Goal: Task Accomplishment & Management: Use online tool/utility

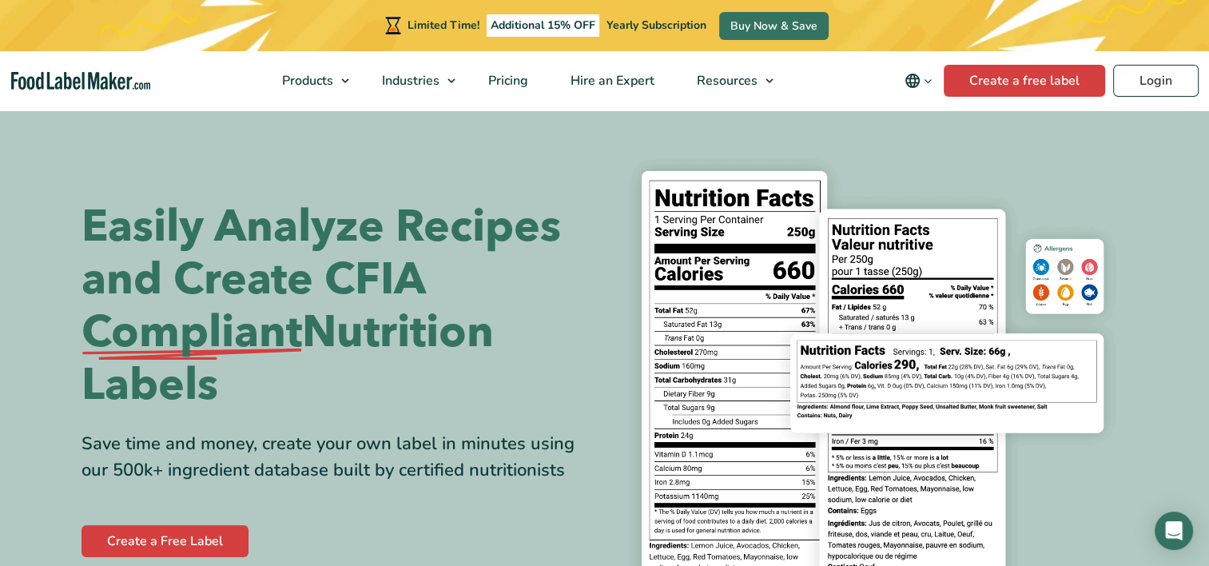
click at [1111, 83] on div "Create a free label Login" at bounding box center [1069, 81] width 259 height 32
click at [1154, 80] on link "Login" at bounding box center [1155, 81] width 85 height 32
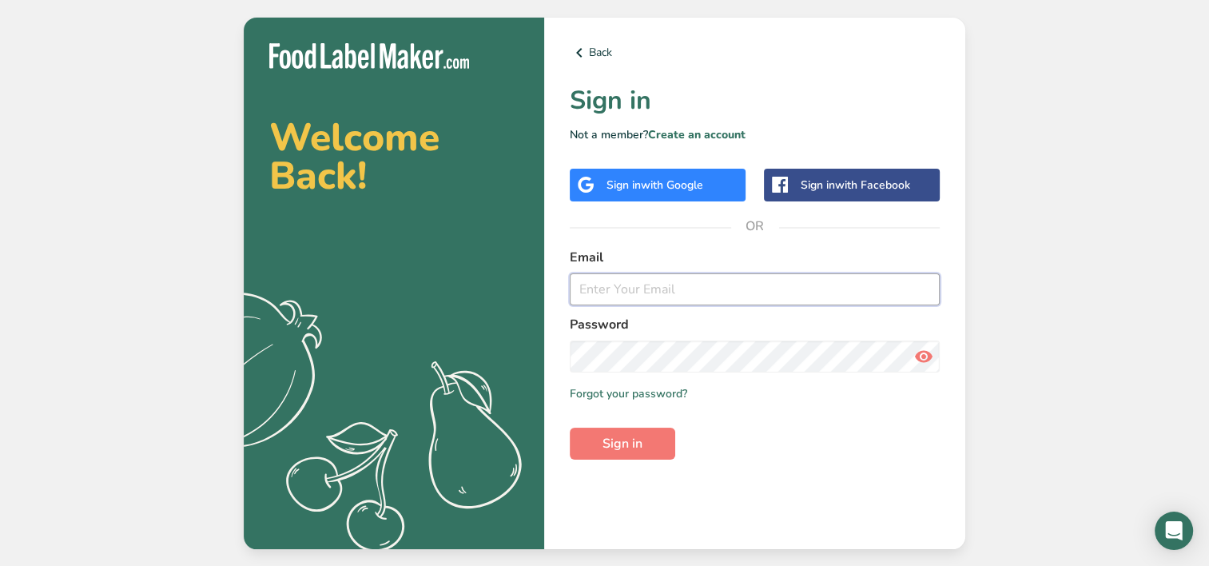
click at [745, 291] on input "email" at bounding box center [755, 289] width 370 height 32
type input "[PERSON_NAME][EMAIL_ADDRESS][PERSON_NAME][DOMAIN_NAME]"
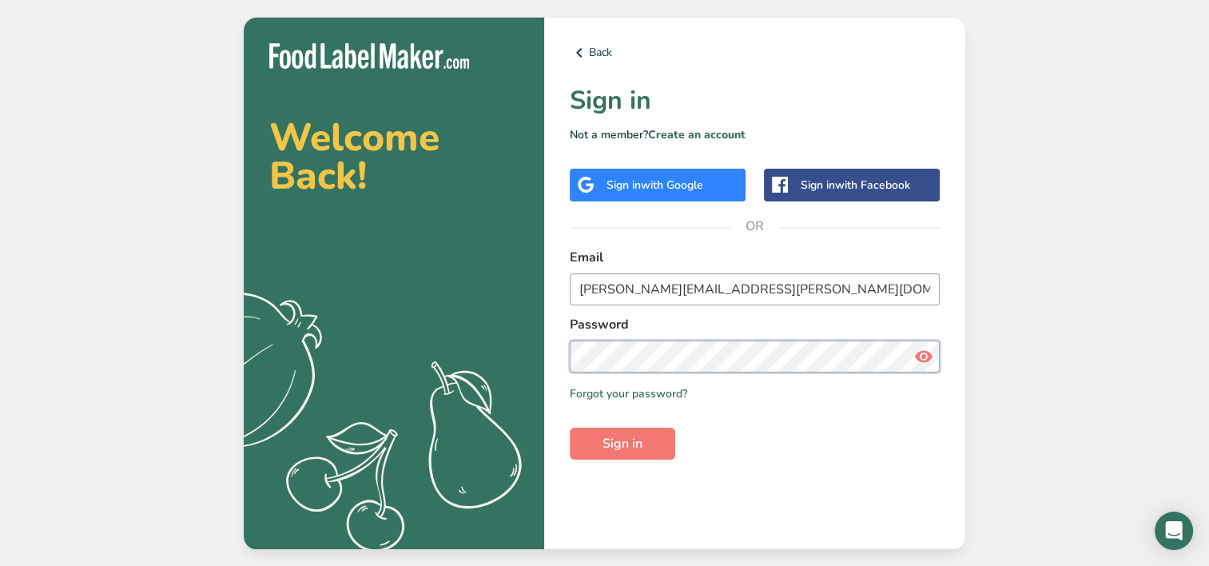
click at [570, 427] on button "Sign in" at bounding box center [622, 443] width 105 height 32
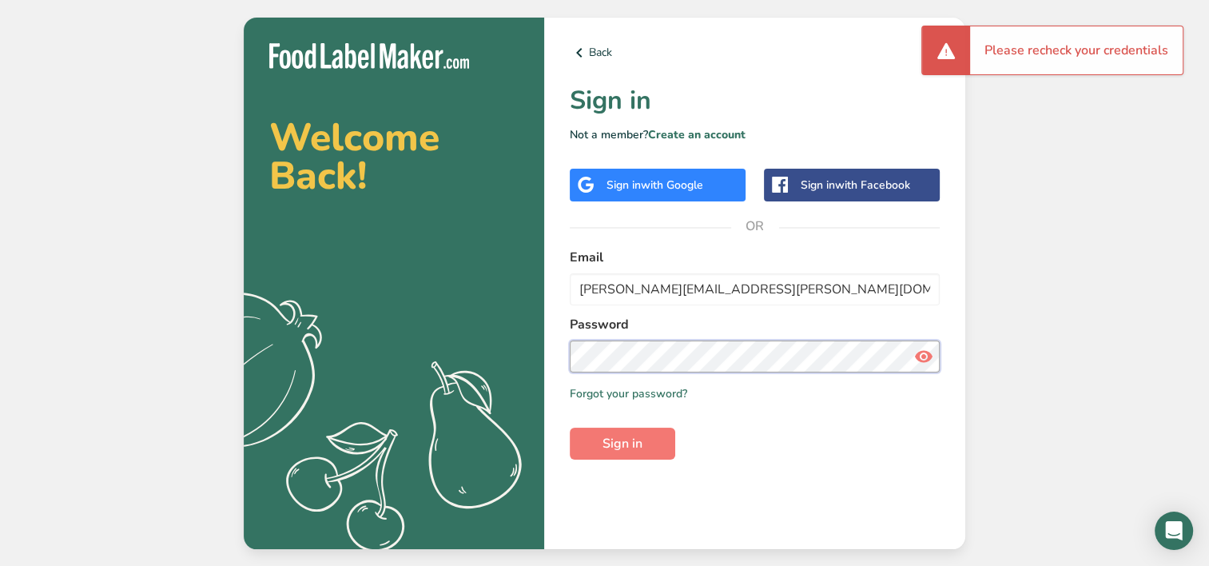
click at [452, 359] on section "Welcome Back! .a{fill:#f5f3ed;} Back Sign in Not a member? Create an account Si…" at bounding box center [605, 283] width 722 height 531
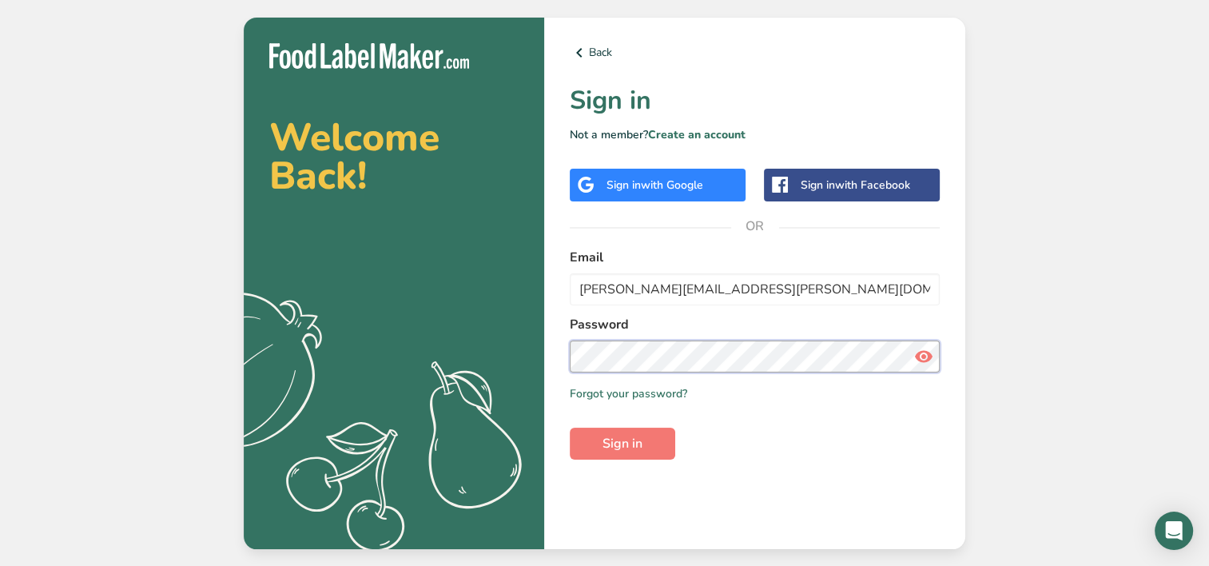
click at [570, 427] on button "Sign in" at bounding box center [622, 443] width 105 height 32
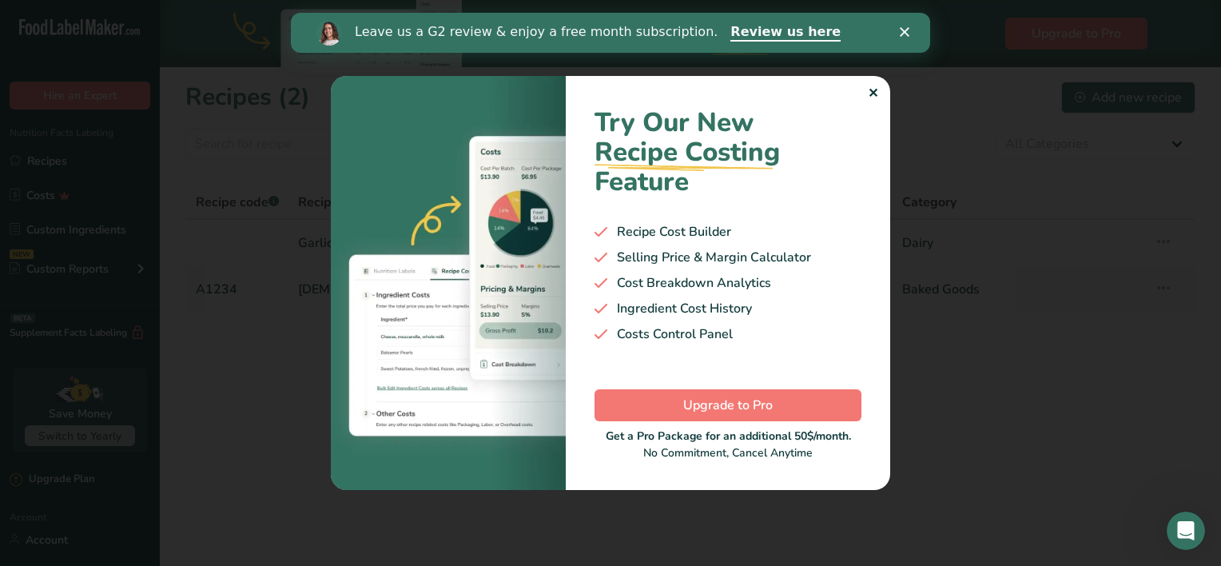
click at [945, 344] on div "New Features" at bounding box center [610, 283] width 1221 height 566
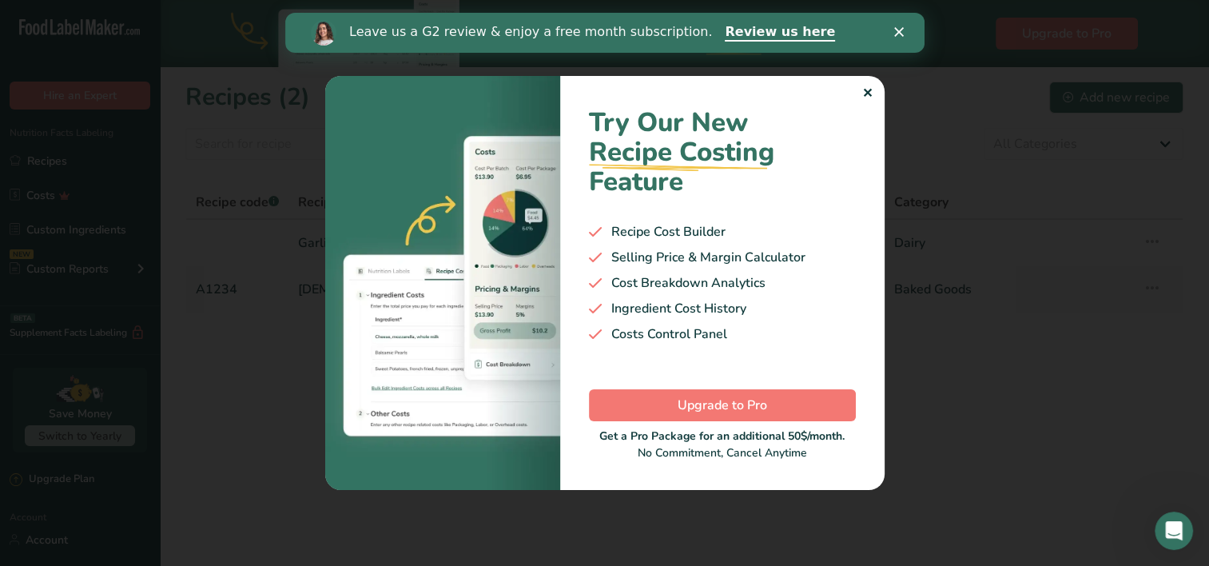
click at [901, 35] on polygon "Fermer" at bounding box center [898, 32] width 10 height 10
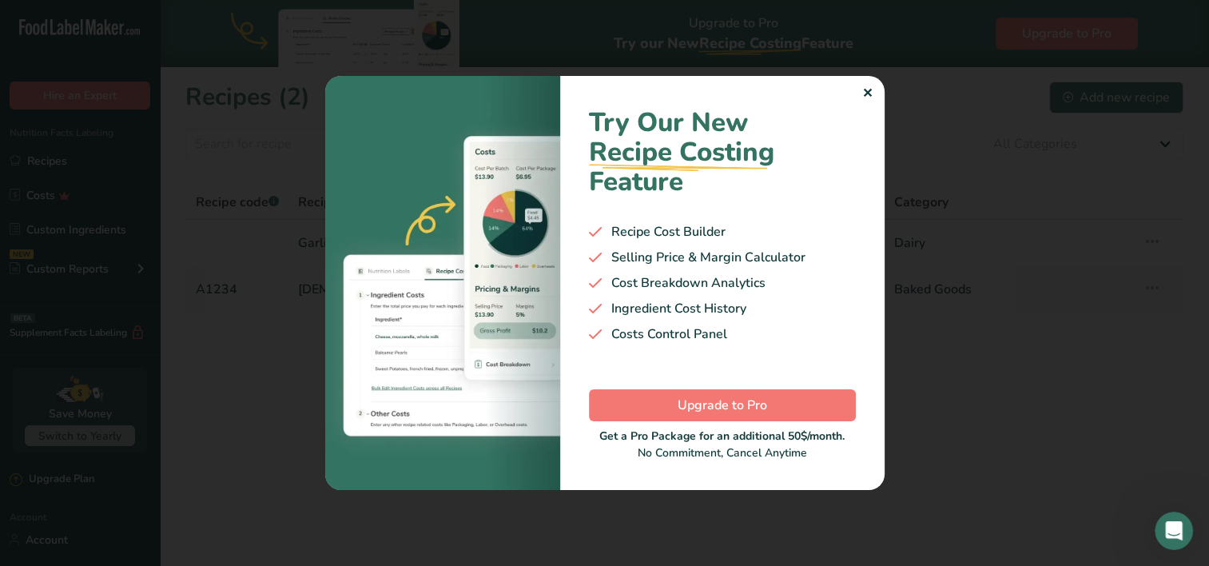
click at [866, 94] on div "✕" at bounding box center [867, 93] width 10 height 19
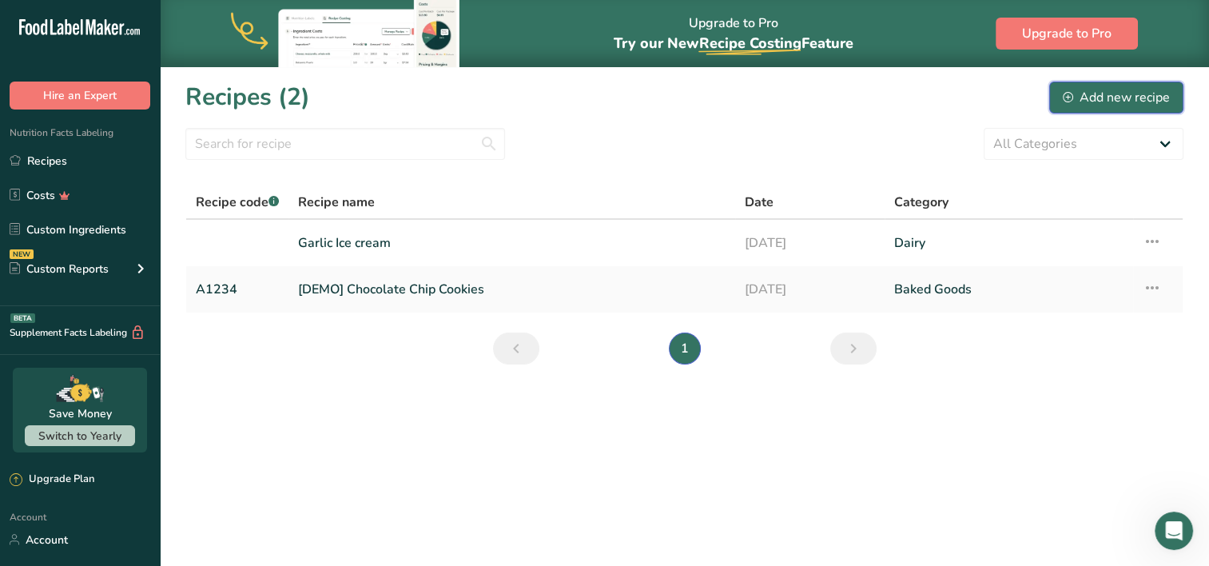
click at [1098, 100] on div "Add new recipe" at bounding box center [1116, 97] width 107 height 19
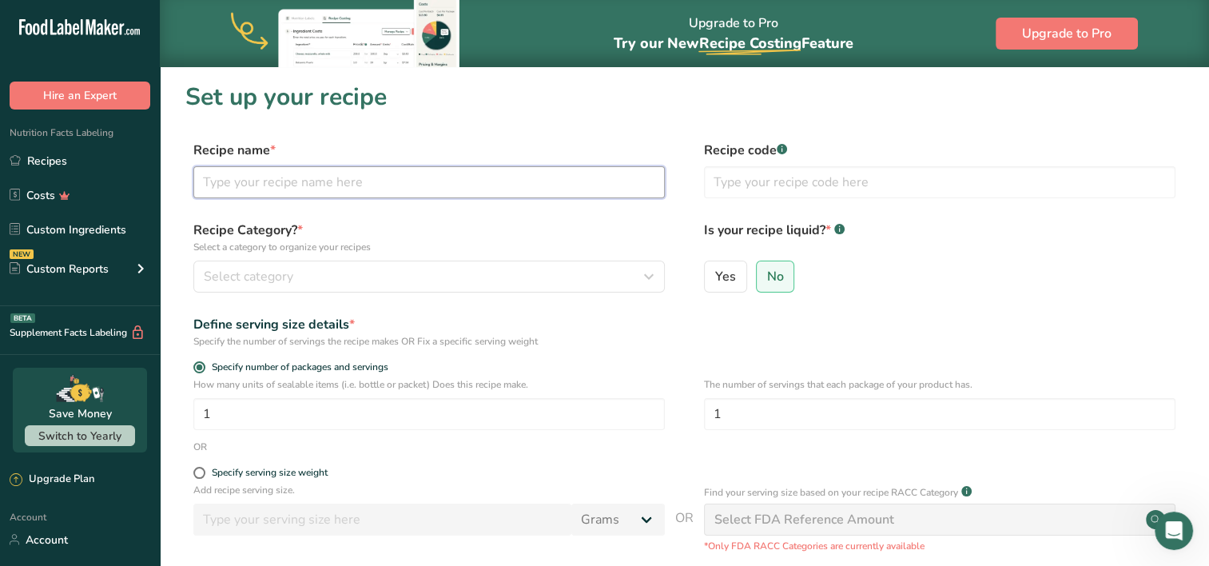
click at [273, 192] on input "text" at bounding box center [428, 182] width 471 height 32
type input "z"
type input "Beurre à l'ail"
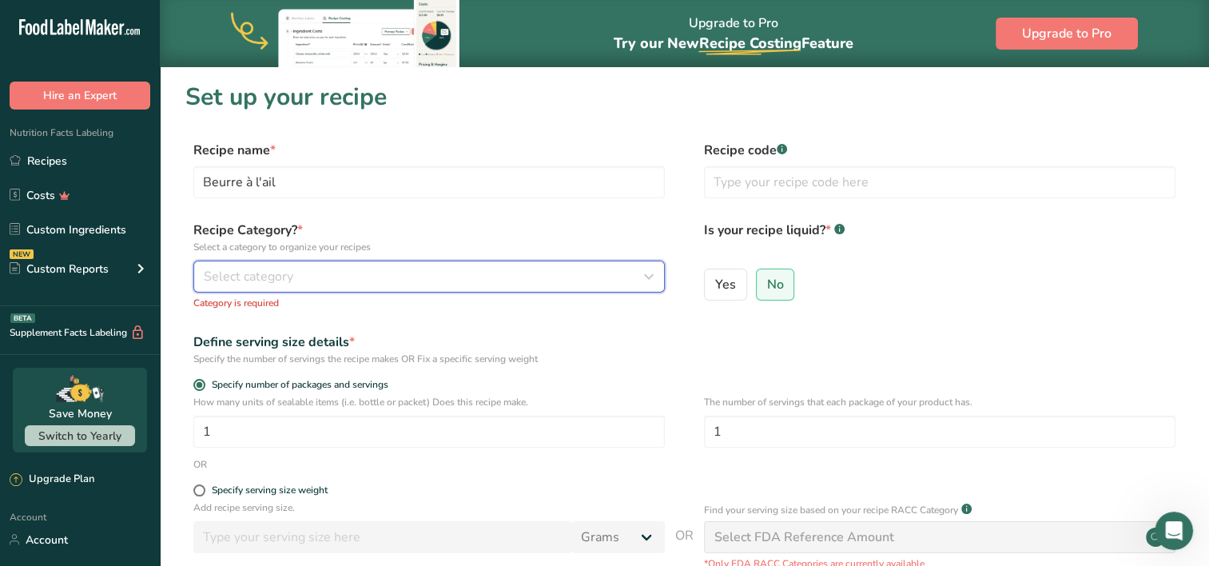
click at [214, 276] on span "Select category" at bounding box center [248, 276] width 89 height 19
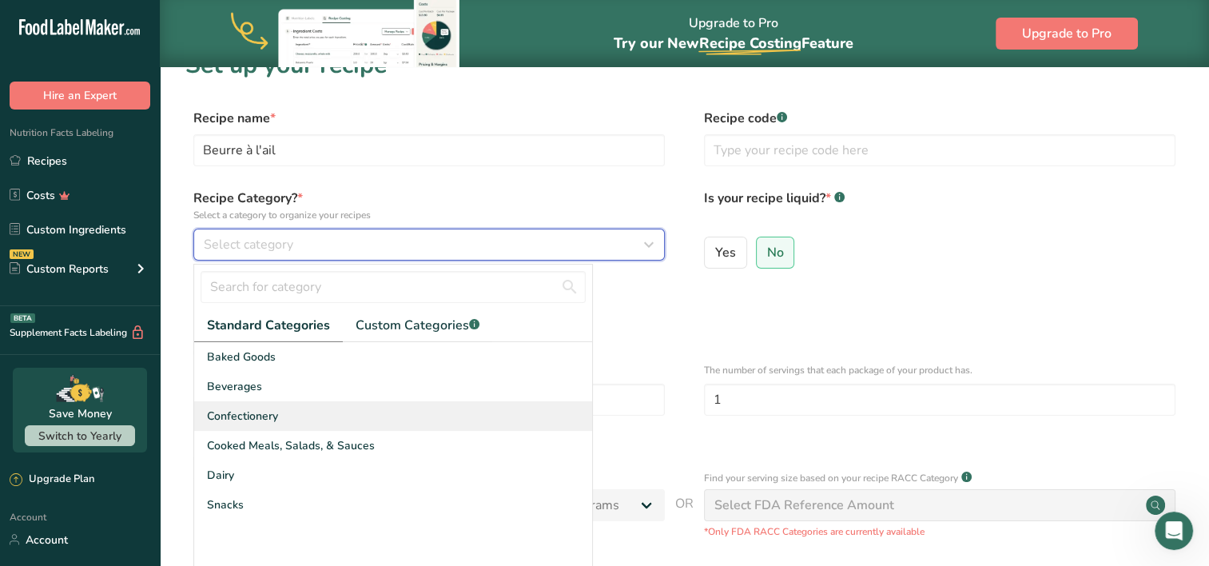
scroll to position [34, 0]
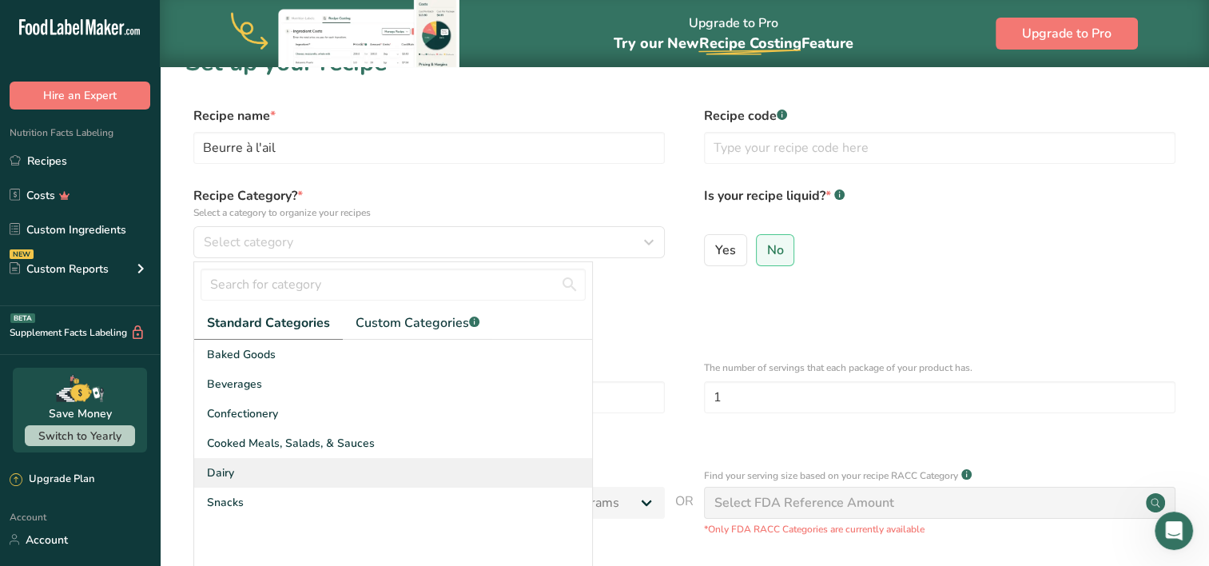
click at [289, 473] on div "Dairy" at bounding box center [393, 473] width 398 height 30
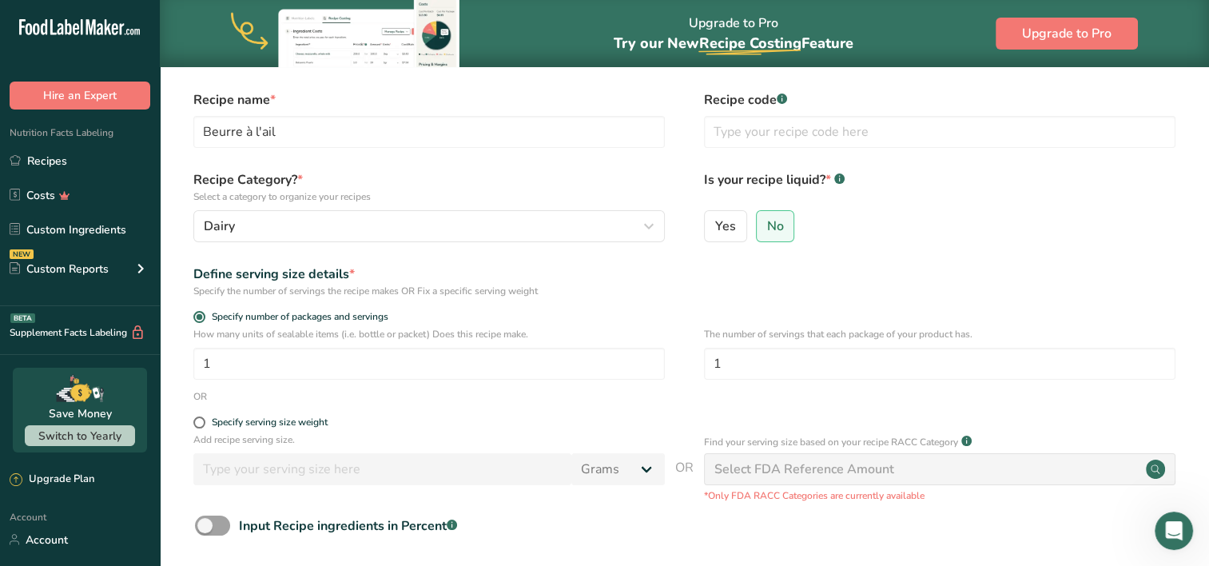
scroll to position [50, 0]
click at [1154, 463] on circle at bounding box center [1155, 469] width 19 height 19
click at [200, 424] on span at bounding box center [199, 423] width 12 height 12
click at [200, 424] on input "Specify serving size weight" at bounding box center [198, 423] width 10 height 10
radio input "true"
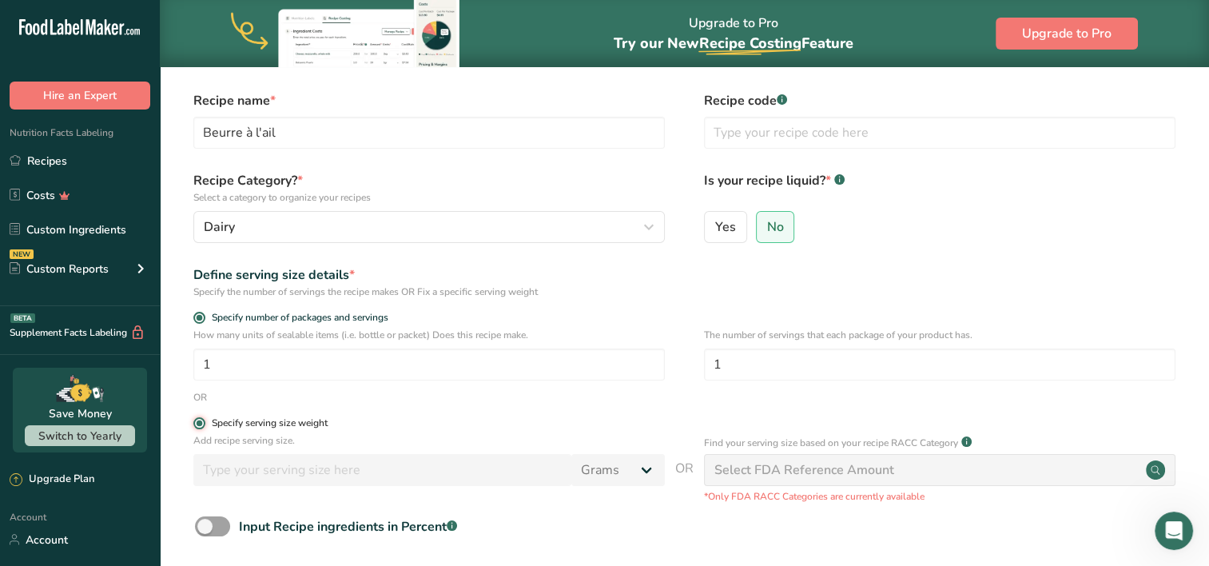
radio input "false"
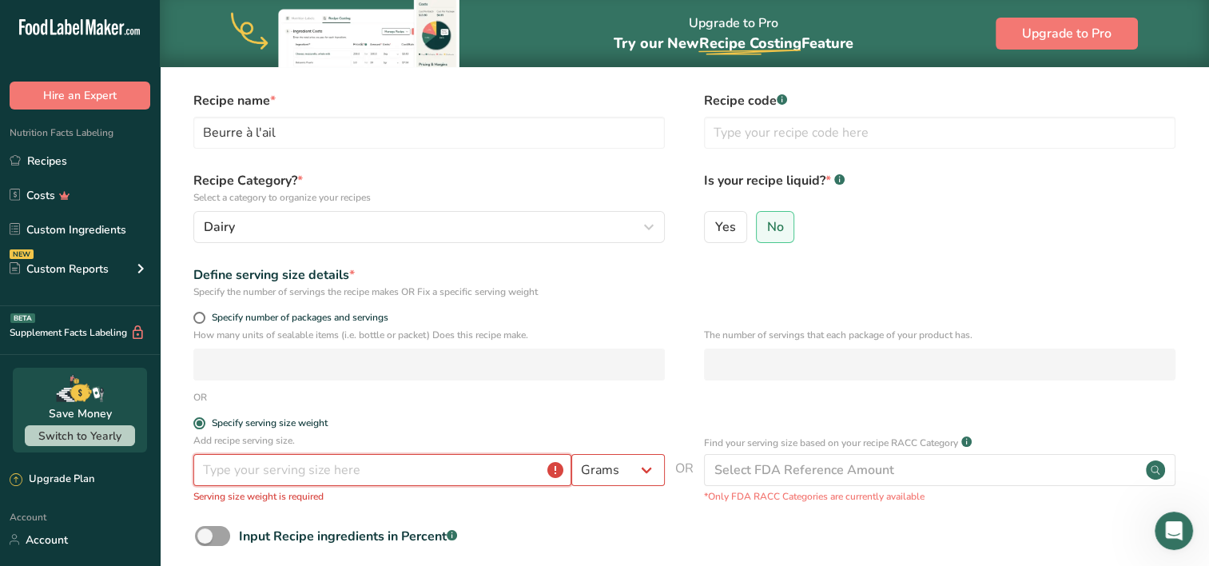
click at [409, 466] on input "number" at bounding box center [382, 470] width 378 height 32
click at [201, 320] on span at bounding box center [199, 318] width 12 height 12
click at [201, 320] on input "Specify number of packages and servings" at bounding box center [198, 317] width 10 height 10
radio input "true"
radio input "false"
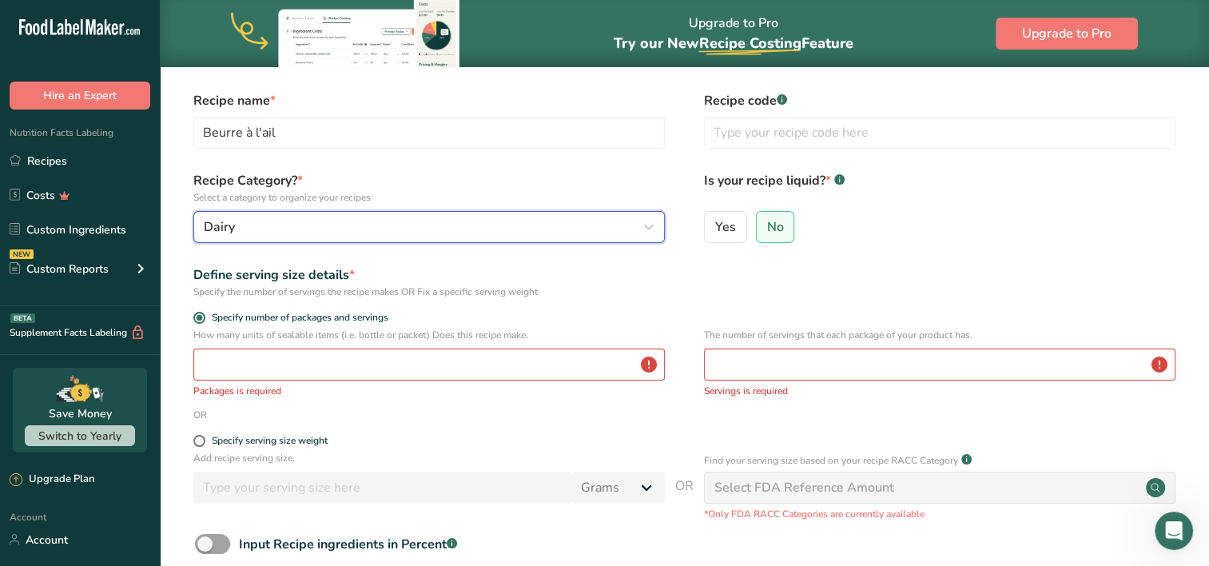
click at [412, 224] on div "Dairy" at bounding box center [424, 226] width 441 height 19
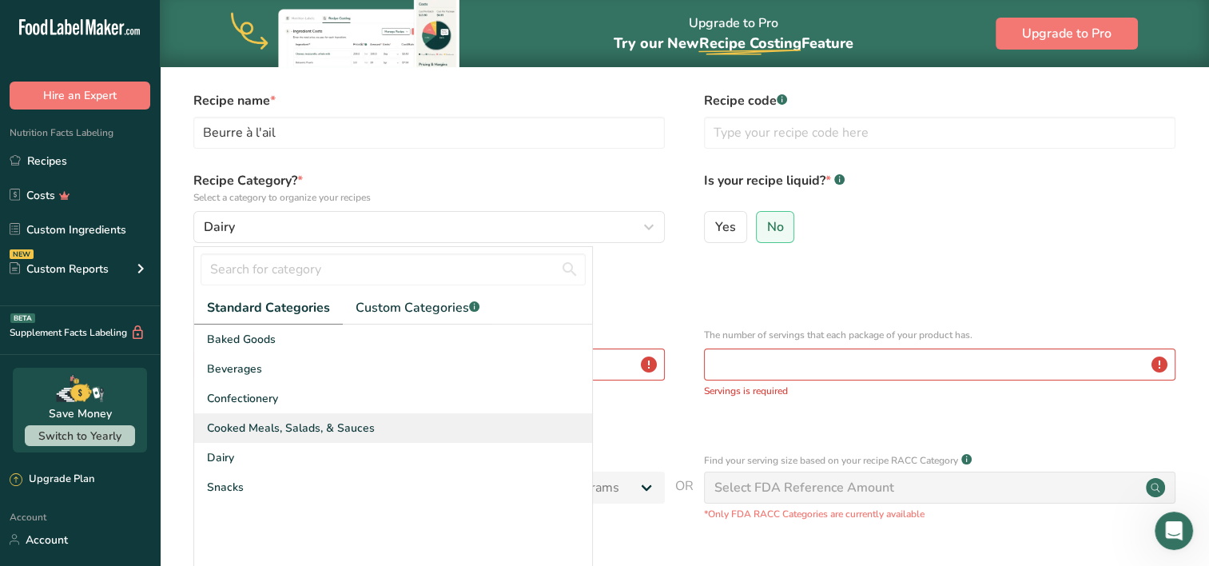
click at [304, 422] on span "Cooked Meals, Salads, & Sauces" at bounding box center [291, 428] width 168 height 17
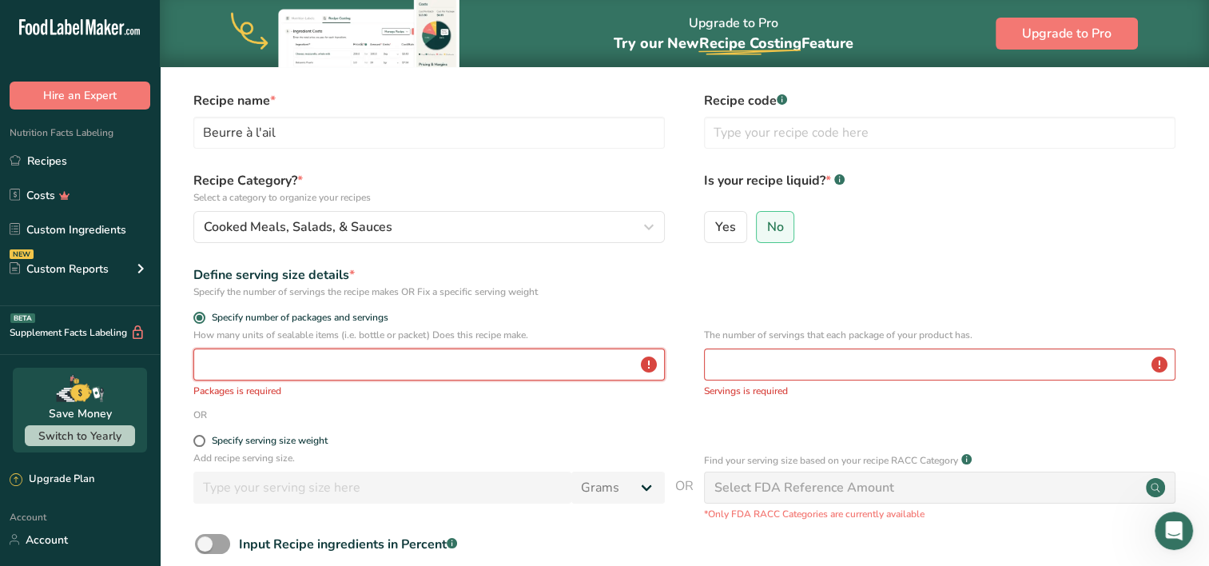
click at [262, 365] on input "number" at bounding box center [428, 364] width 471 height 32
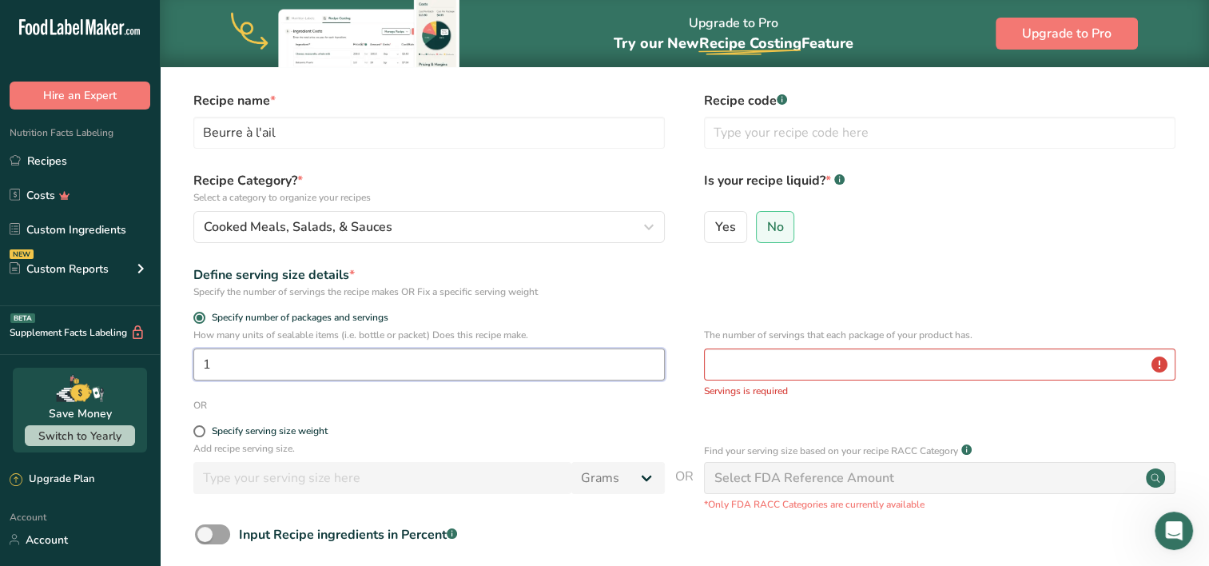
type input "1"
click at [795, 361] on input "number" at bounding box center [939, 364] width 471 height 32
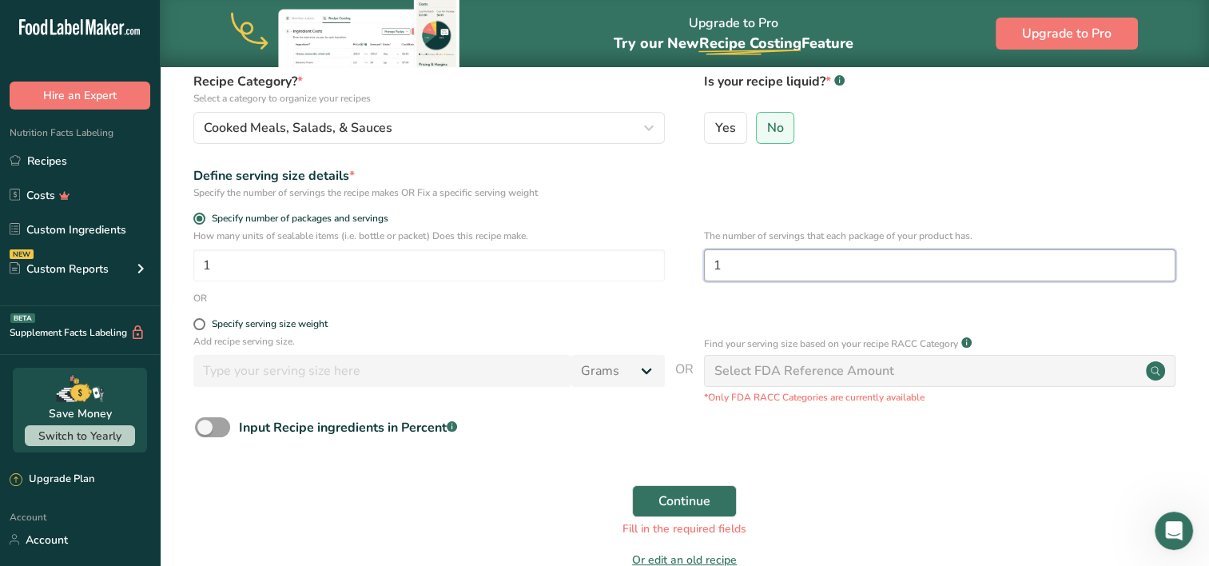
scroll to position [163, 0]
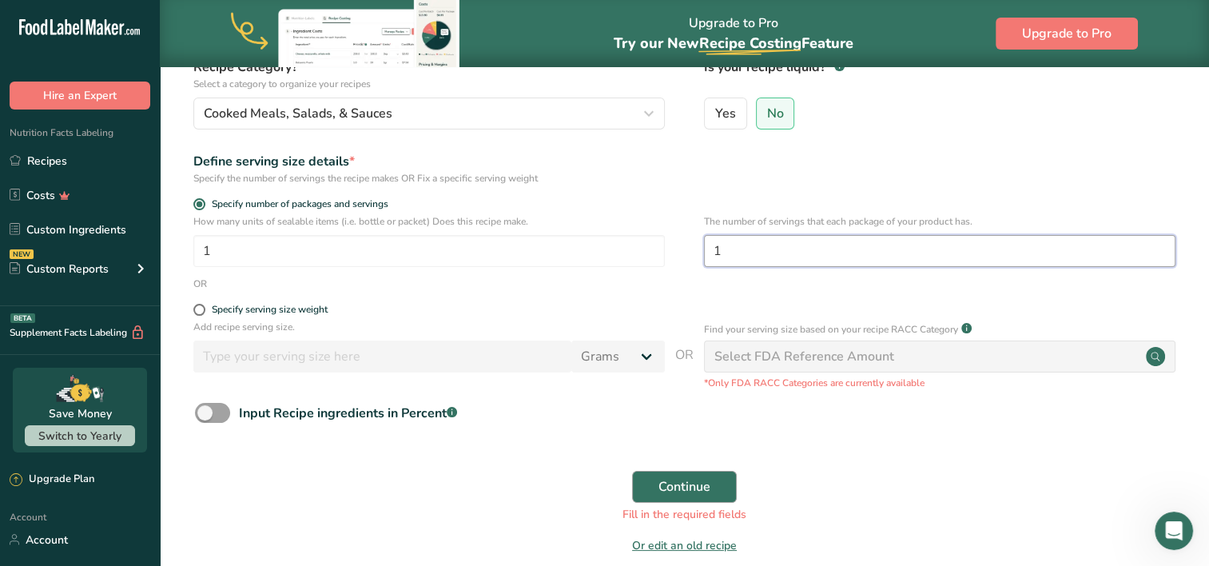
type input "1"
click at [690, 475] on button "Continue" at bounding box center [684, 487] width 105 height 32
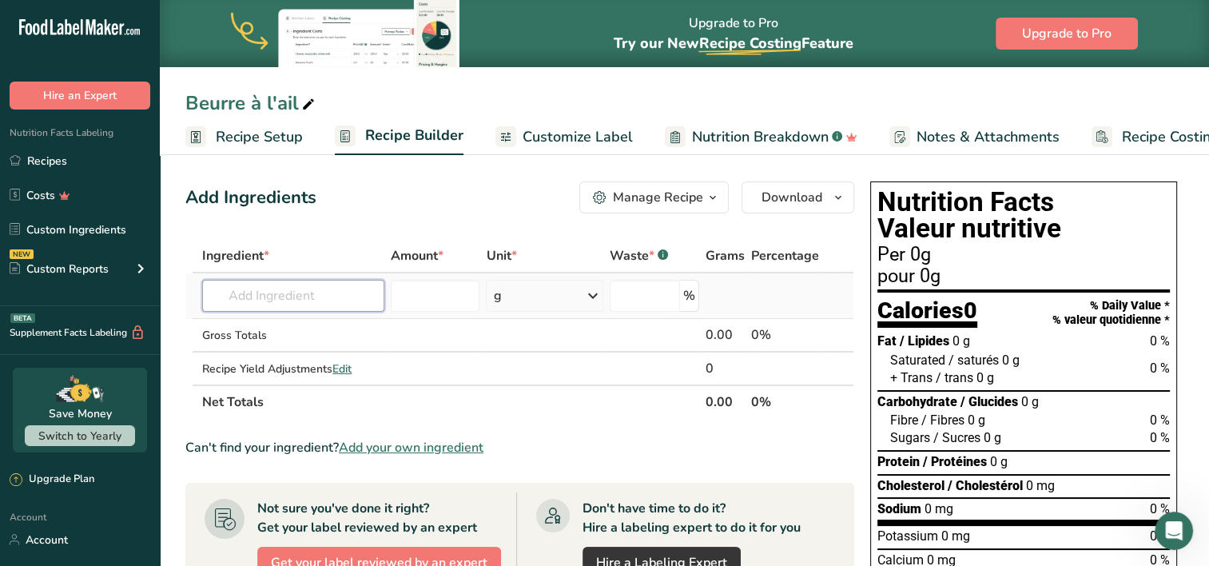
click at [342, 290] on input "text" at bounding box center [293, 296] width 182 height 32
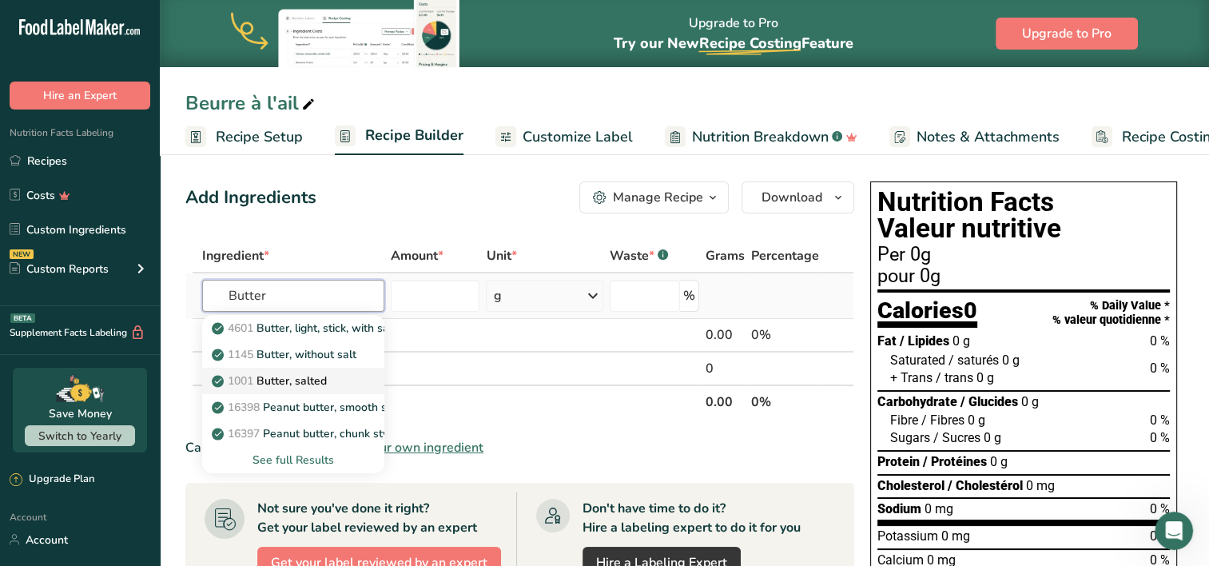
type input "Butter"
click at [321, 379] on p "1001 Butter, salted" at bounding box center [271, 380] width 112 height 17
type input "Butter, salted"
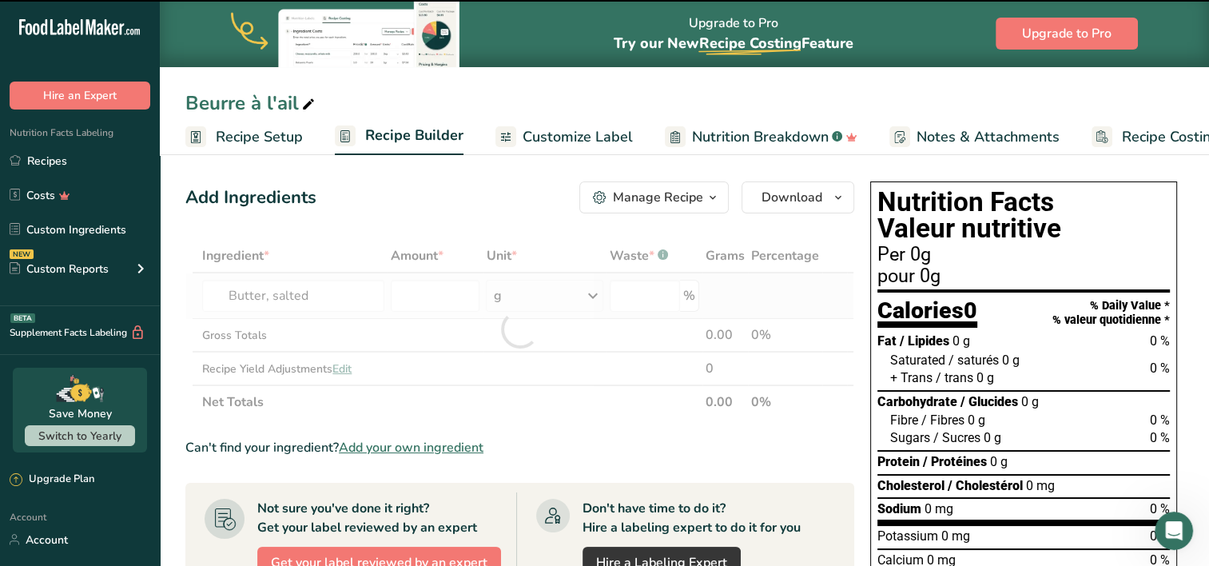
type input "0"
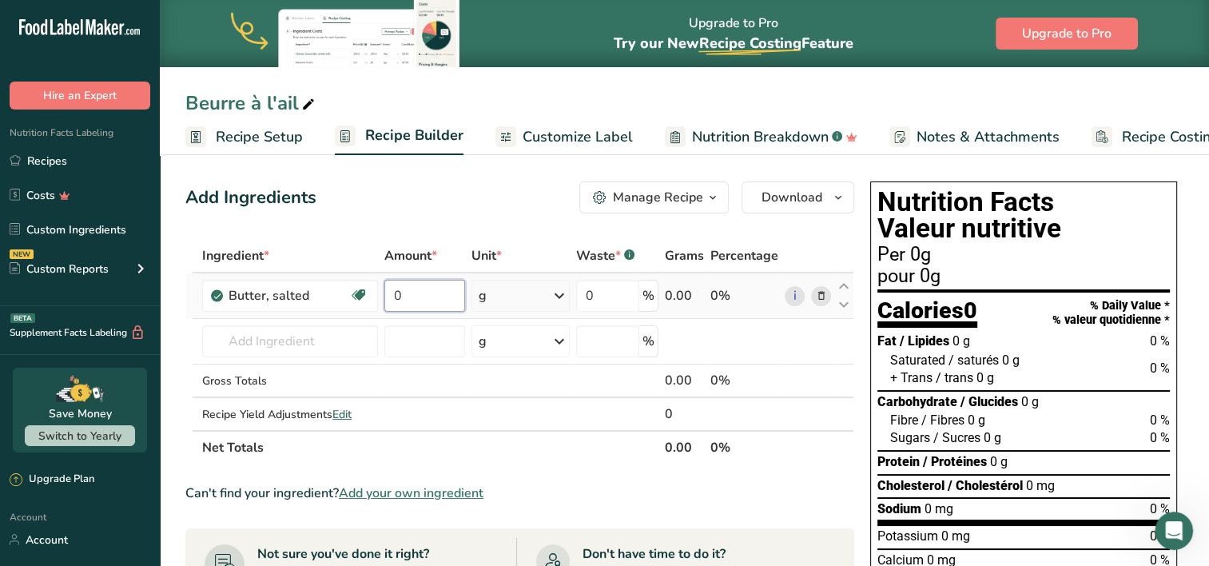
click at [431, 294] on input "0" at bounding box center [424, 296] width 81 height 32
type input "115"
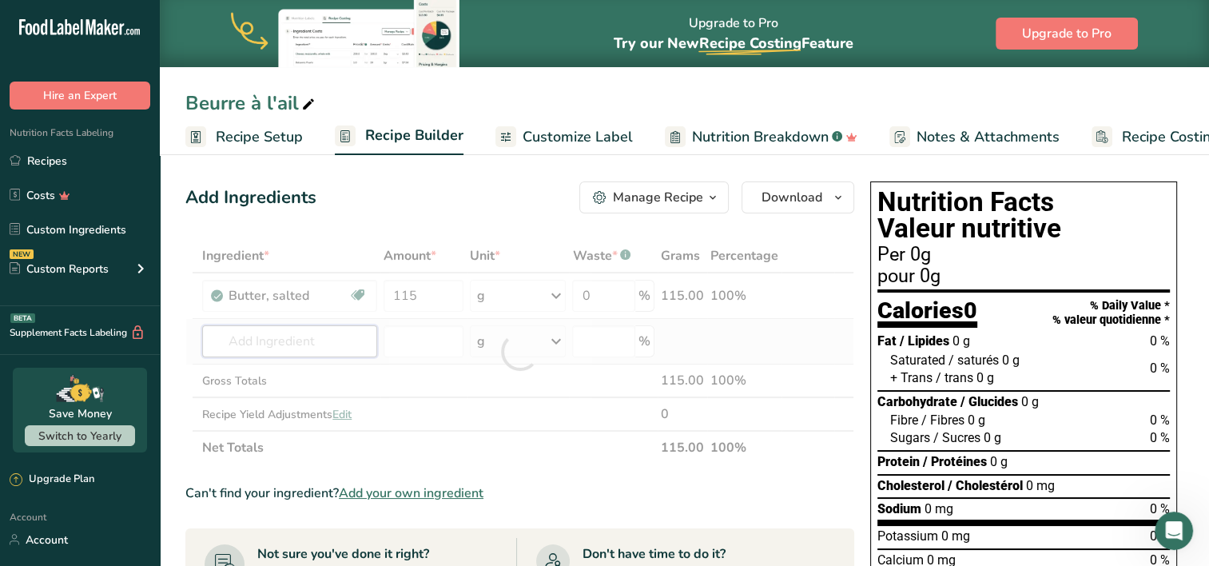
click at [308, 348] on div "Ingredient * Amount * Unit * Waste * .a-a{fill:#347362;}.b-a{fill:#fff;} Grams …" at bounding box center [519, 351] width 669 height 225
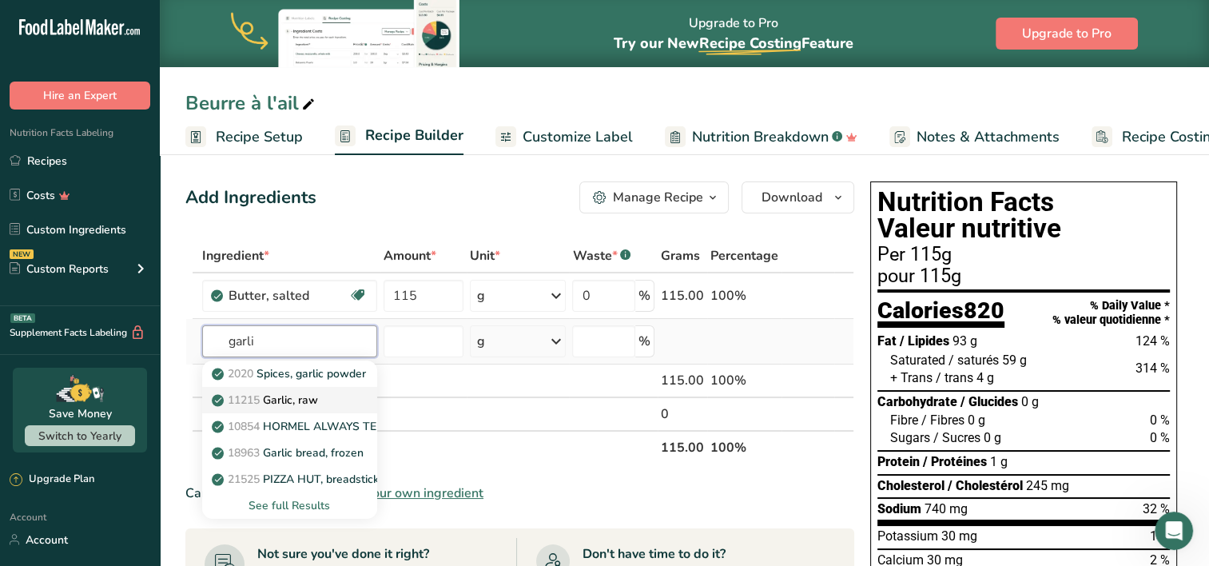
type input "garli"
click at [315, 396] on p "11215 Garlic, raw" at bounding box center [266, 400] width 103 height 17
type input "Garlic, raw"
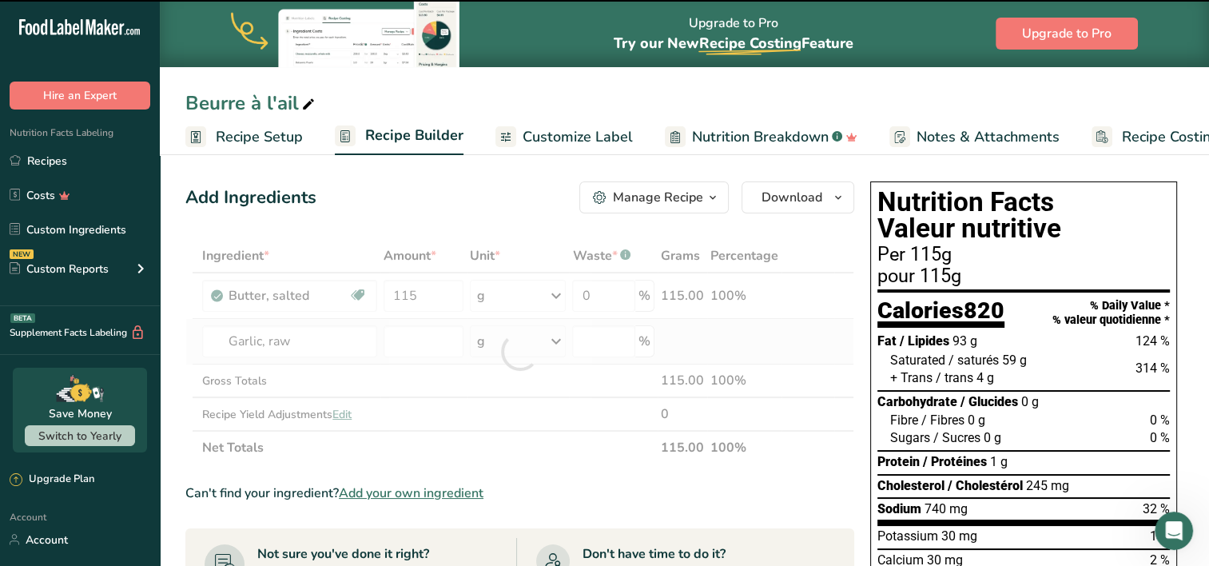
type input "0"
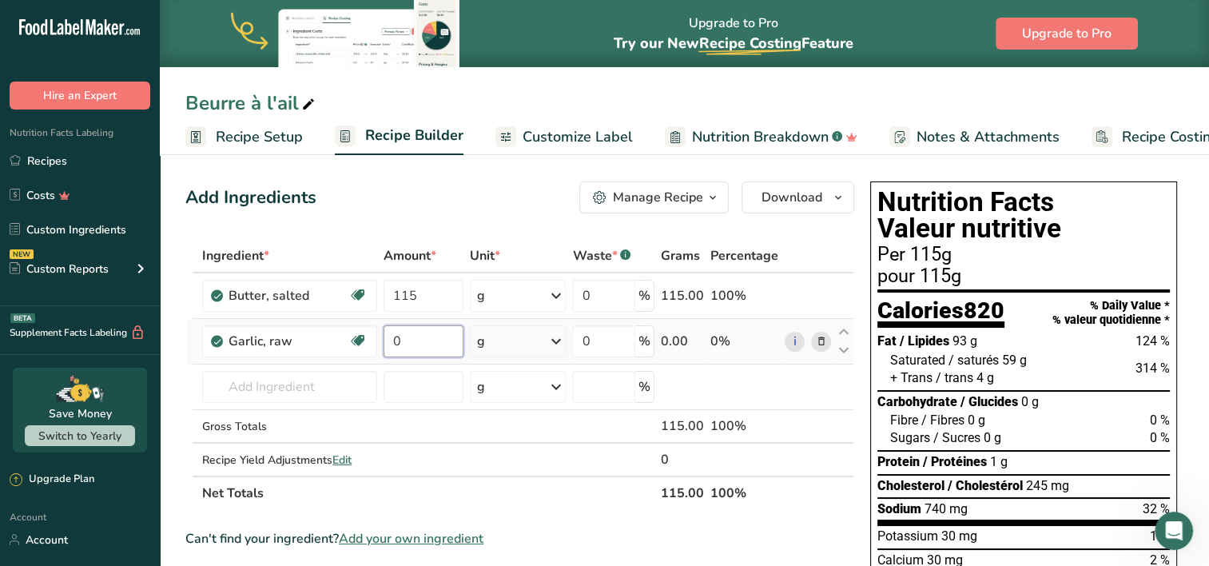
click at [411, 346] on input "0" at bounding box center [424, 341] width 80 height 32
type input "5"
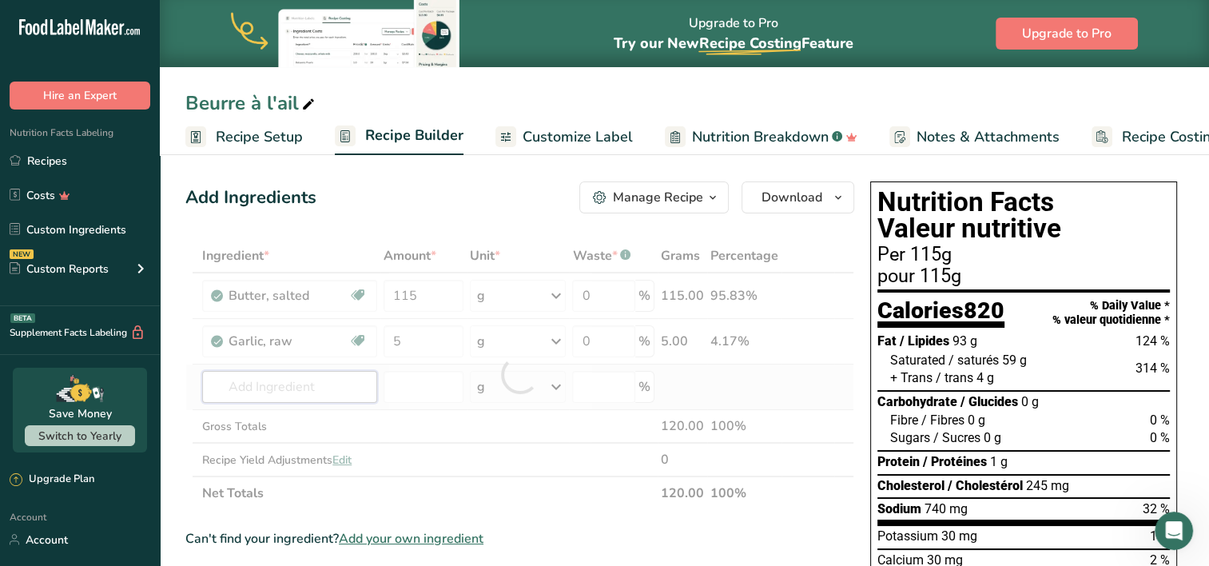
click at [332, 388] on div "Ingredient * Amount * Unit * Waste * .a-a{fill:#347362;}.b-a{fill:#fff;} Grams …" at bounding box center [519, 374] width 669 height 271
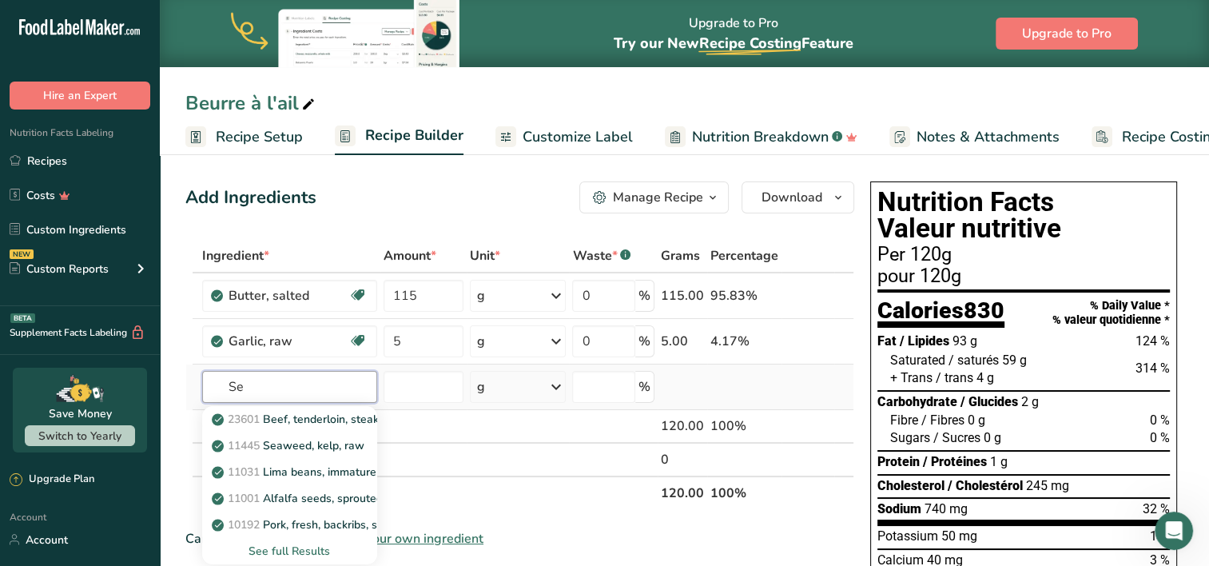
type input "S"
type input "ognion"
click at [318, 428] on link "2026 Spices, onion powder" at bounding box center [289, 419] width 174 height 26
type input "Spices, onion powder"
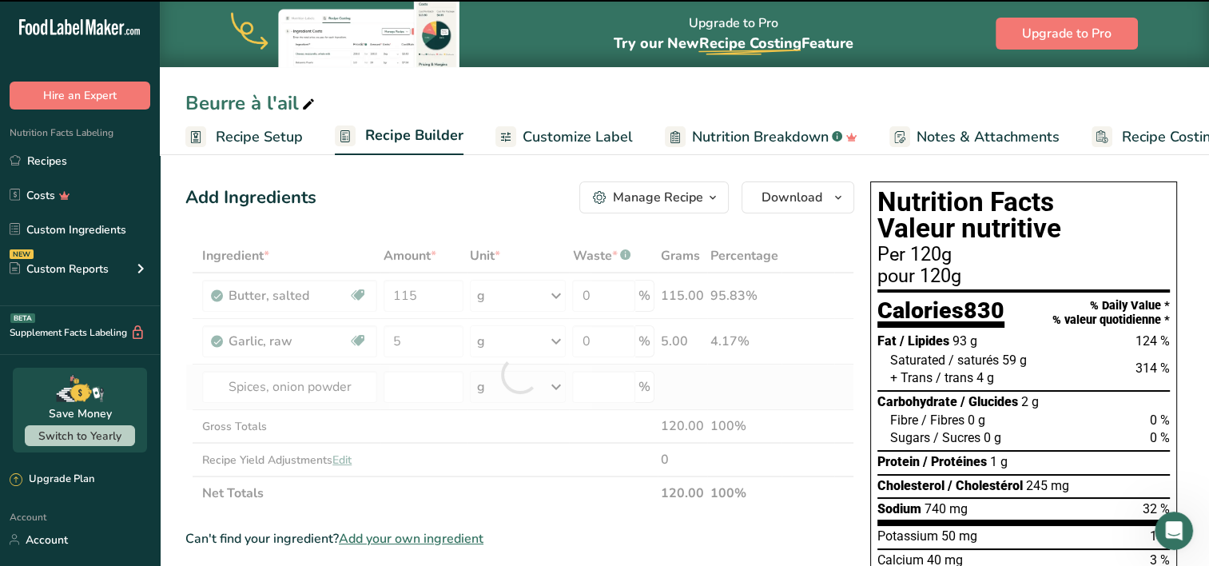
type input "0"
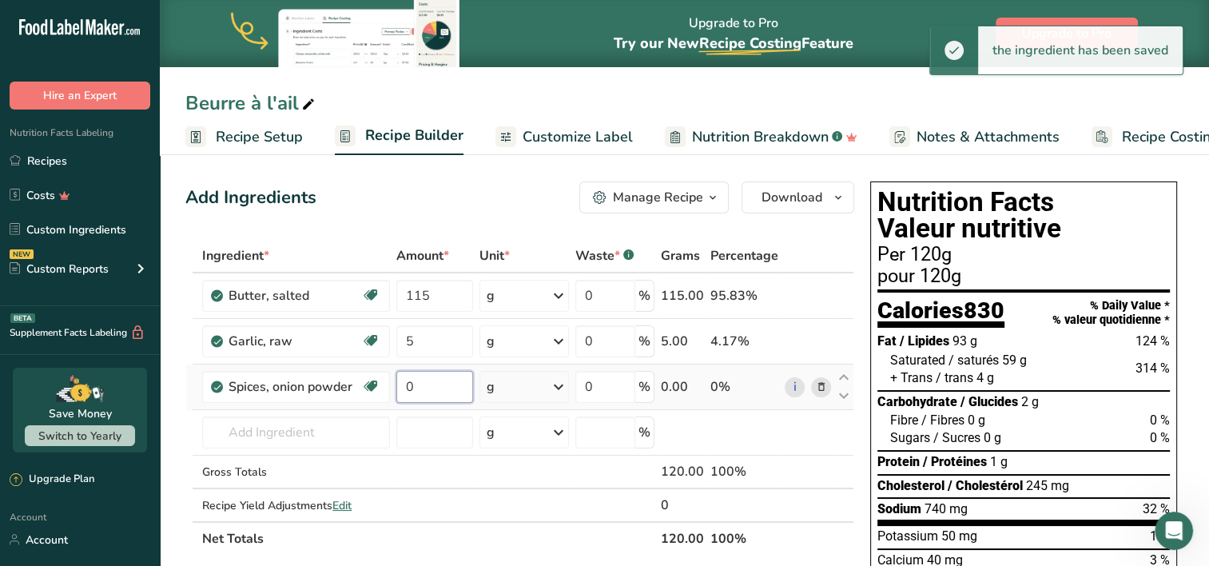
click at [426, 390] on input "0" at bounding box center [434, 387] width 77 height 32
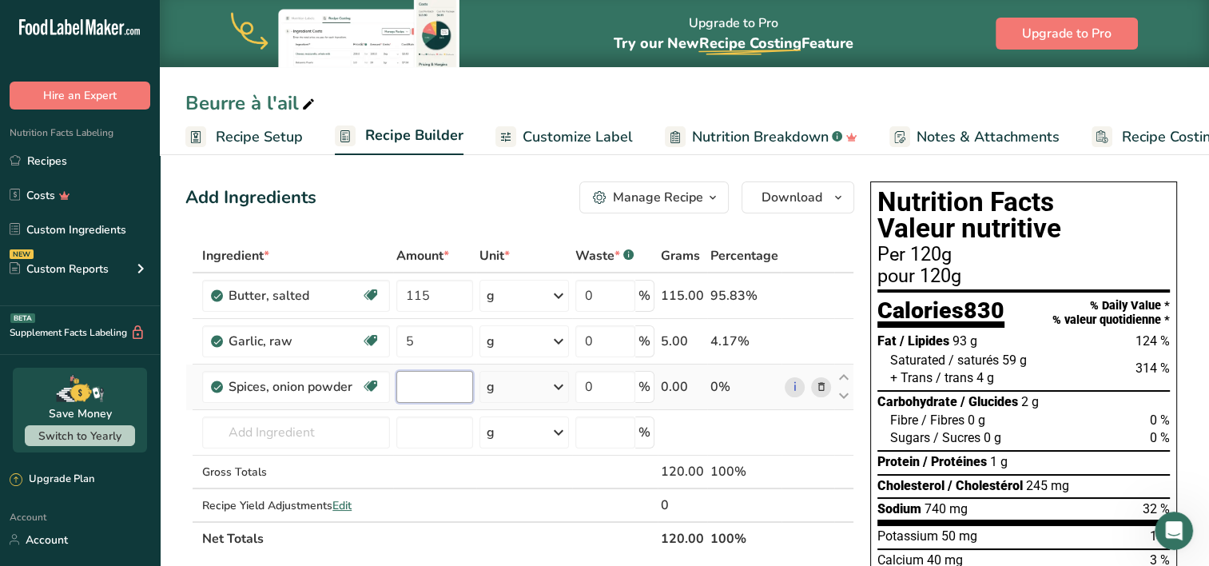
type input "0"
type input "0.75"
click at [319, 428] on div "Ingredient * Amount * Unit * Waste * .a-a{fill:#347362;}.b-a{fill:#fff;} Grams …" at bounding box center [519, 397] width 669 height 316
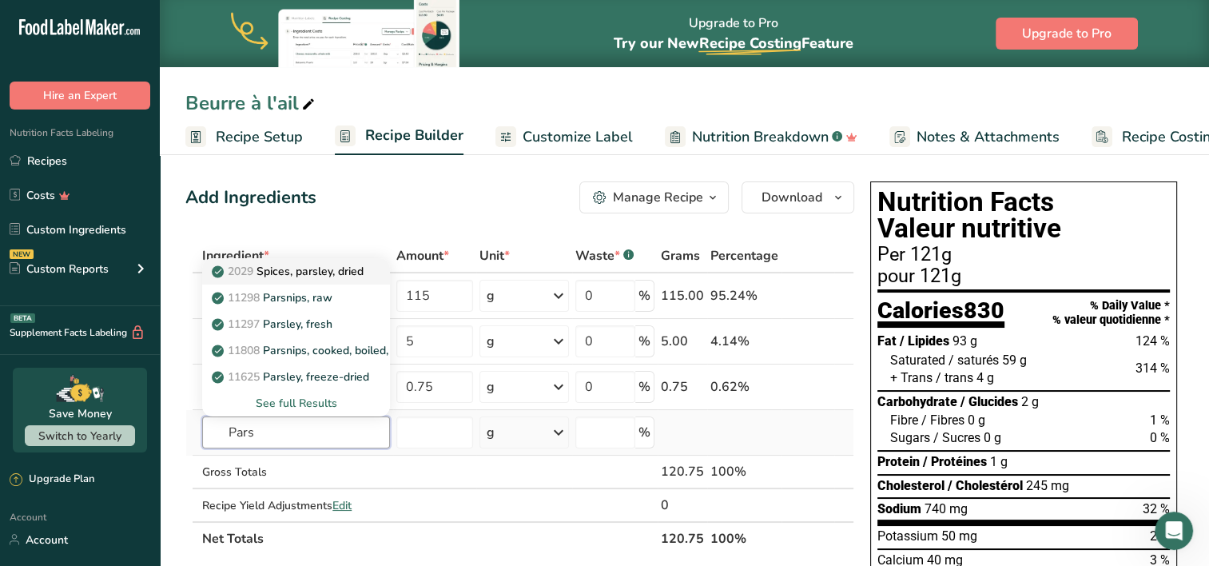
type input "Pars"
click at [306, 272] on p "2029 Spices, parsley, dried" at bounding box center [289, 271] width 149 height 17
type input "Spices, parsley, dried"
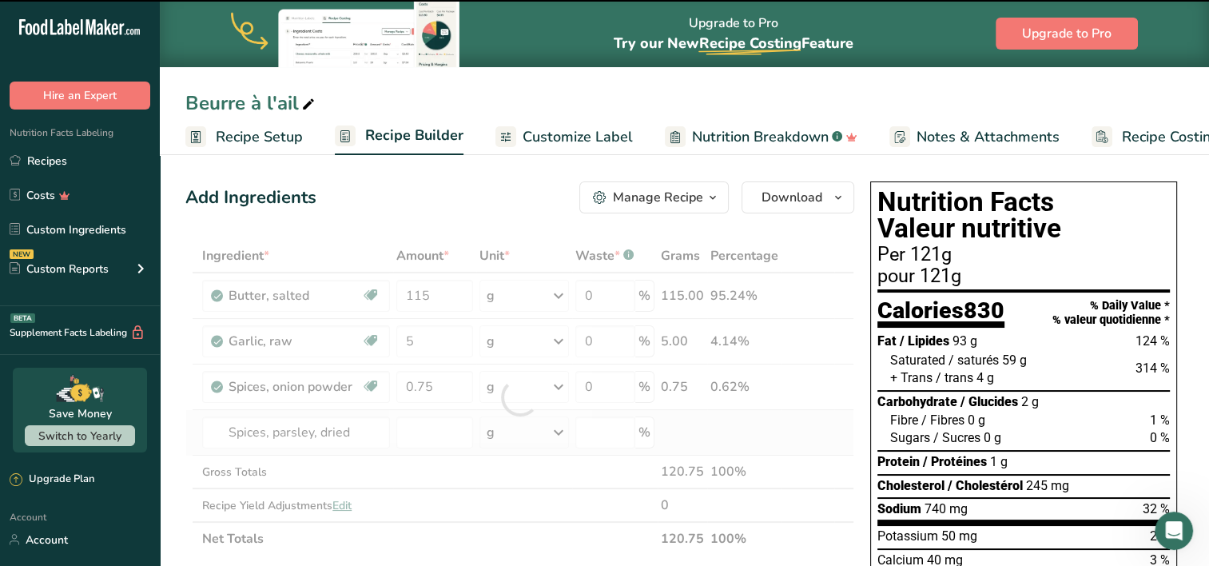
type input "0"
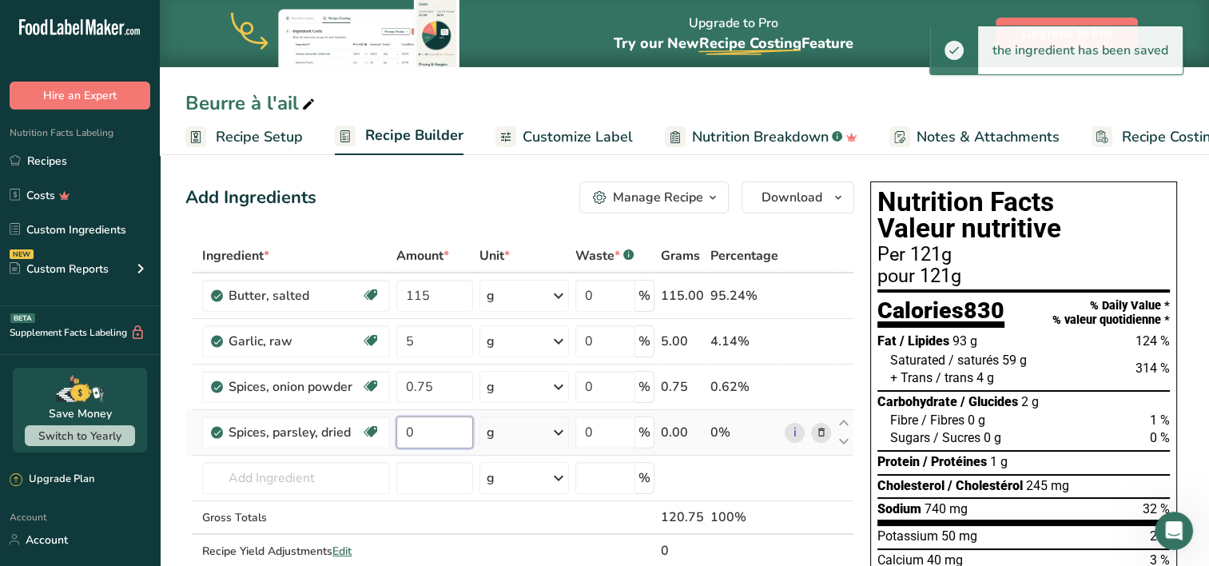
click at [428, 426] on input "0" at bounding box center [434, 432] width 77 height 32
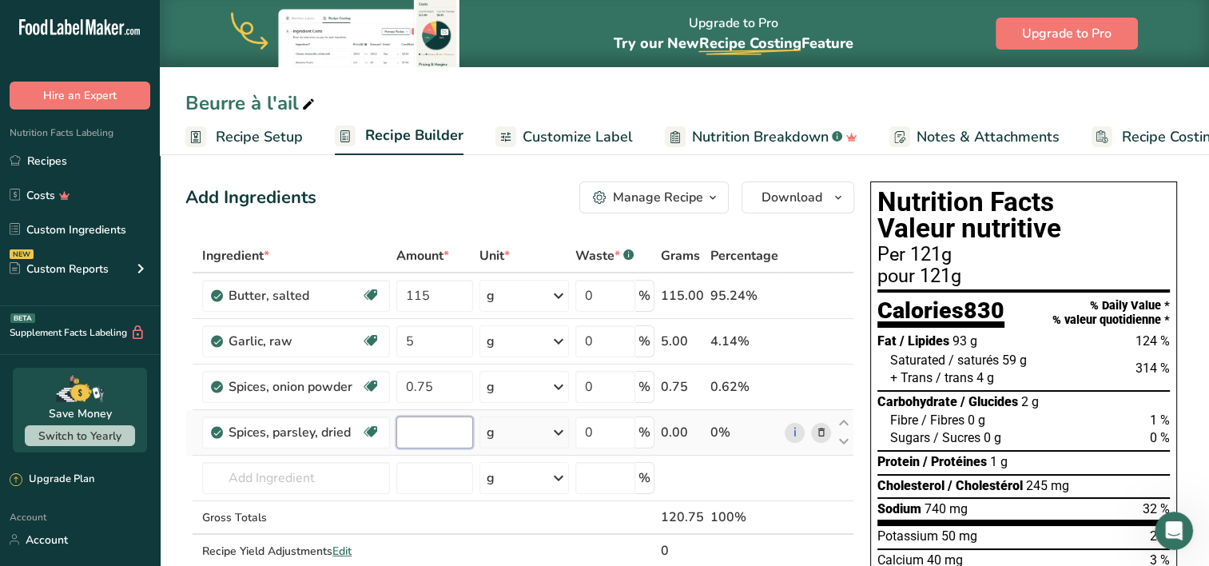
type input "0"
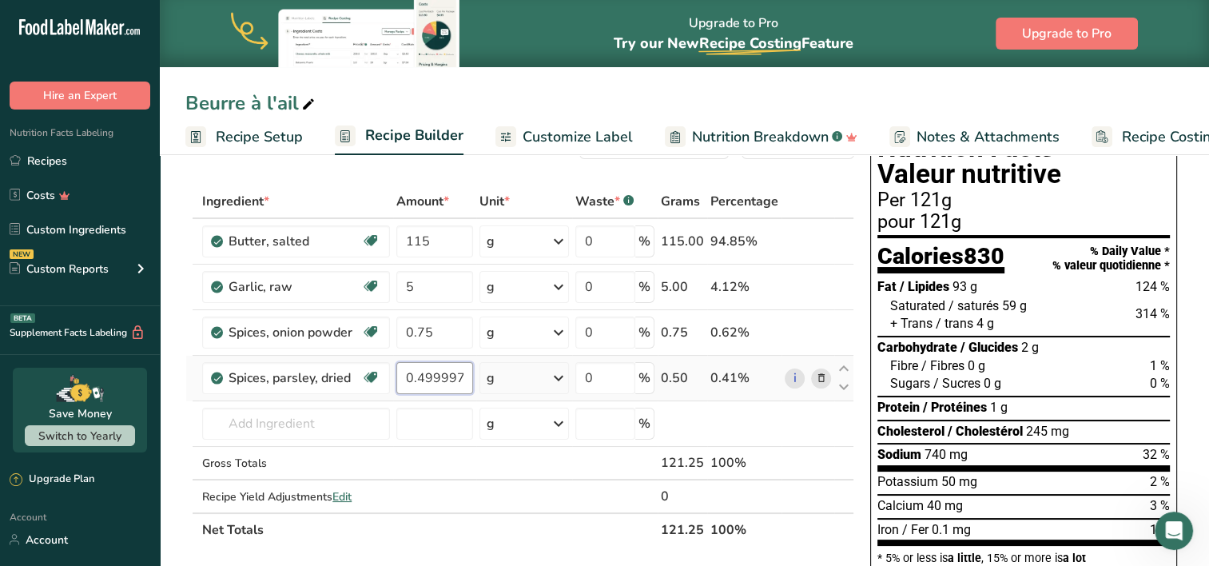
scroll to position [73, 0]
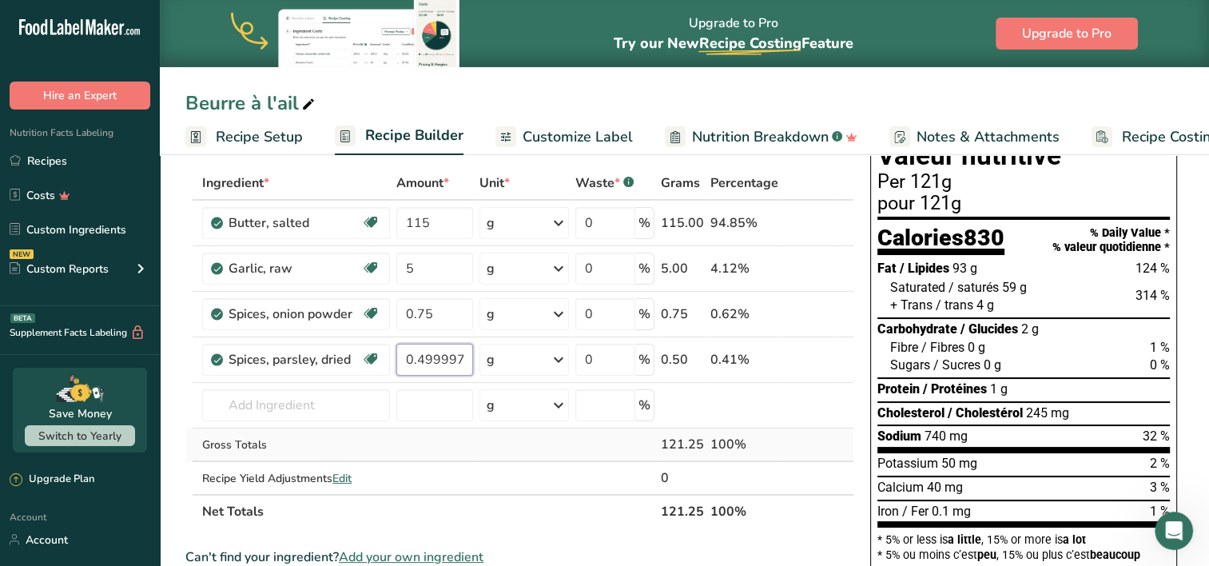
type input "0.499997"
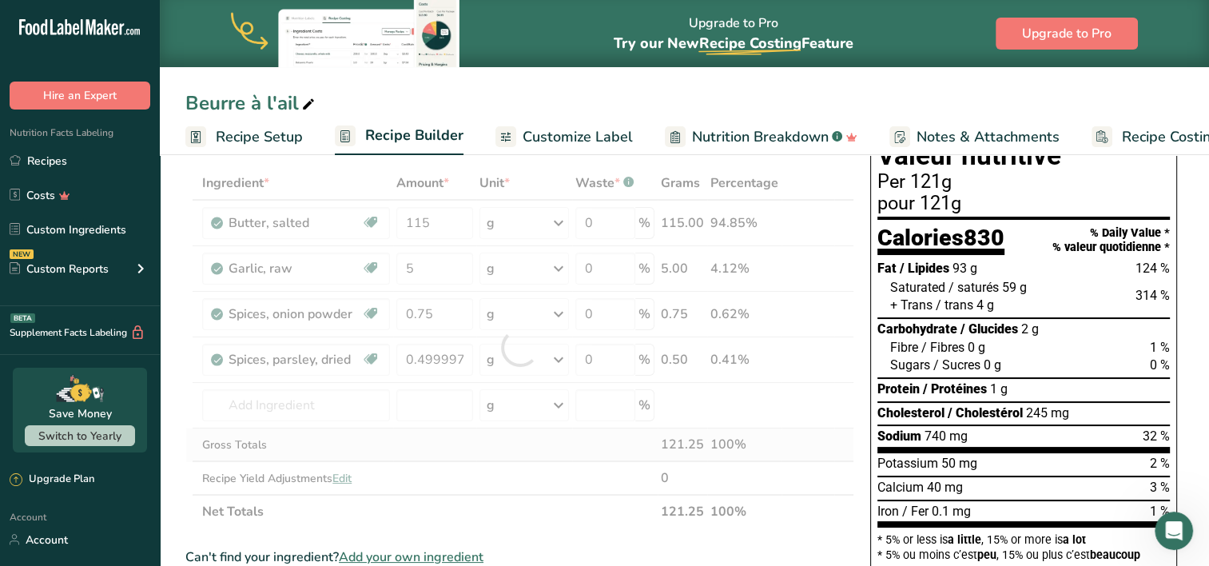
click at [431, 459] on div "Ingredient * Amount * Unit * Waste * .a-a{fill:#347362;}.b-a{fill:#fff;} Grams …" at bounding box center [519, 347] width 669 height 362
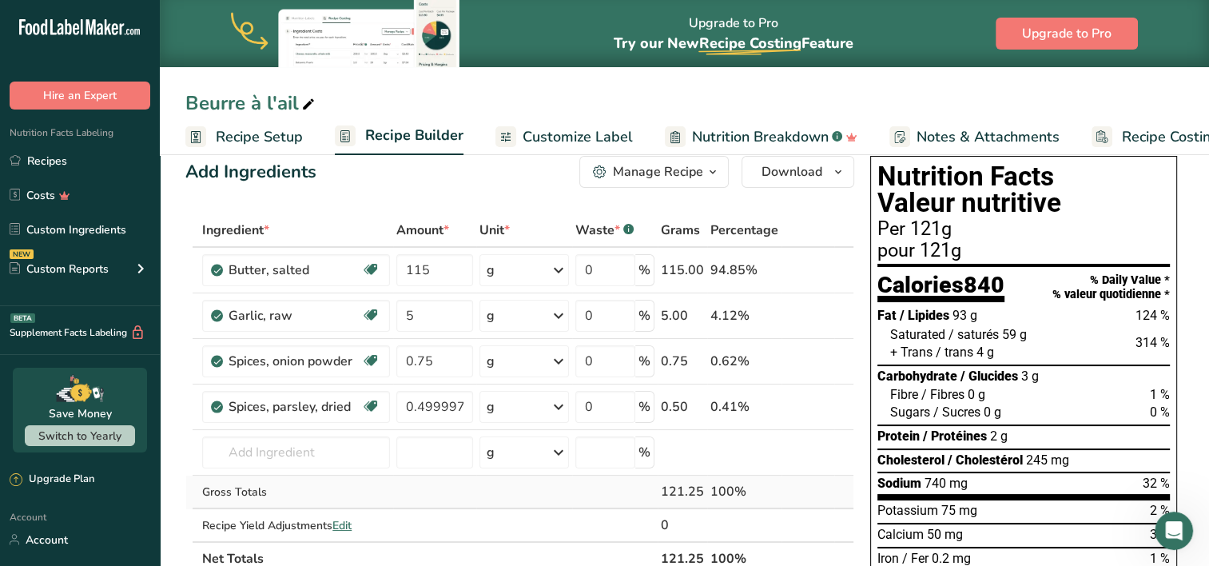
scroll to position [0, 0]
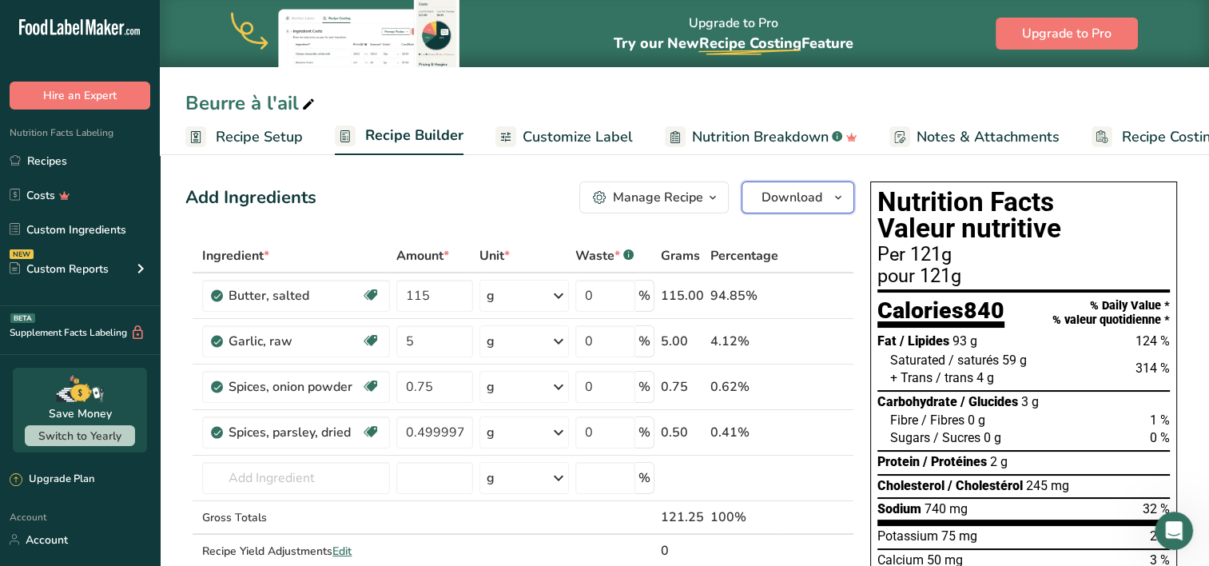
click at [799, 191] on span "Download" at bounding box center [791, 197] width 61 height 19
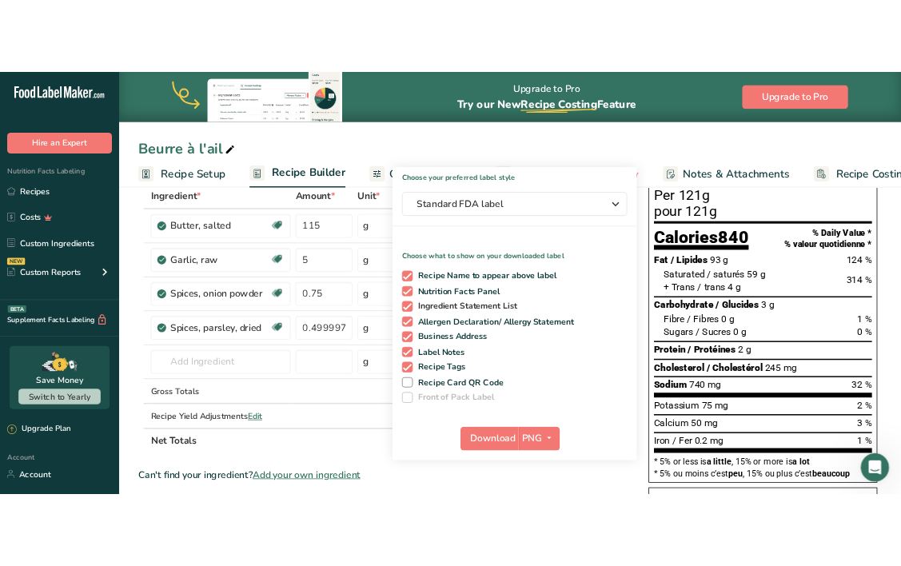
scroll to position [93, 0]
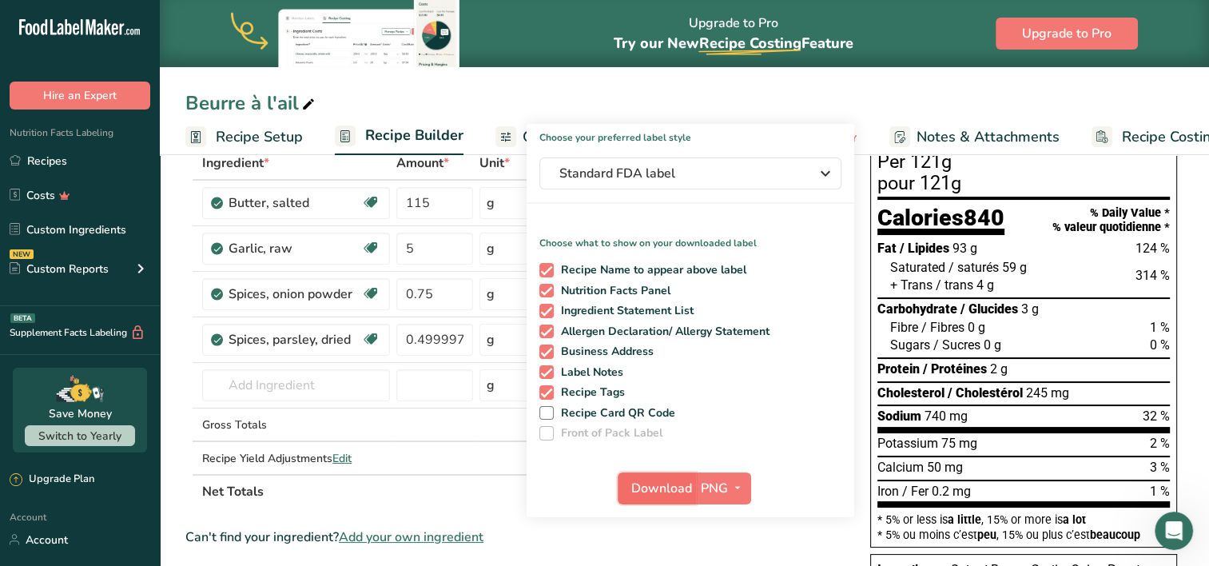
click at [654, 480] on span "Download" at bounding box center [661, 488] width 61 height 19
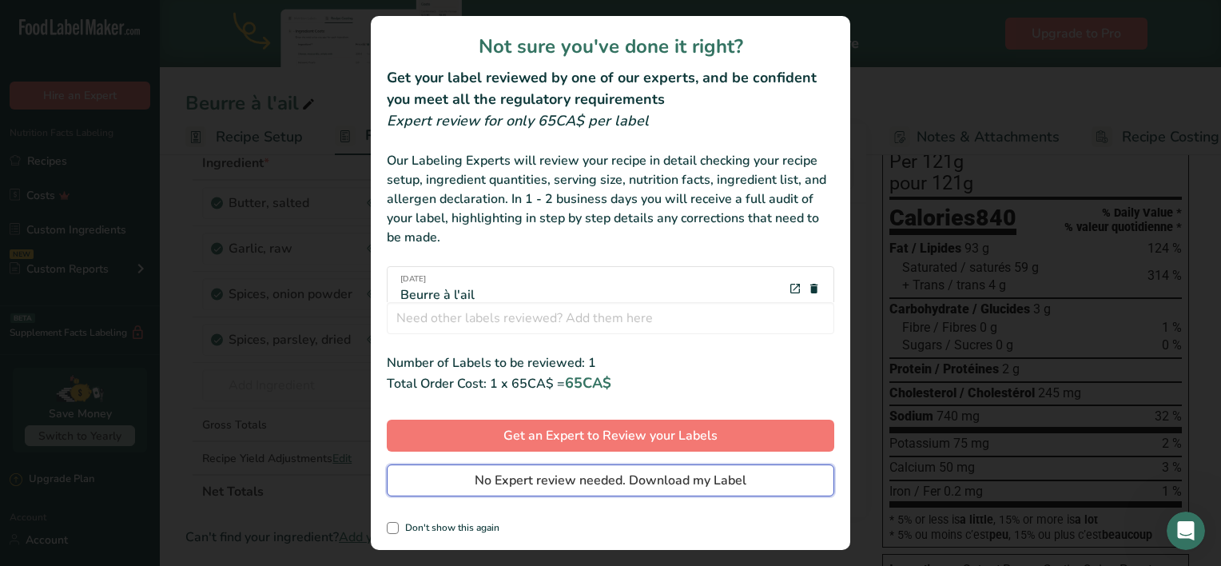
click at [654, 480] on span "No Expert review needed. Download my Label" at bounding box center [611, 480] width 272 height 19
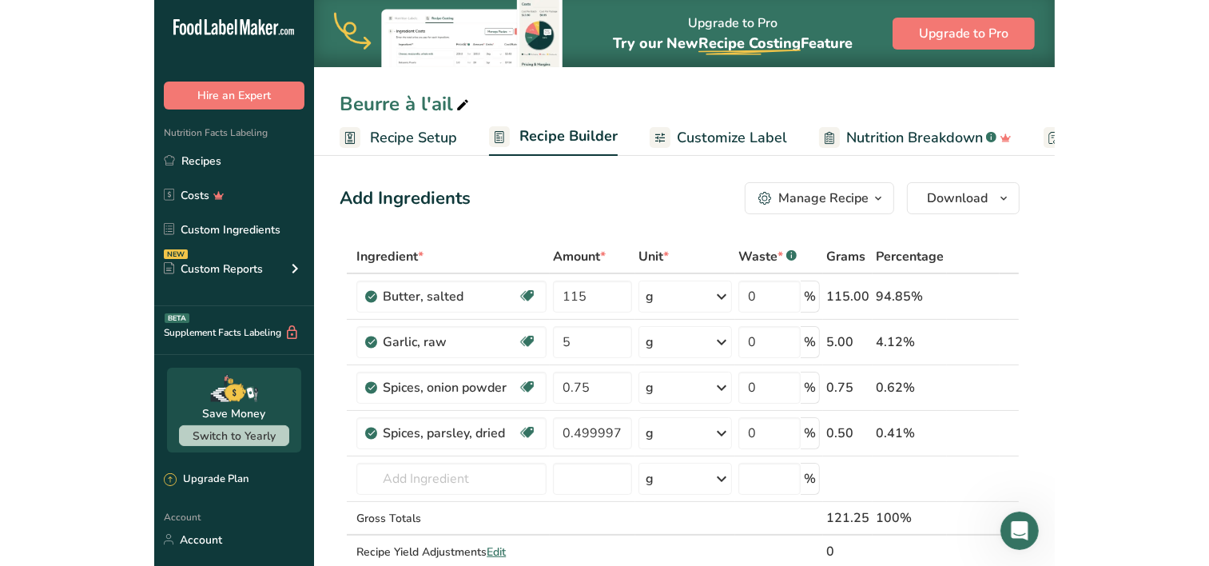
scroll to position [0, 0]
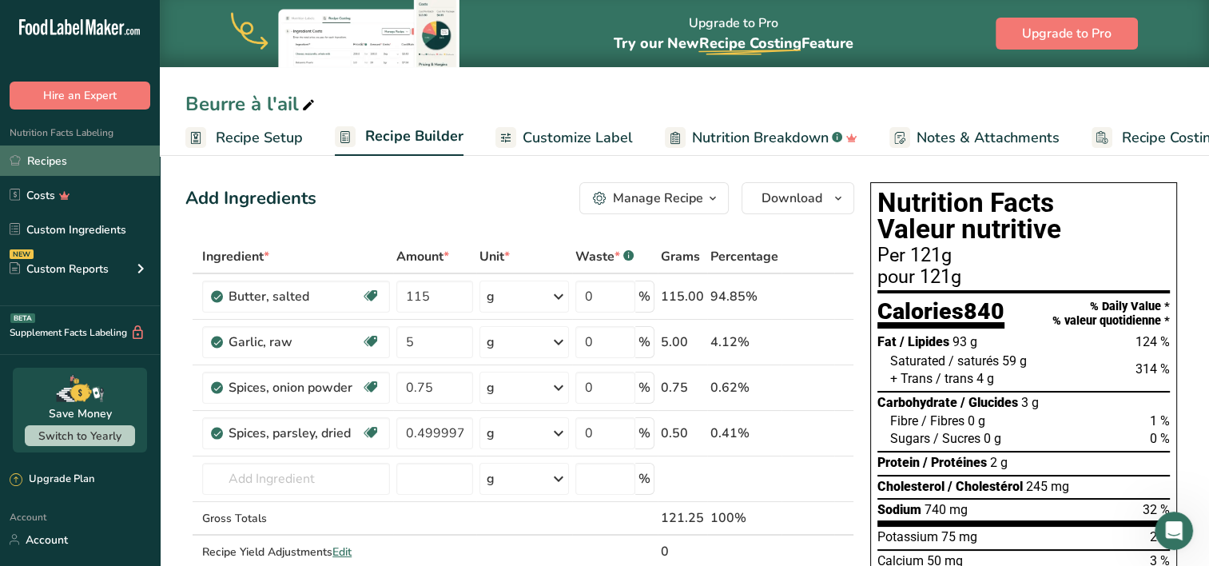
click at [56, 160] on link "Recipes" at bounding box center [80, 160] width 160 height 30
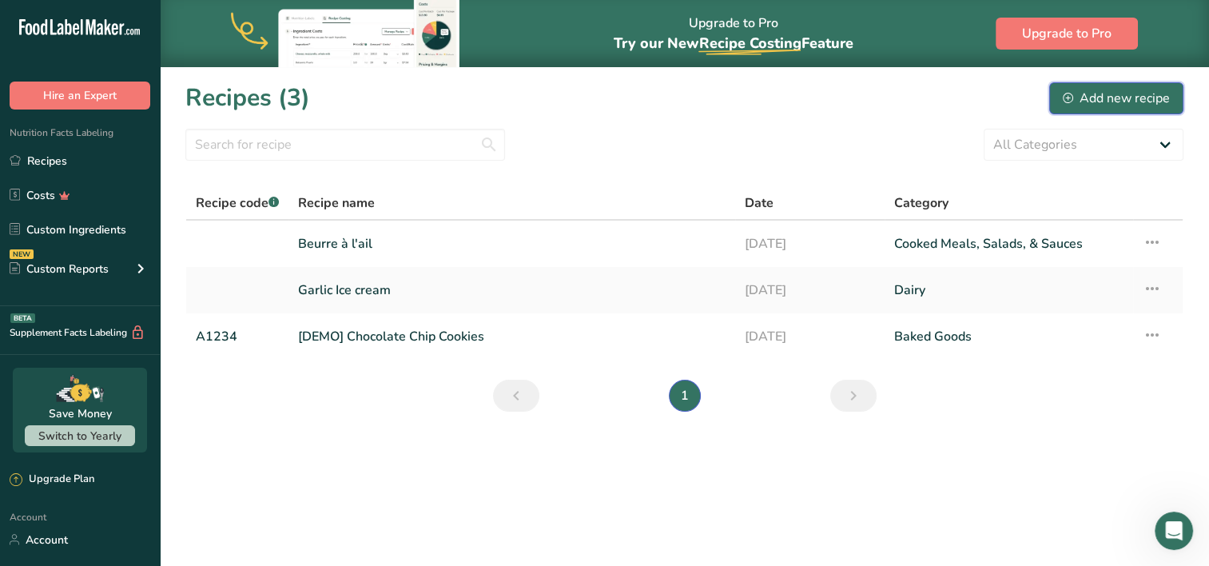
click at [1131, 97] on div "Add new recipe" at bounding box center [1116, 98] width 107 height 19
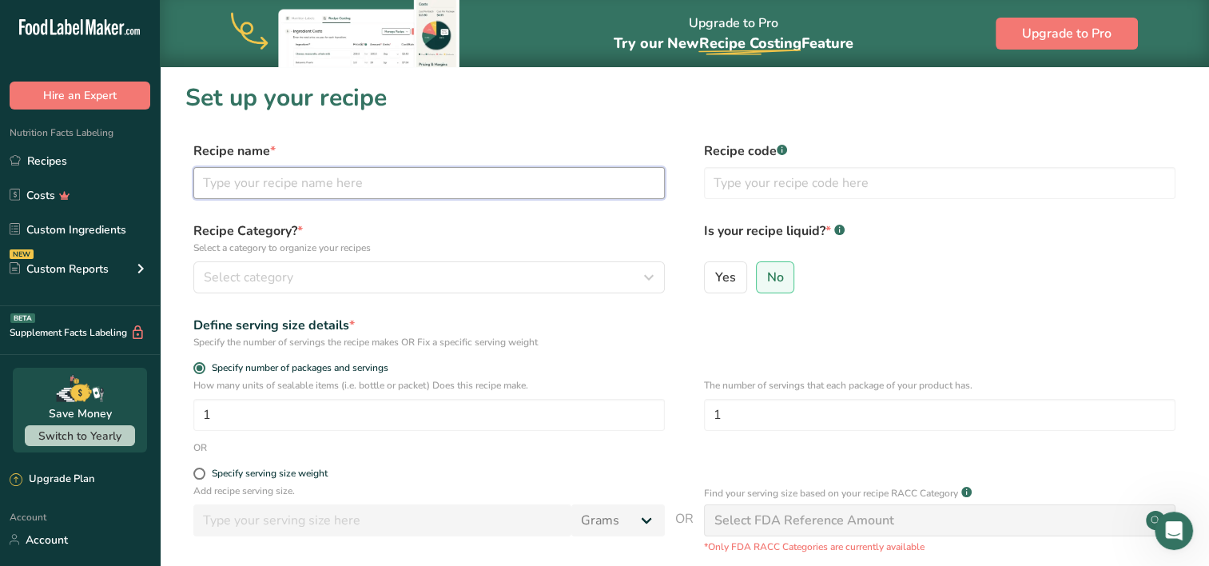
click at [237, 179] on input "text" at bounding box center [428, 183] width 471 height 32
type input "Beurre à l'ail 2"
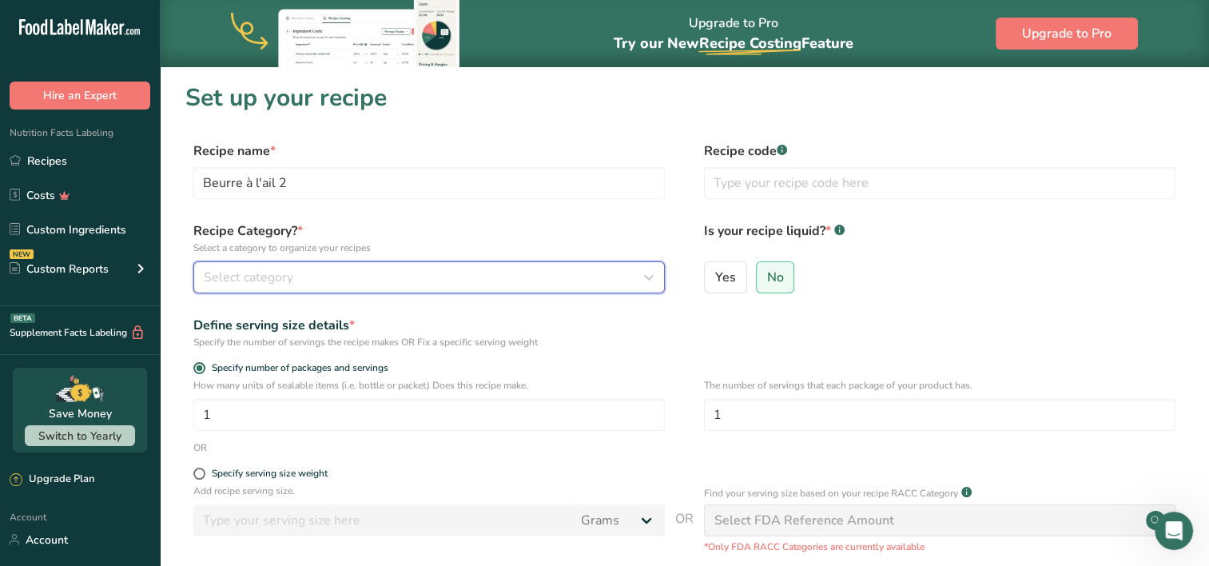
click at [321, 268] on div "Select category" at bounding box center [424, 277] width 441 height 19
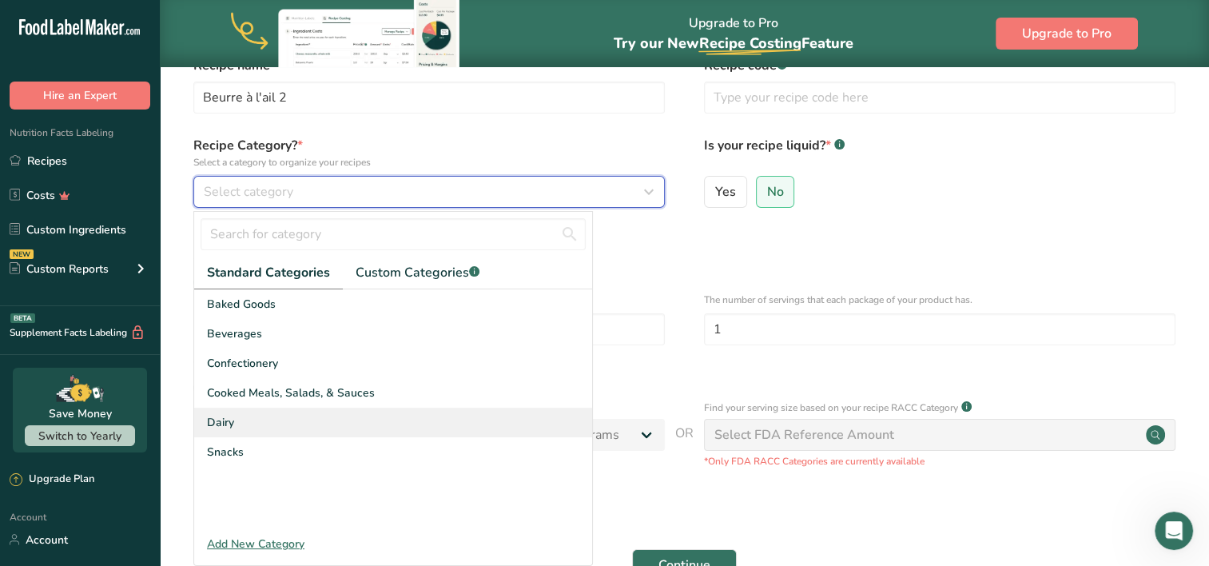
scroll to position [86, 0]
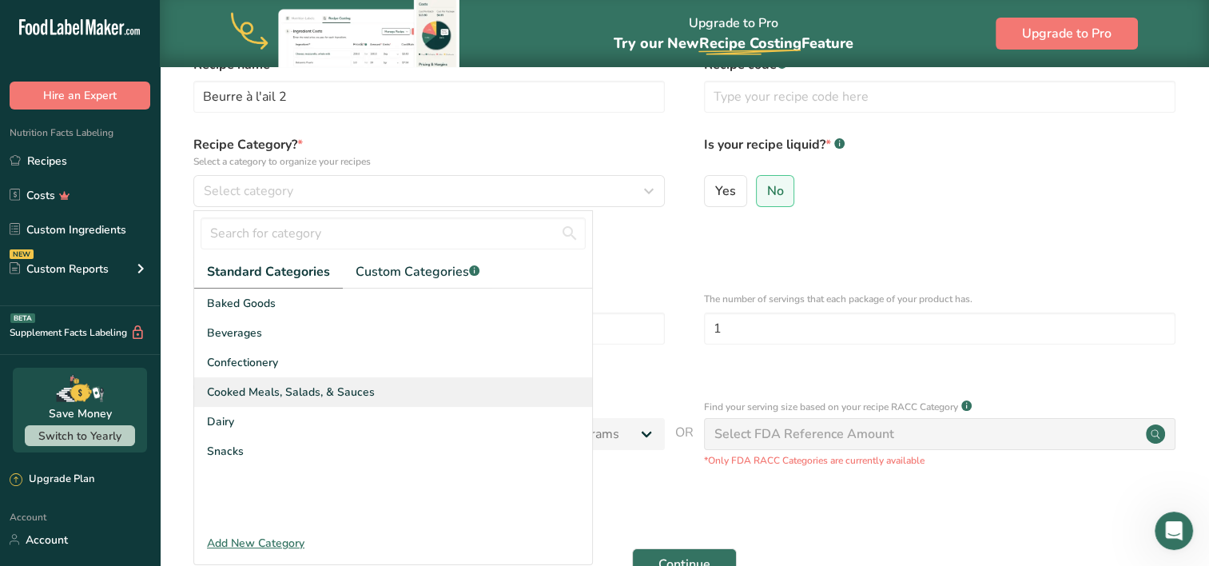
click at [280, 397] on span "Cooked Meals, Salads, & Sauces" at bounding box center [291, 392] width 168 height 17
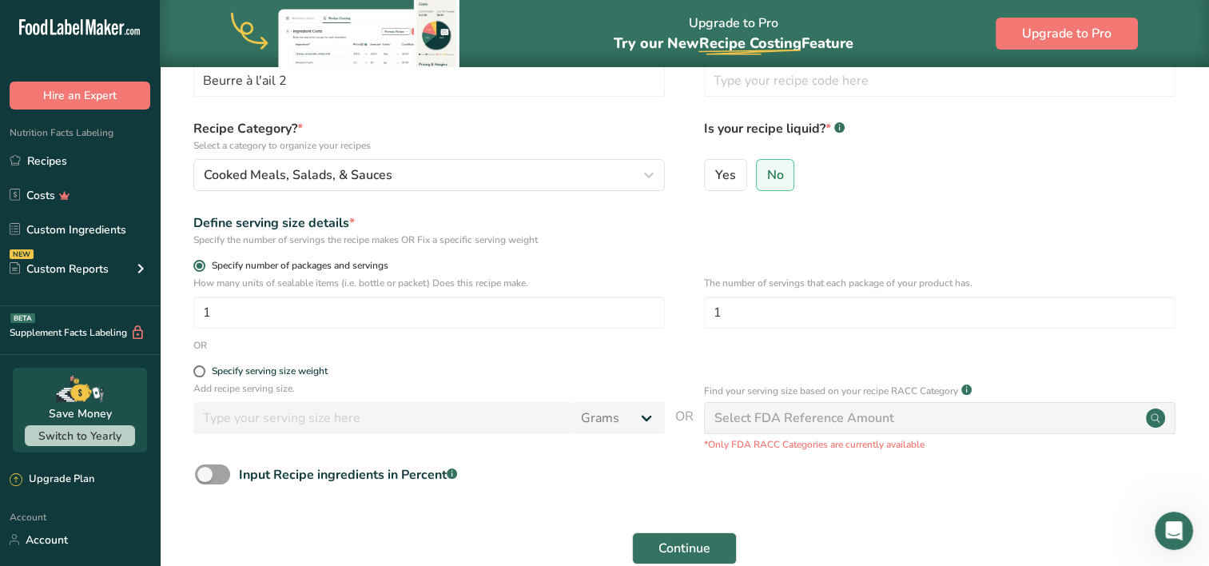
scroll to position [102, 0]
click at [687, 542] on span "Continue" at bounding box center [684, 548] width 52 height 19
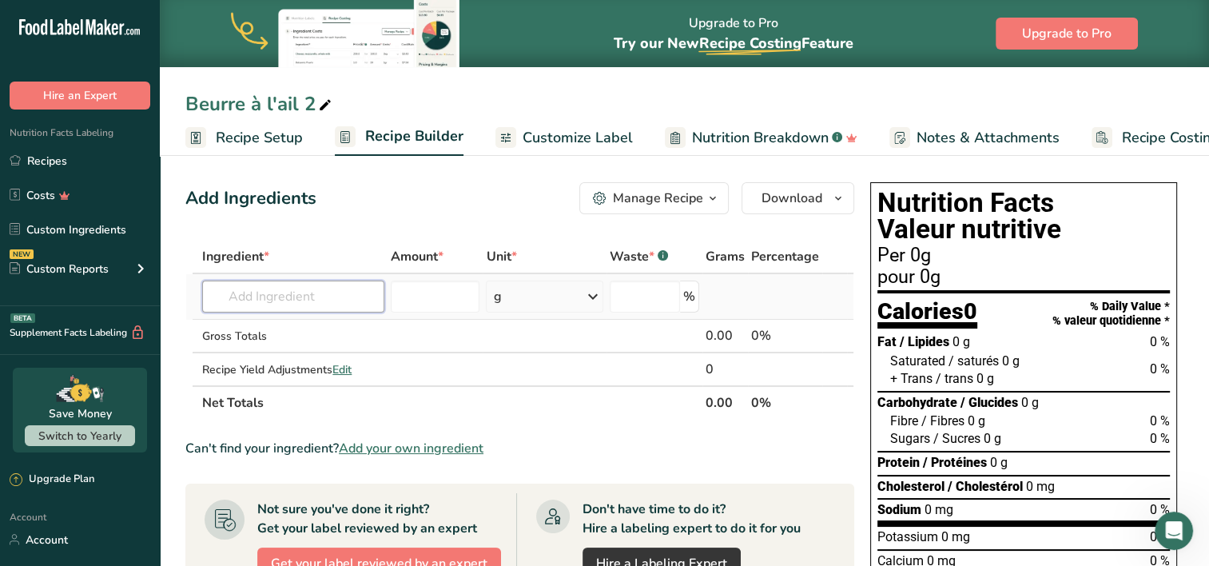
click at [305, 294] on input "text" at bounding box center [293, 296] width 182 height 32
type input "B"
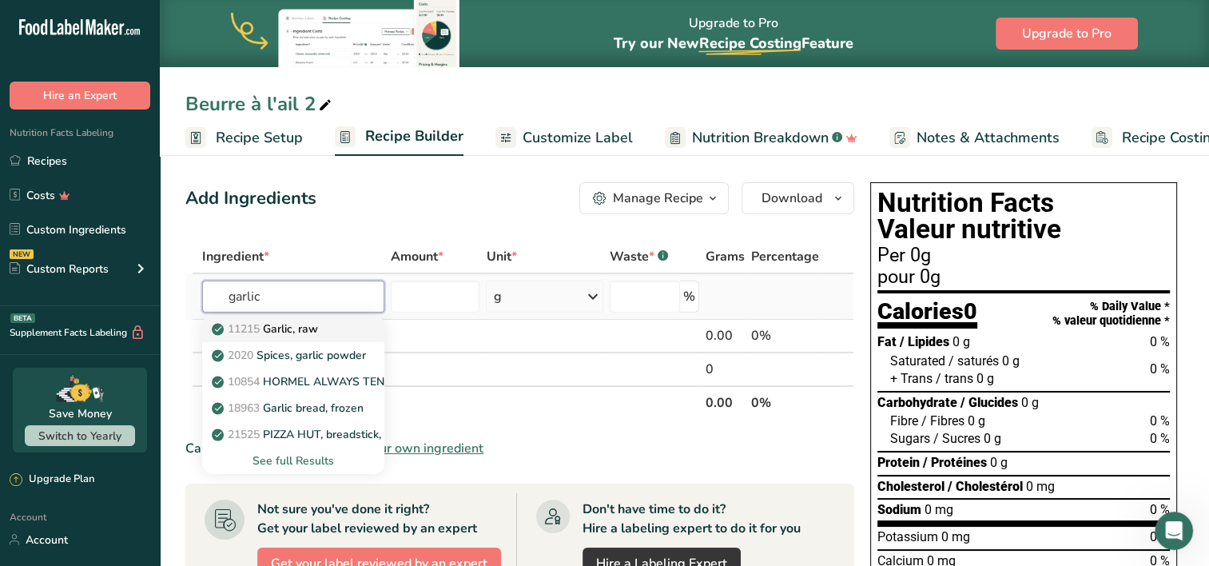
type input "garlic"
click at [318, 339] on link "11215 Garlic, raw" at bounding box center [293, 329] width 182 height 26
type input "Garlic, raw"
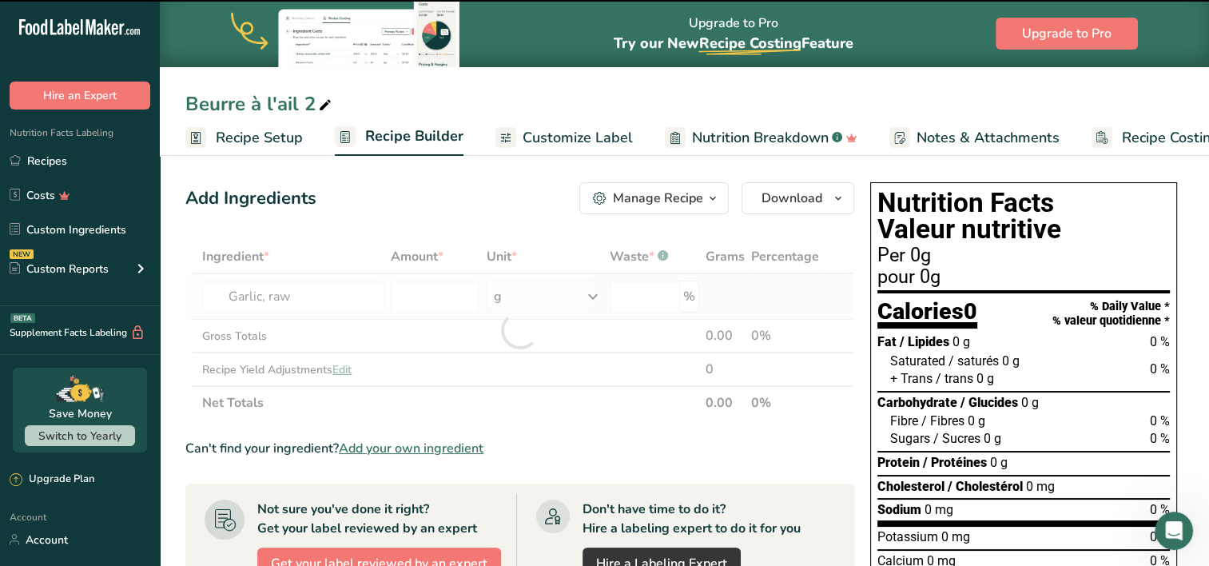
type input "0"
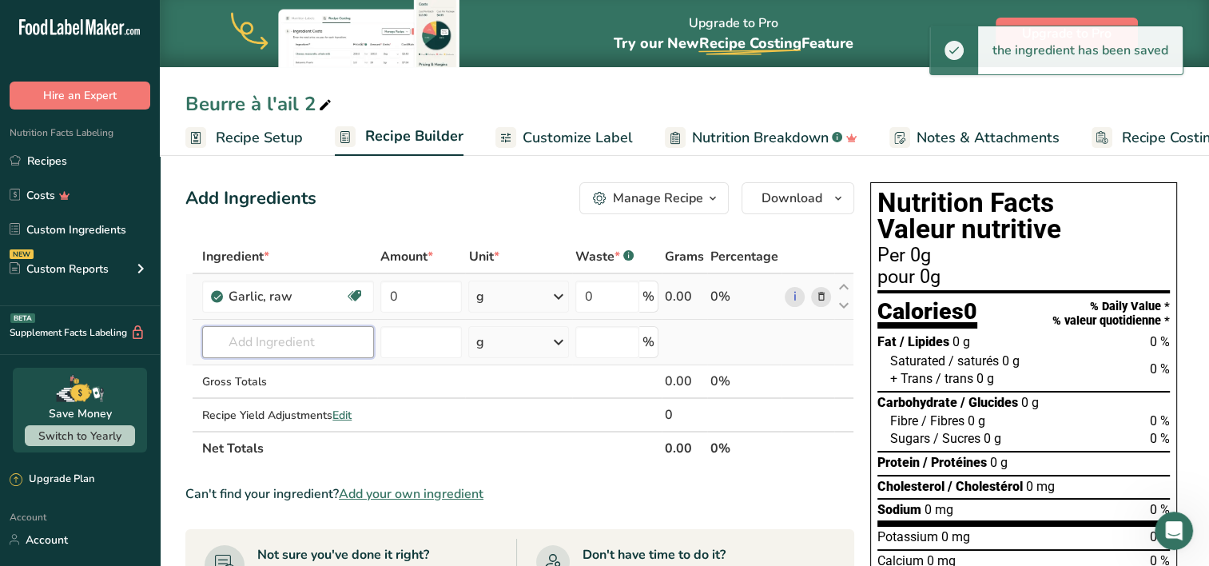
click at [309, 344] on input "text" at bounding box center [288, 342] width 172 height 32
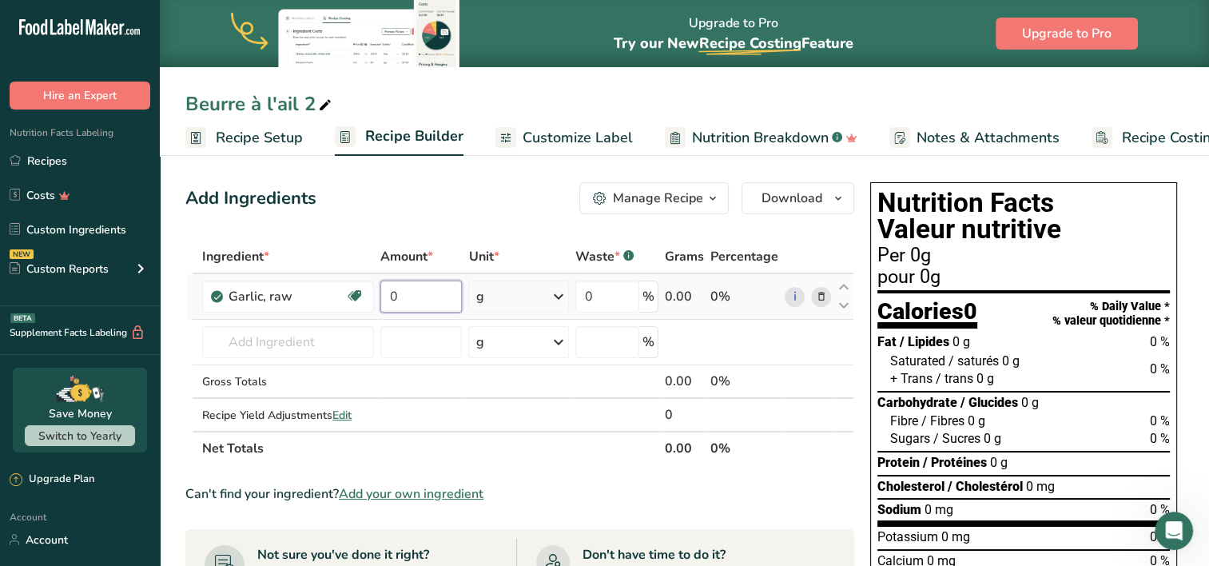
click at [416, 294] on input "0" at bounding box center [421, 296] width 82 height 32
type input "5"
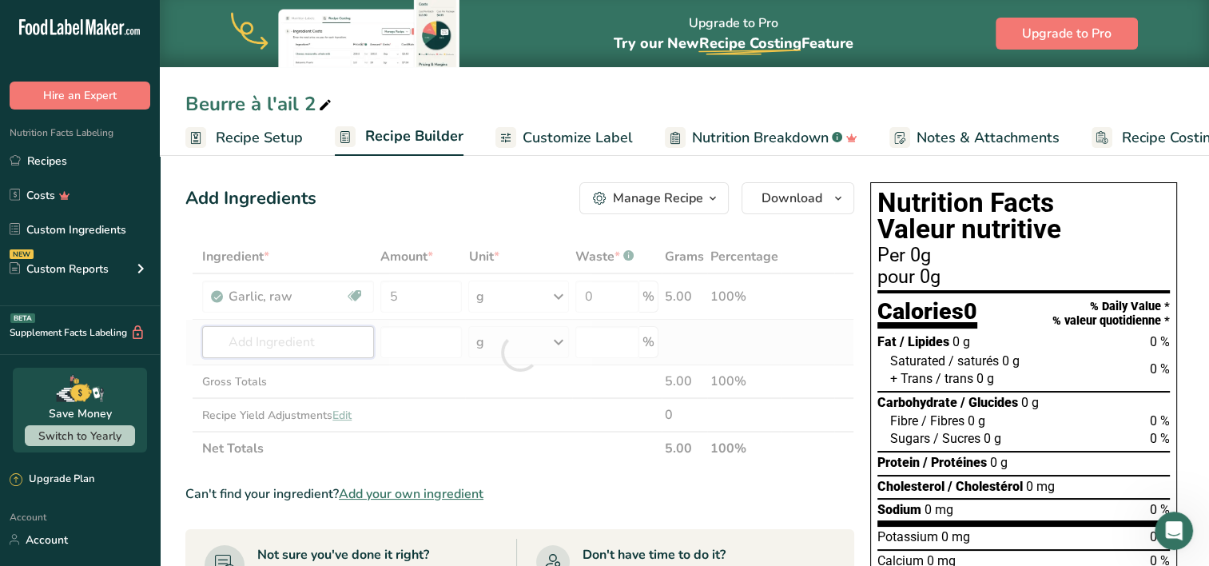
click at [296, 336] on div "Ingredient * Amount * Unit * Waste * .a-a{fill:#347362;}.b-a{fill:#fff;} Grams …" at bounding box center [519, 352] width 669 height 225
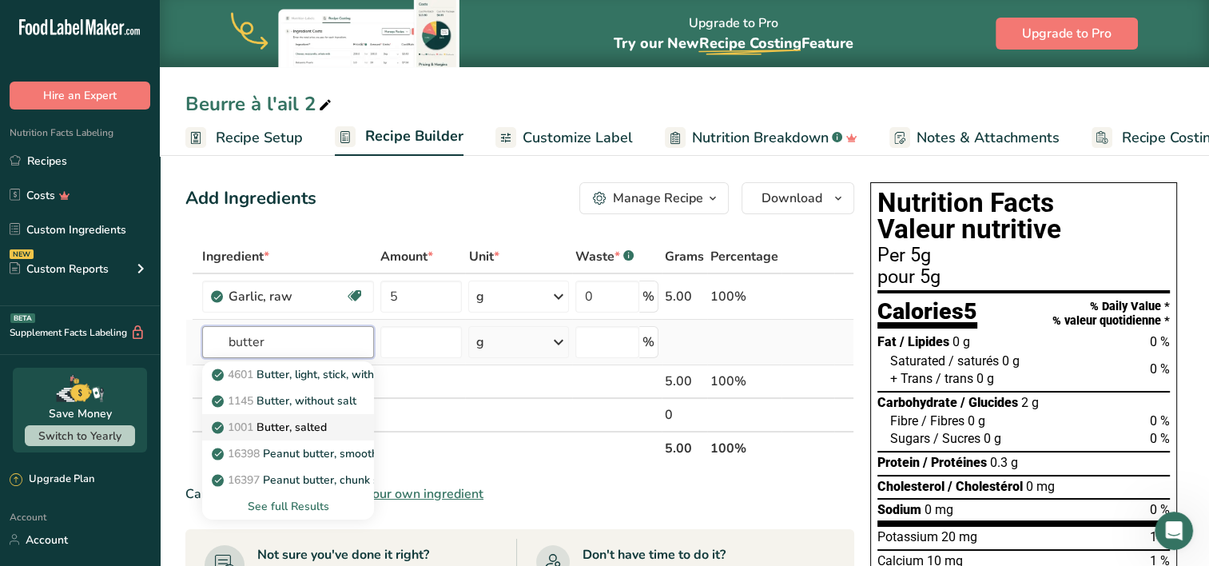
type input "butter"
click at [272, 420] on p "1001 Butter, salted" at bounding box center [271, 427] width 112 height 17
type input "Butter, salted"
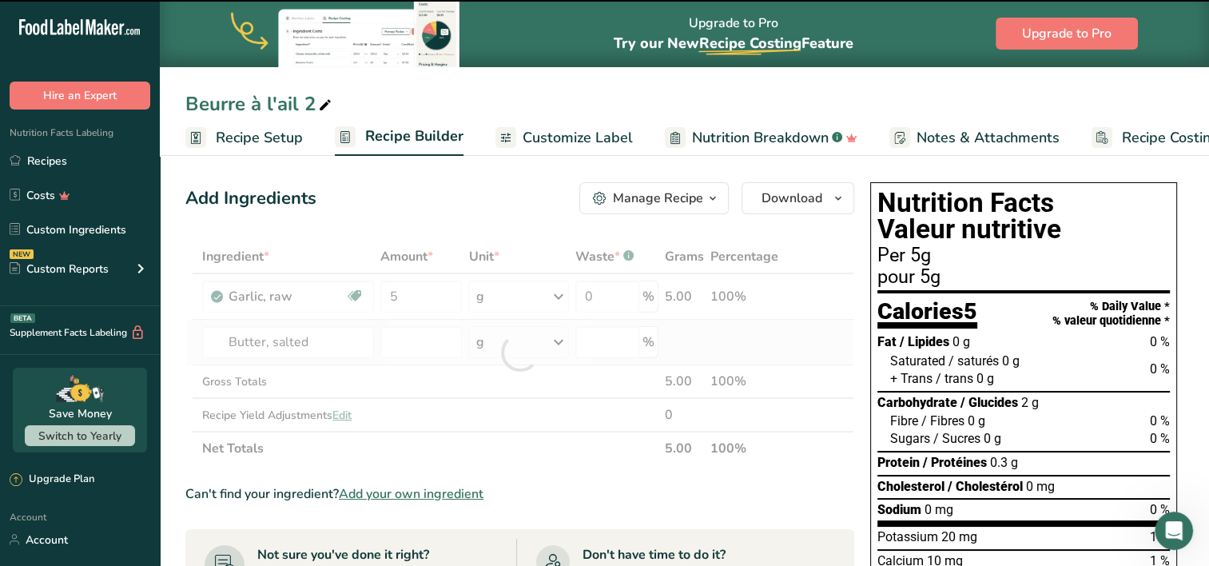
type input "0"
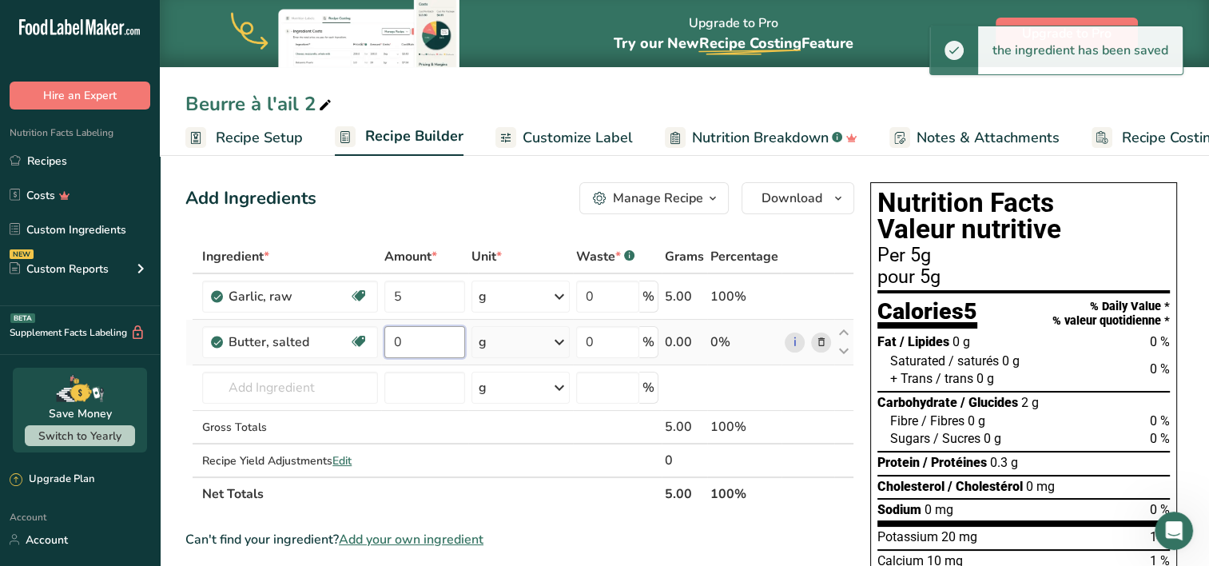
click at [408, 342] on input "0" at bounding box center [424, 342] width 81 height 32
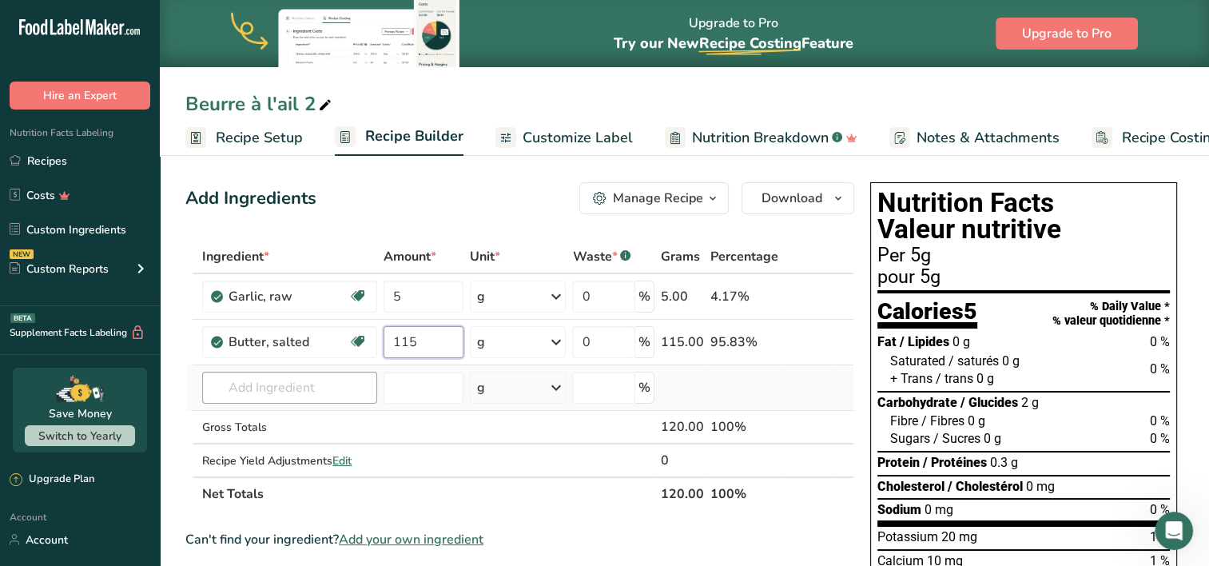
type input "115"
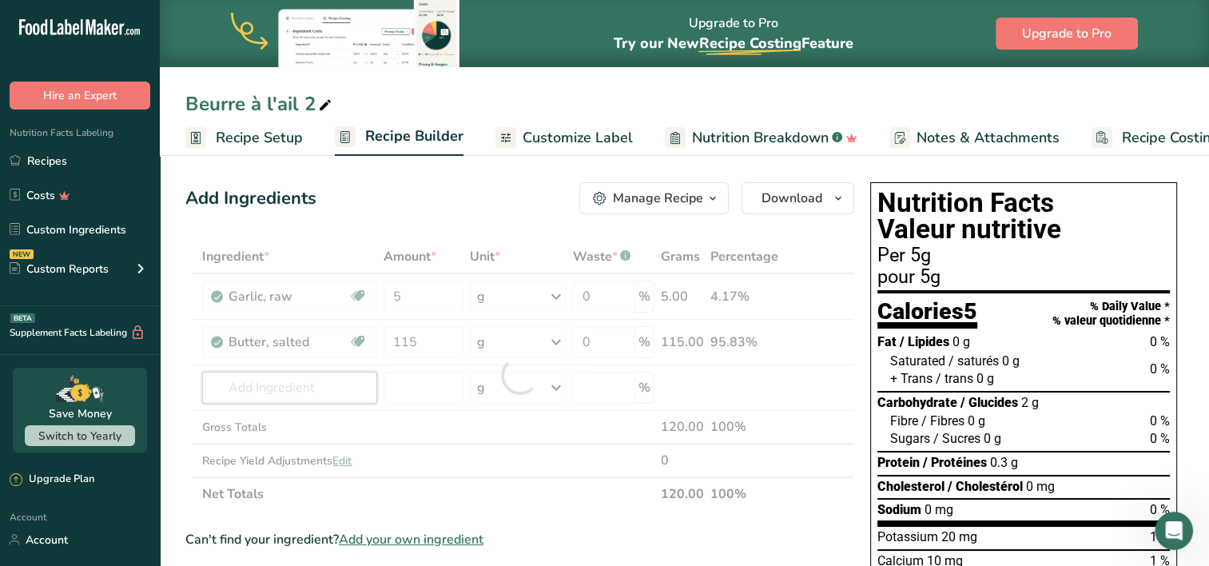
click at [320, 380] on div "Ingredient * Amount * Unit * Waste * .a-a{fill:#347362;}.b-a{fill:#fff;} Grams …" at bounding box center [519, 375] width 669 height 271
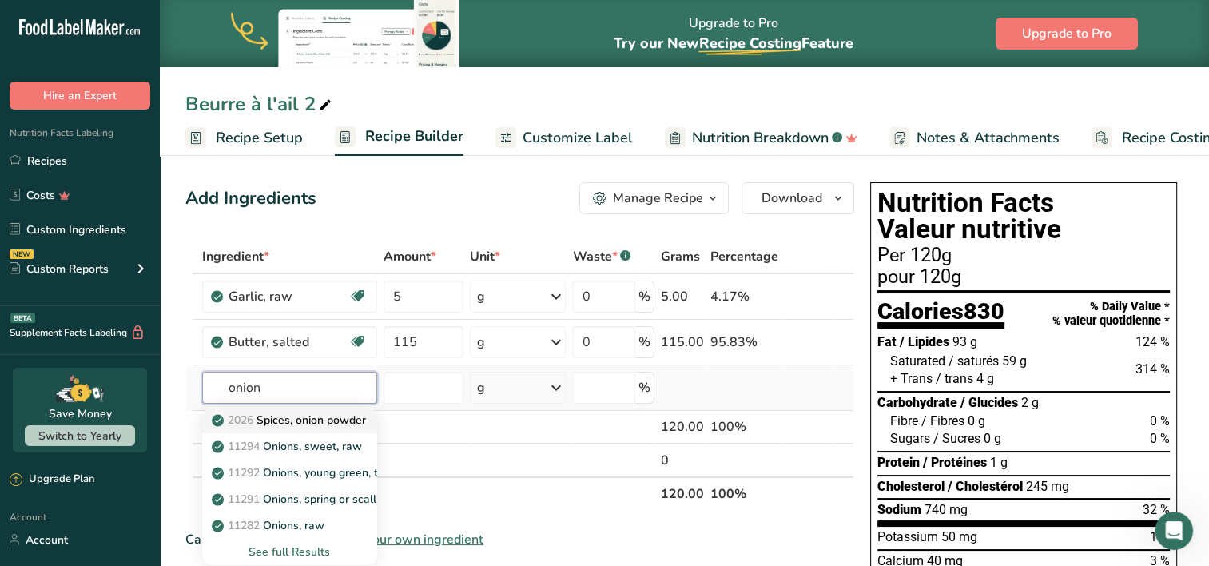
type input "onion"
click at [328, 416] on p "2026 Spices, onion powder" at bounding box center [290, 420] width 151 height 17
type input "Spices, onion powder"
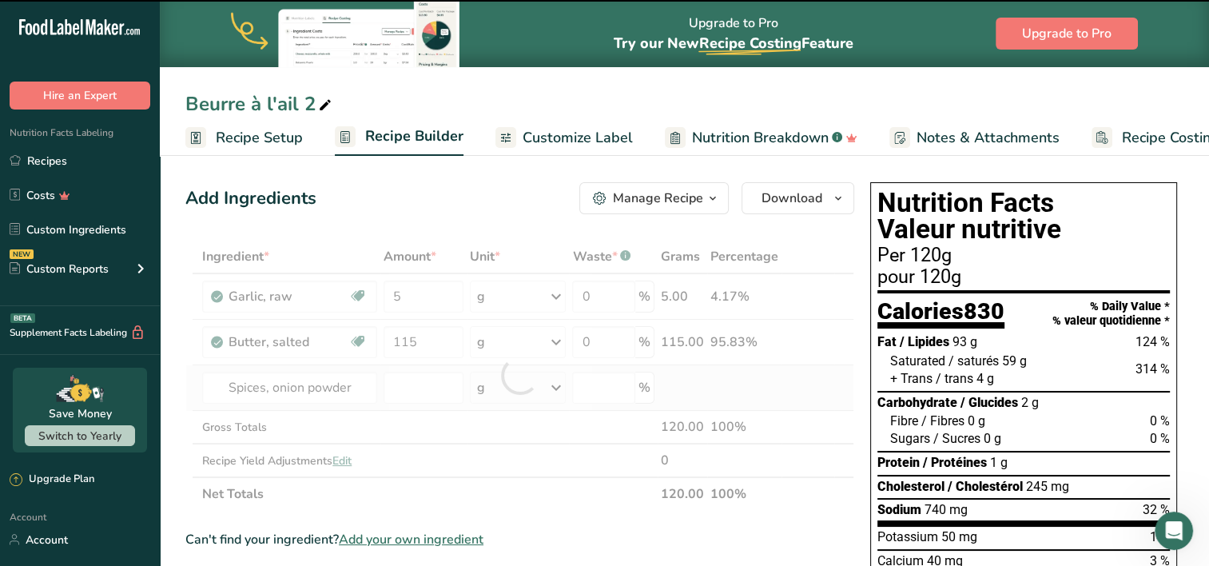
type input "0"
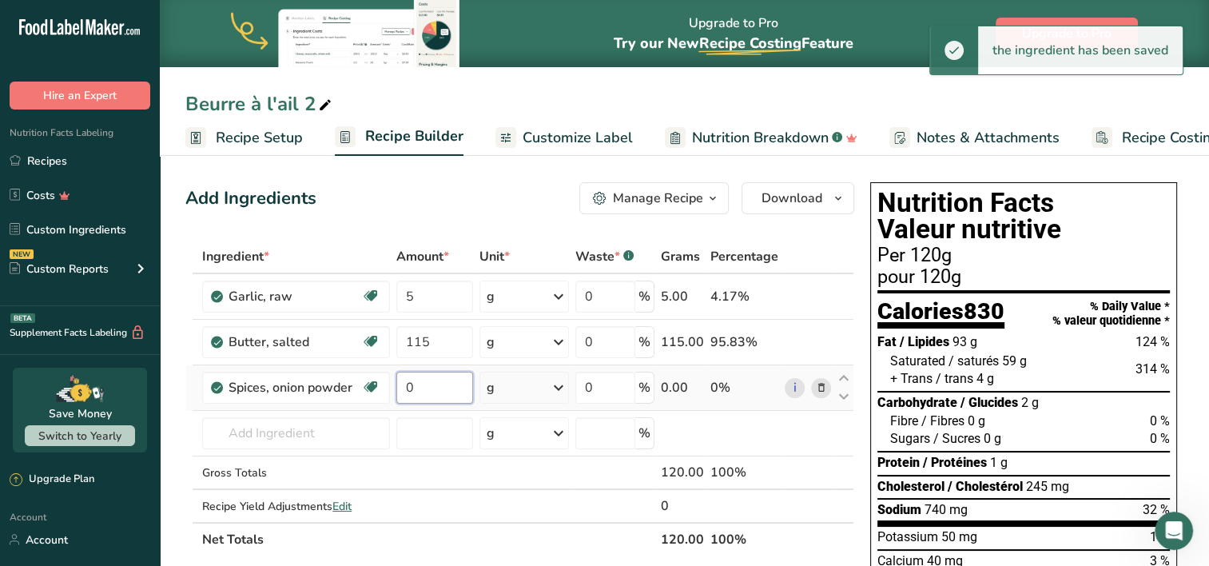
click at [425, 384] on input "0" at bounding box center [434, 388] width 77 height 32
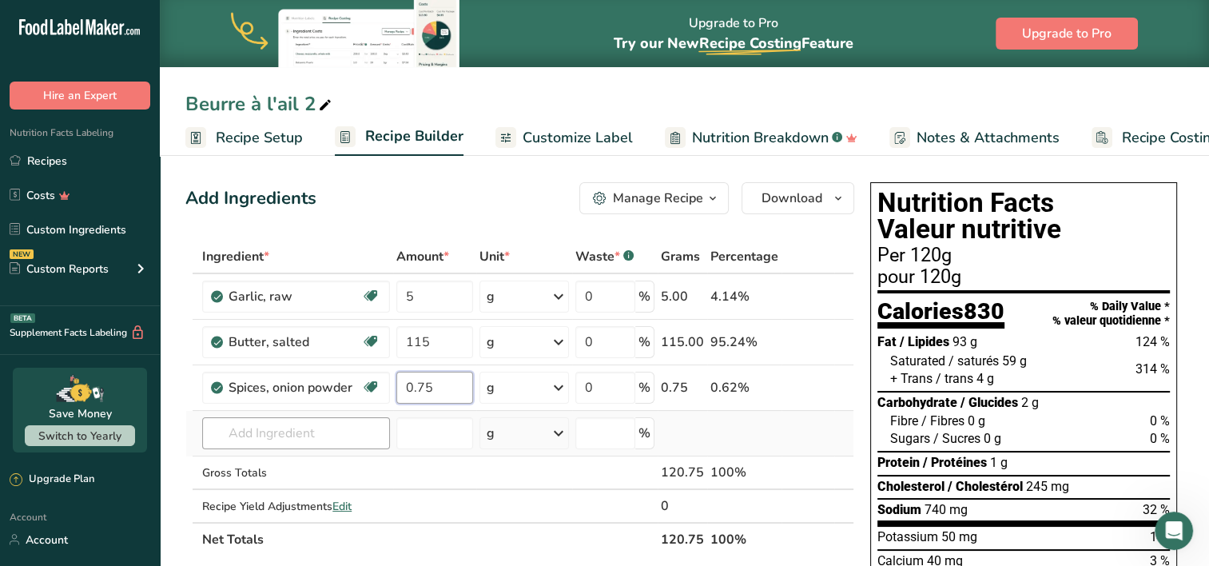
type input "0.75"
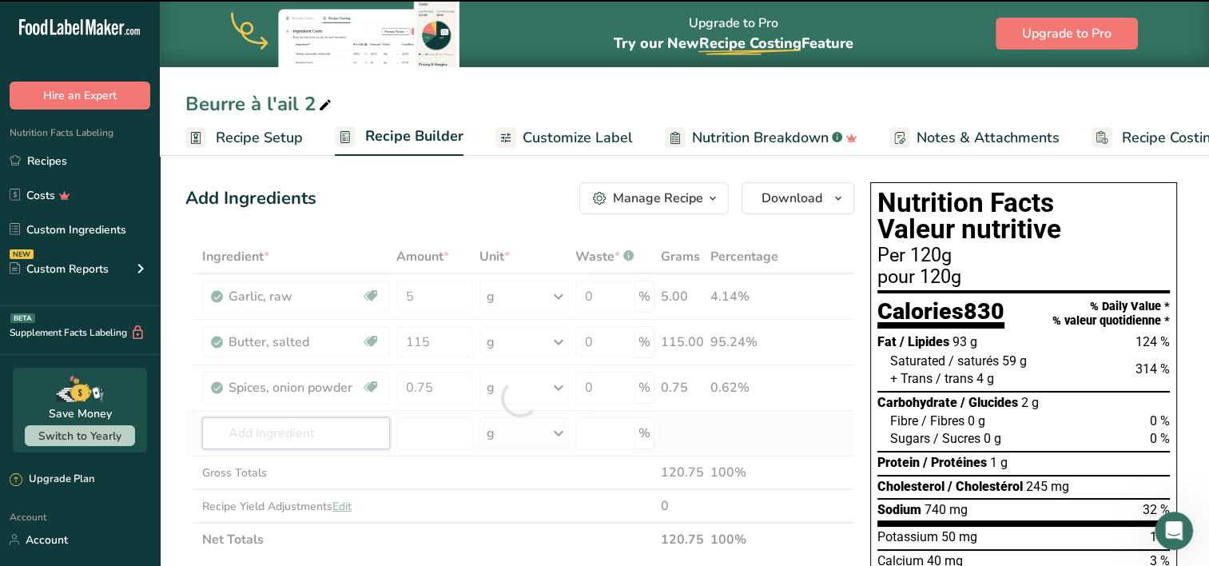
click at [308, 427] on div "Ingredient * Amount * Unit * Waste * .a-a{fill:#347362;}.b-a{fill:#fff;} Grams …" at bounding box center [519, 398] width 669 height 316
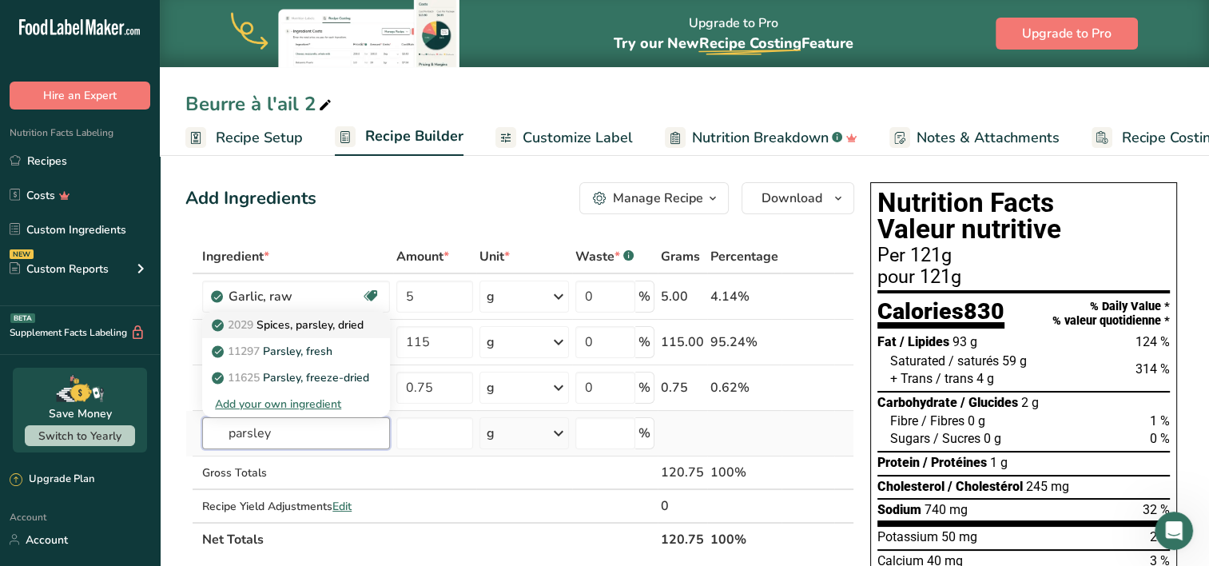
type input "parsley"
click at [316, 324] on p "2029 Spices, parsley, dried" at bounding box center [289, 324] width 149 height 17
type input "Spices, parsley, dried"
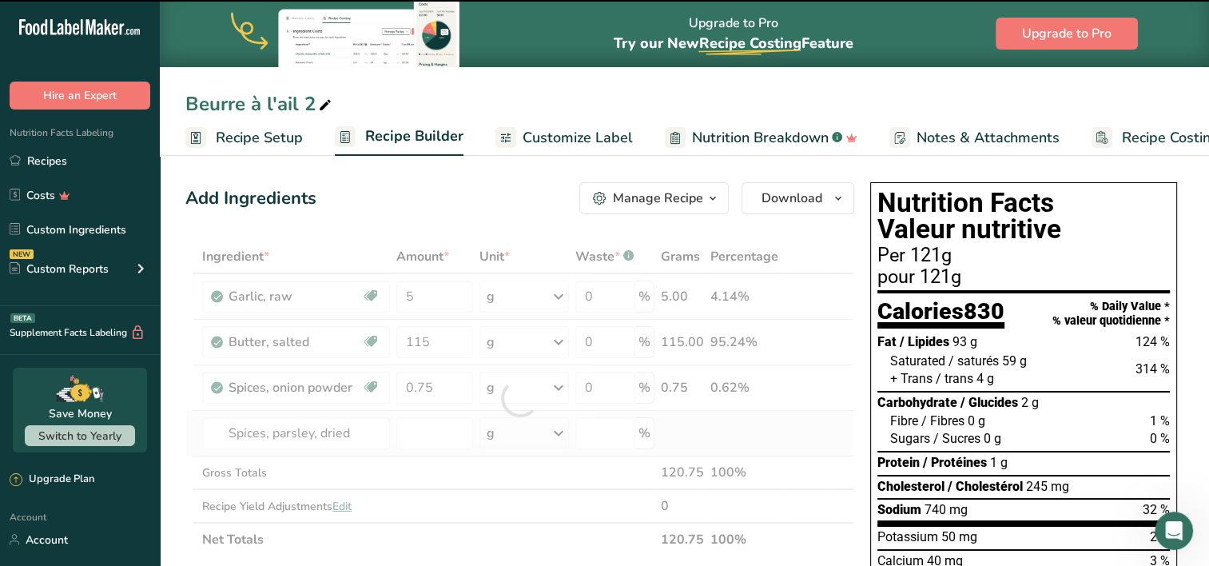
type input "0"
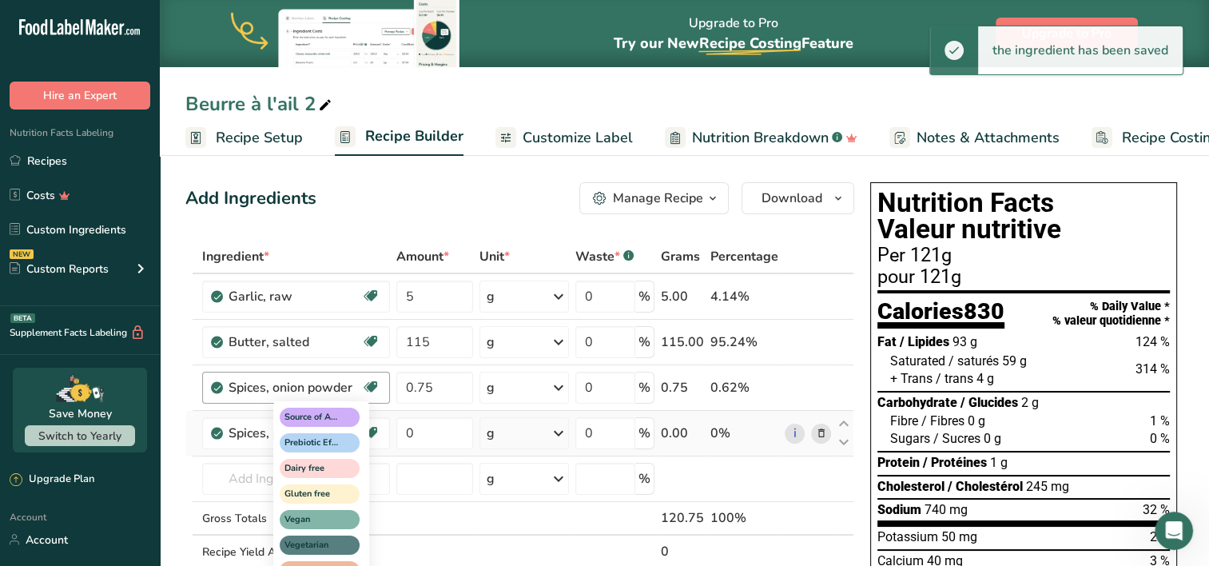
click at [423, 432] on div "Source of Antioxidants Prebiotic Effect Dairy free Gluten free Vegan Vegetarian…" at bounding box center [349, 492] width 153 height 189
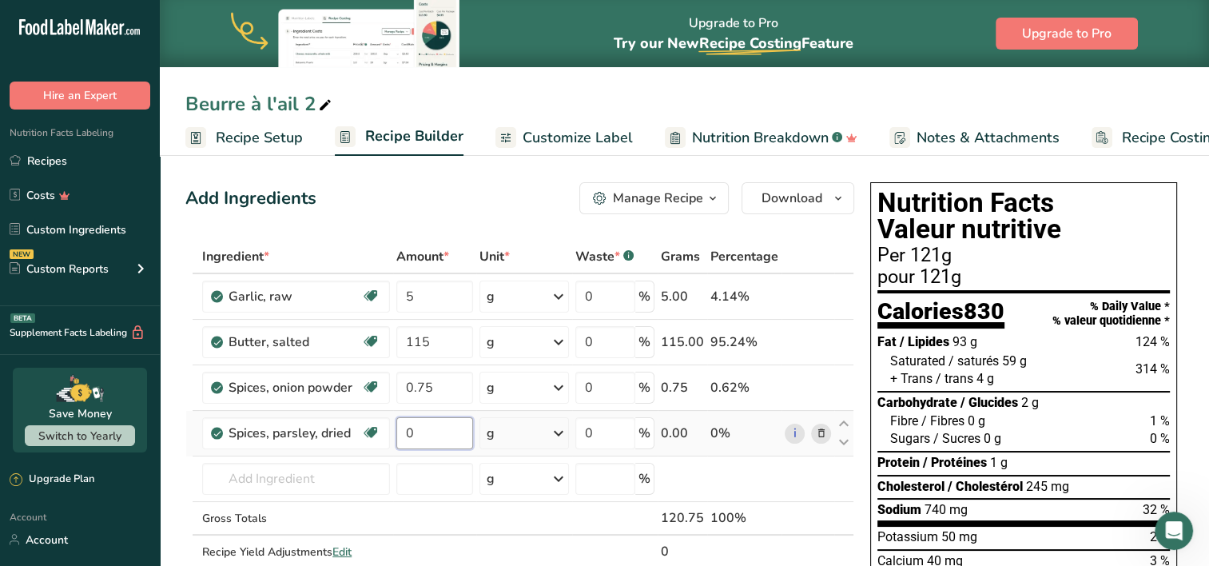
click at [441, 420] on input "0" at bounding box center [434, 433] width 77 height 32
type input "00"
type input "0.5"
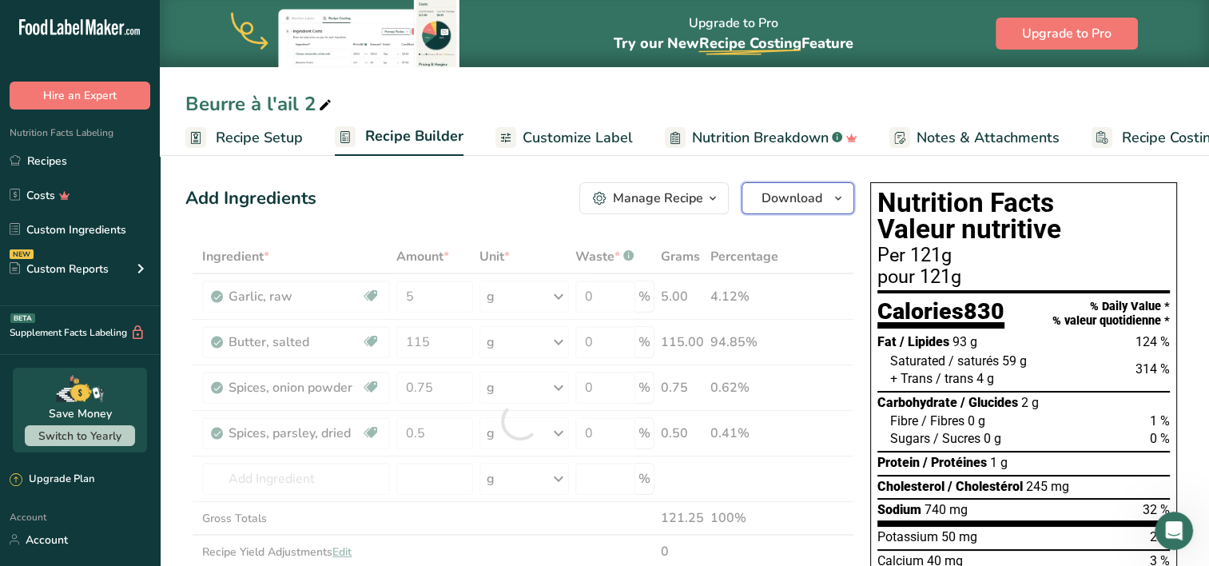
click at [835, 198] on icon "button" at bounding box center [838, 199] width 13 height 20
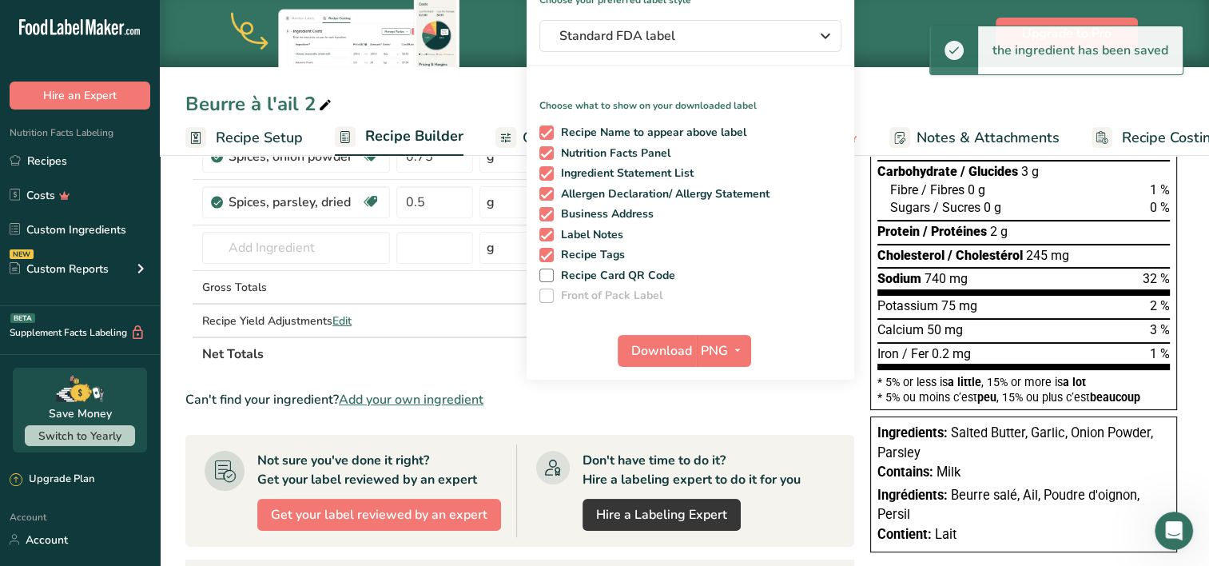
scroll to position [240, 0]
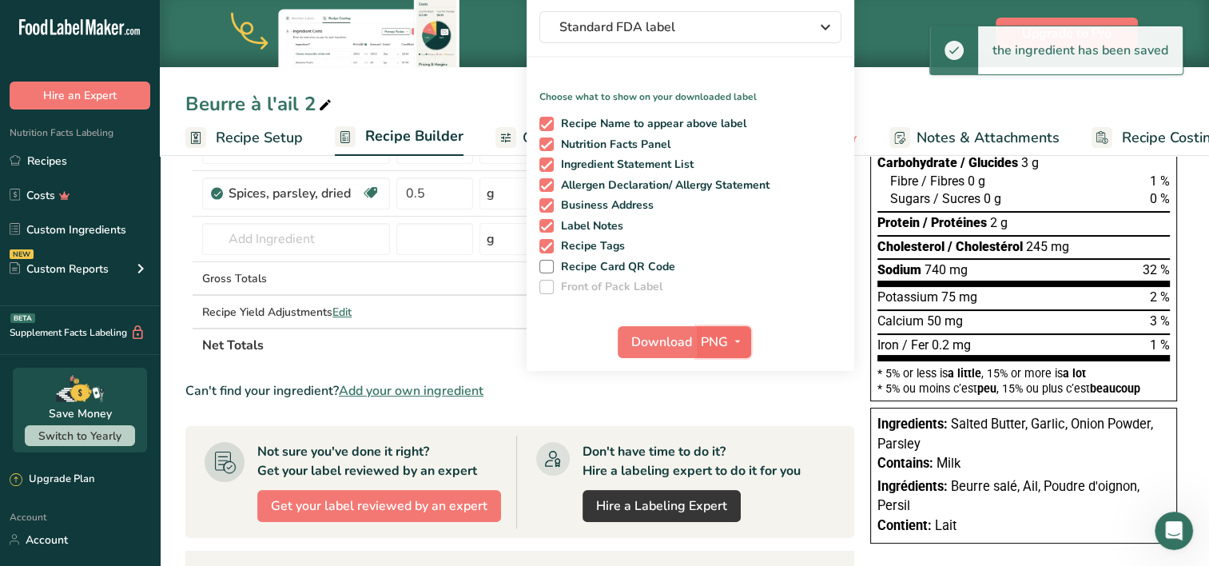
click at [703, 336] on span "PNG" at bounding box center [714, 341] width 27 height 19
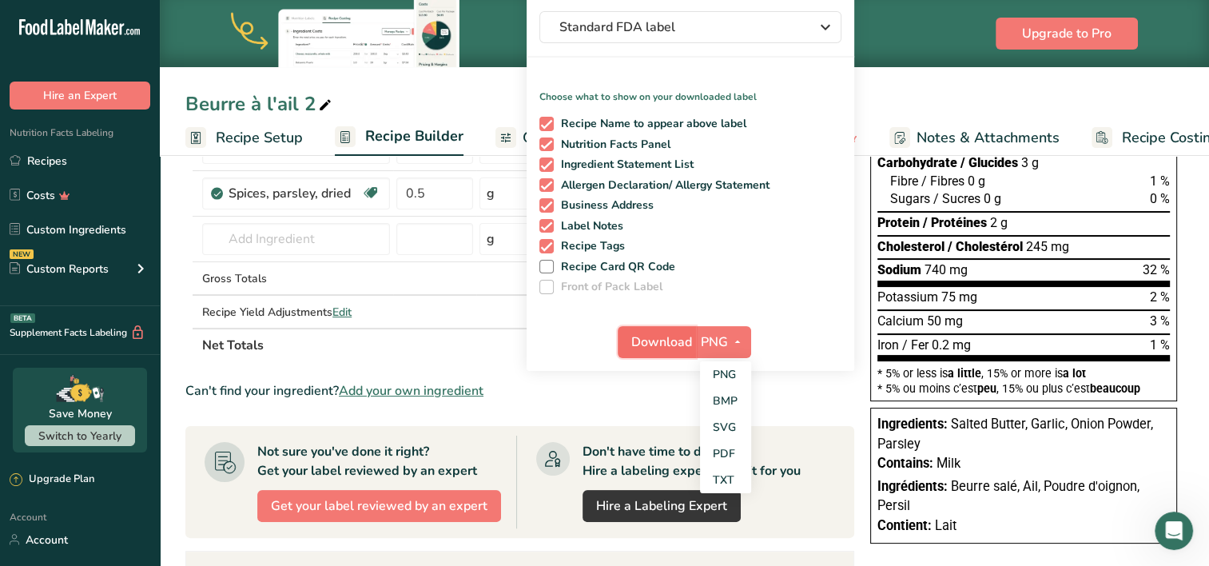
click at [680, 326] on button "Download" at bounding box center [657, 342] width 78 height 32
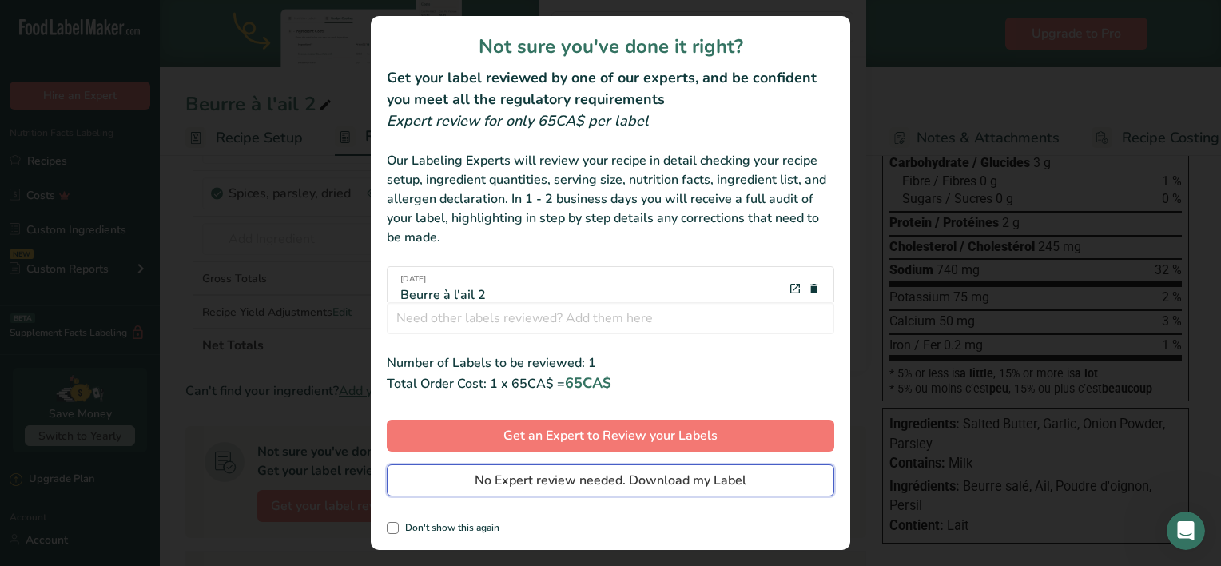
click at [594, 482] on span "No Expert review needed. Download my Label" at bounding box center [611, 480] width 272 height 19
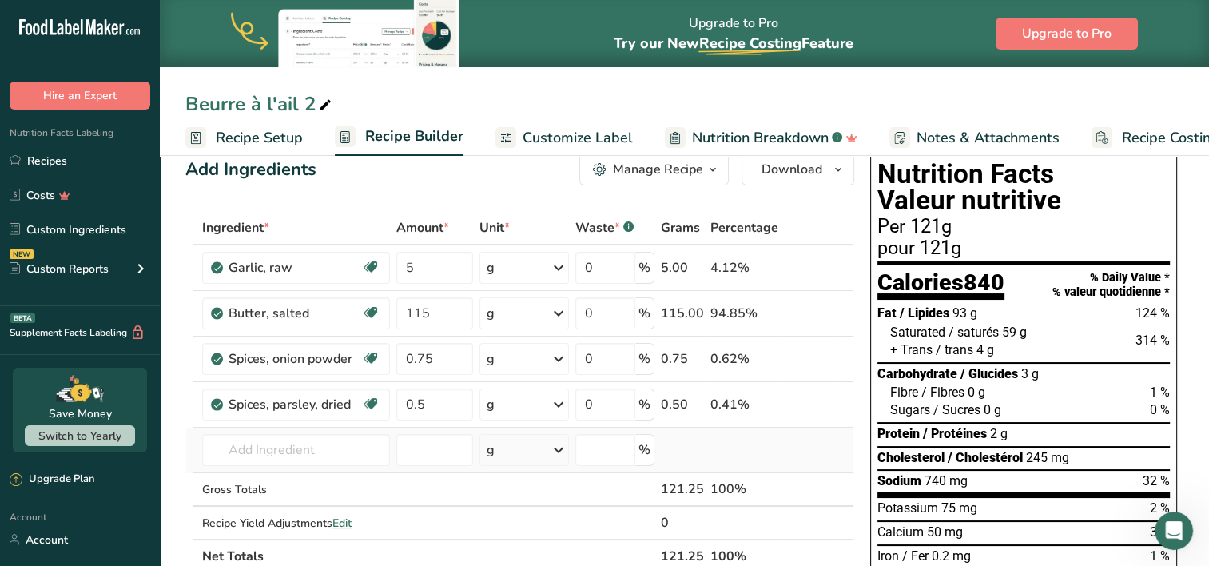
scroll to position [0, 0]
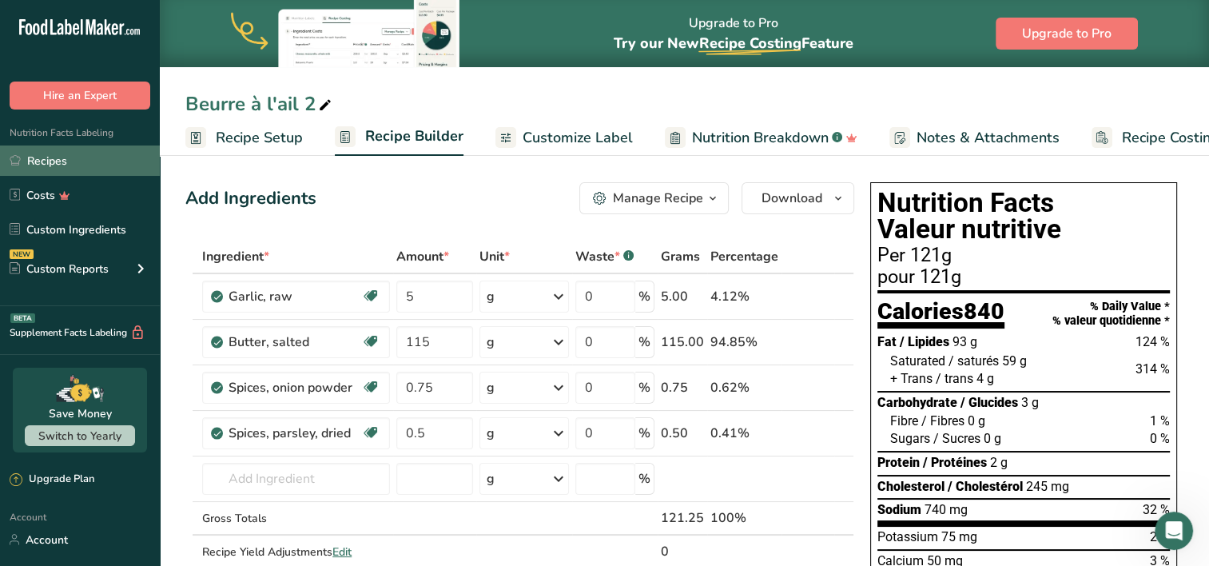
click at [62, 158] on link "Recipes" at bounding box center [80, 160] width 160 height 30
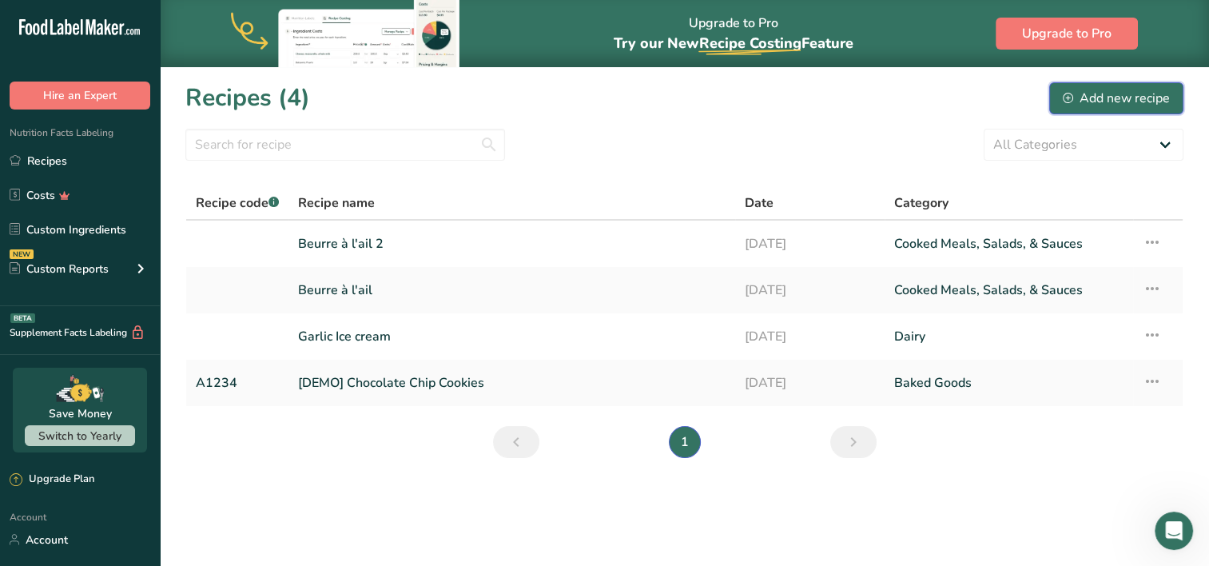
click at [1103, 97] on div "Add new recipe" at bounding box center [1116, 98] width 107 height 19
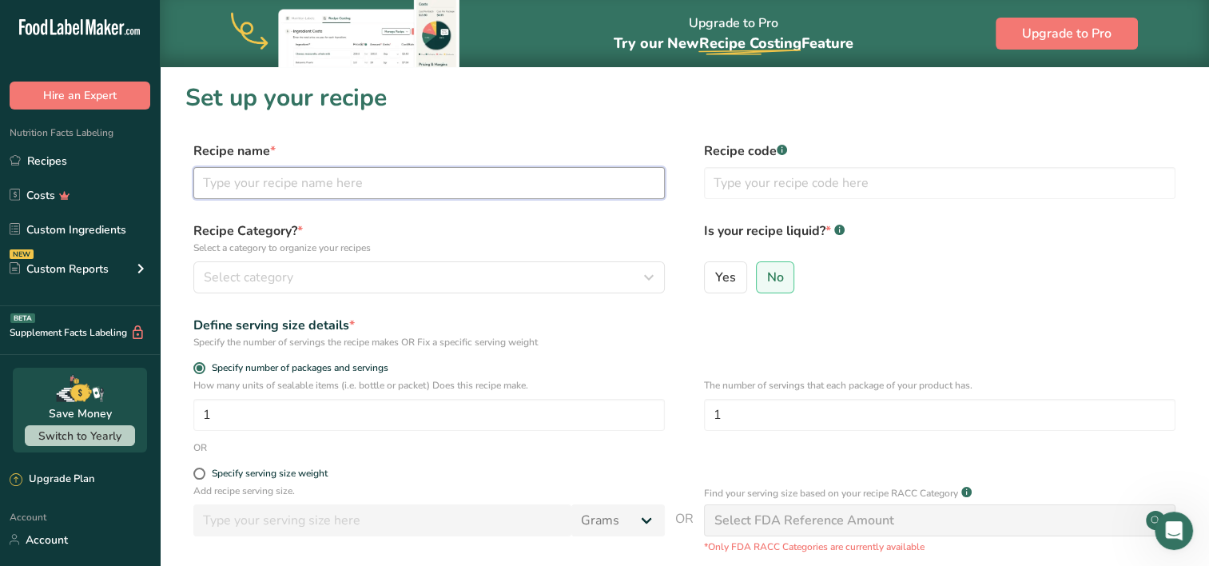
click at [225, 198] on input "text" at bounding box center [428, 183] width 471 height 32
type input "Coaticail beurré"
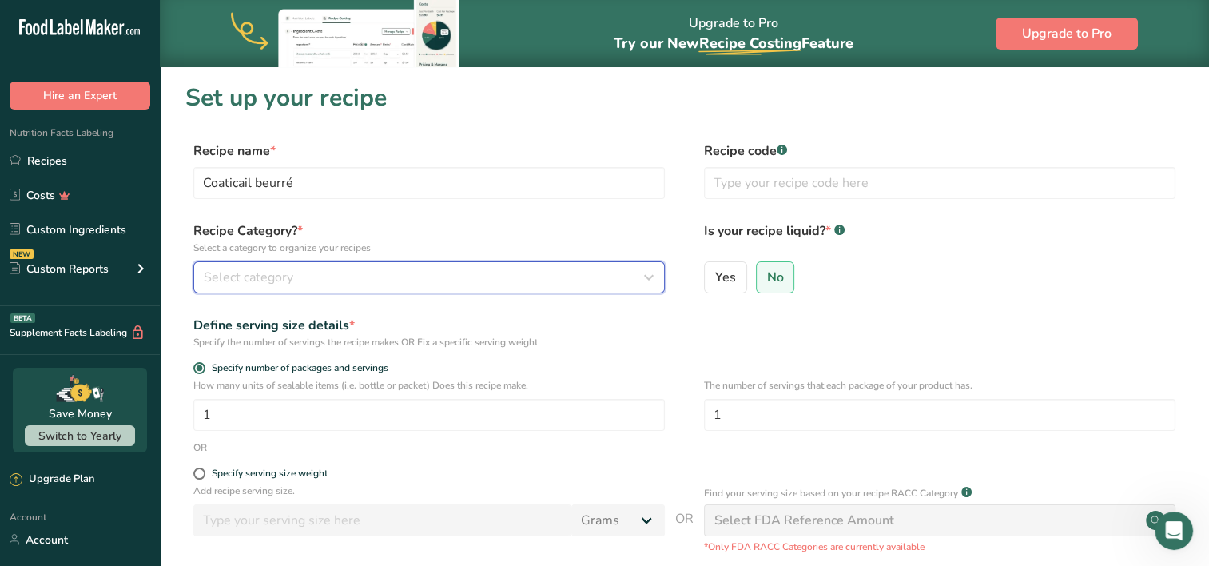
click at [658, 270] on button "Select category" at bounding box center [428, 277] width 471 height 32
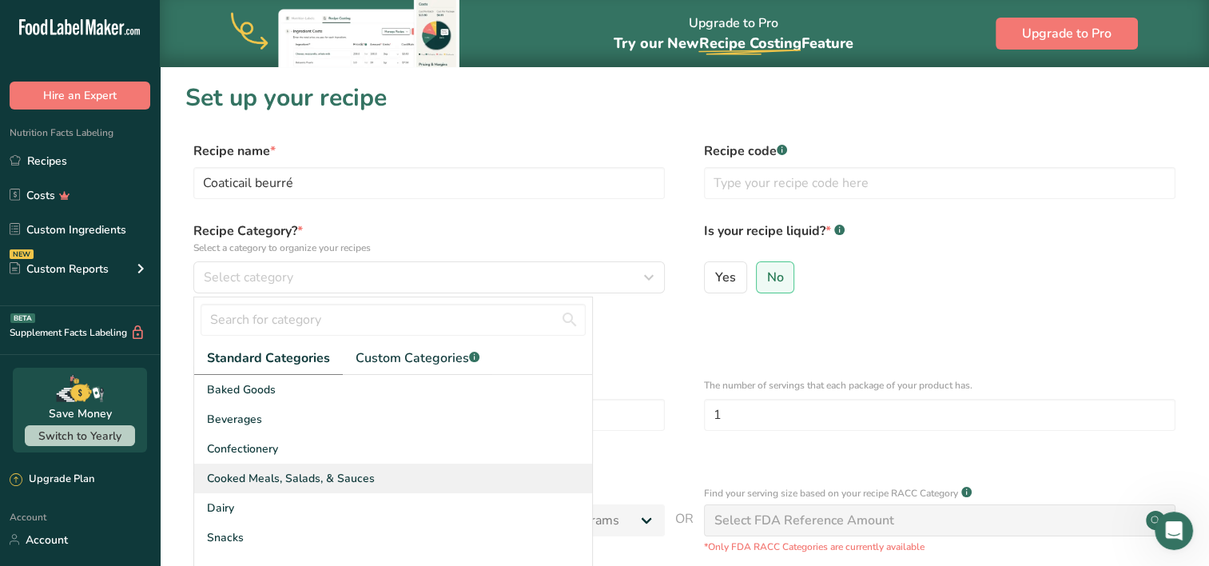
click at [319, 481] on span "Cooked Meals, Salads, & Sauces" at bounding box center [291, 478] width 168 height 17
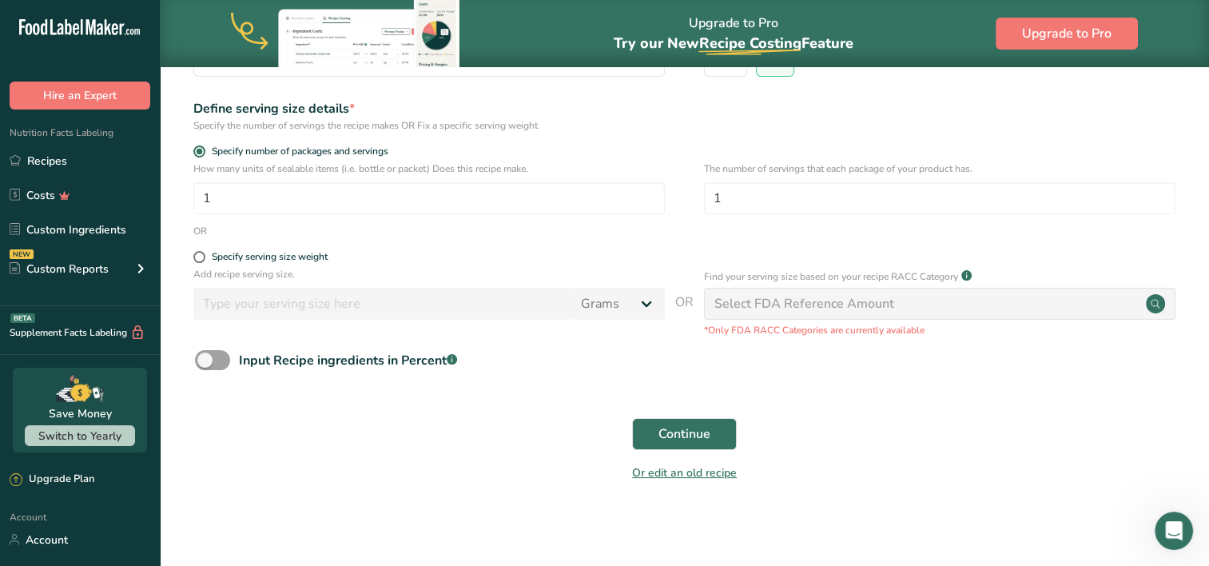
scroll to position [219, 0]
click at [718, 434] on button "Continue" at bounding box center [684, 432] width 105 height 32
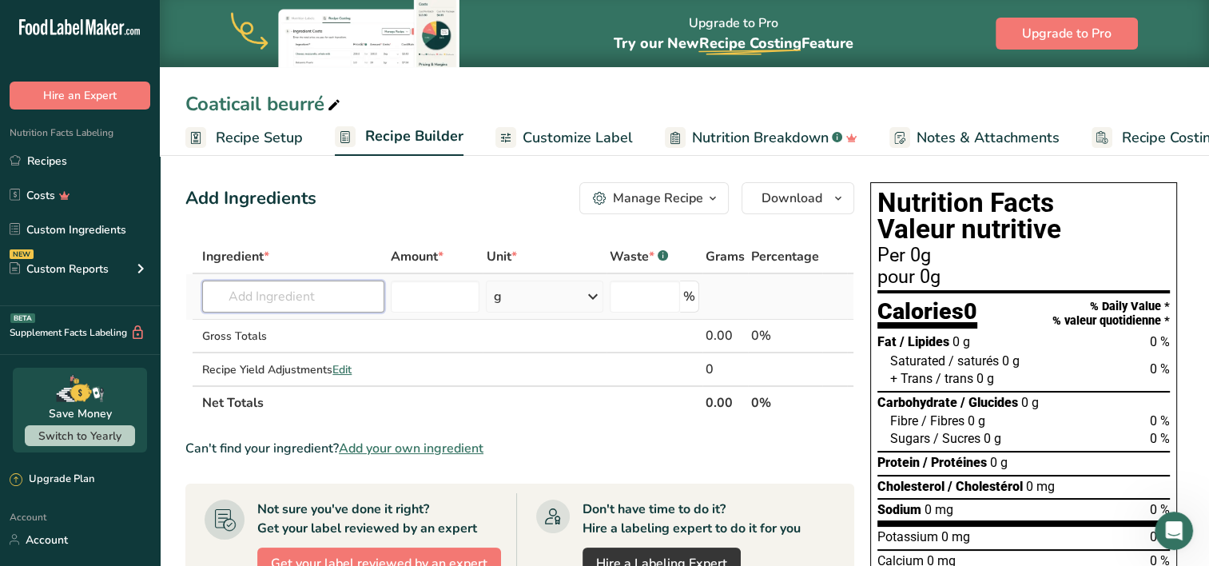
click at [269, 292] on input "text" at bounding box center [293, 296] width 182 height 32
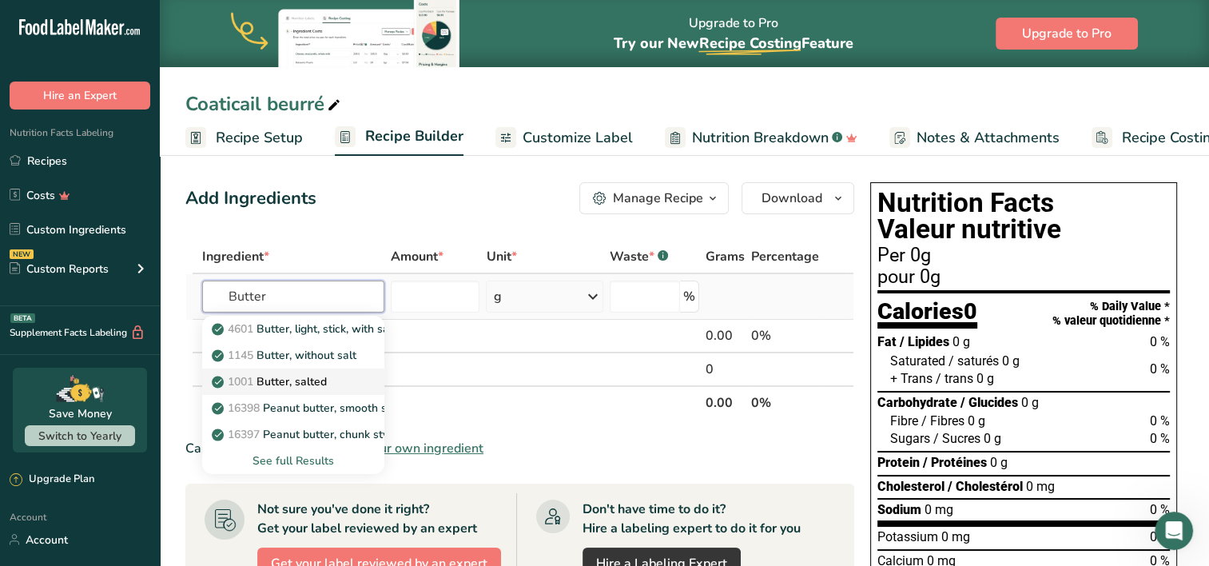
type input "Butter"
click at [284, 375] on p "1001 Butter, salted" at bounding box center [271, 381] width 112 height 17
type input "Butter, salted"
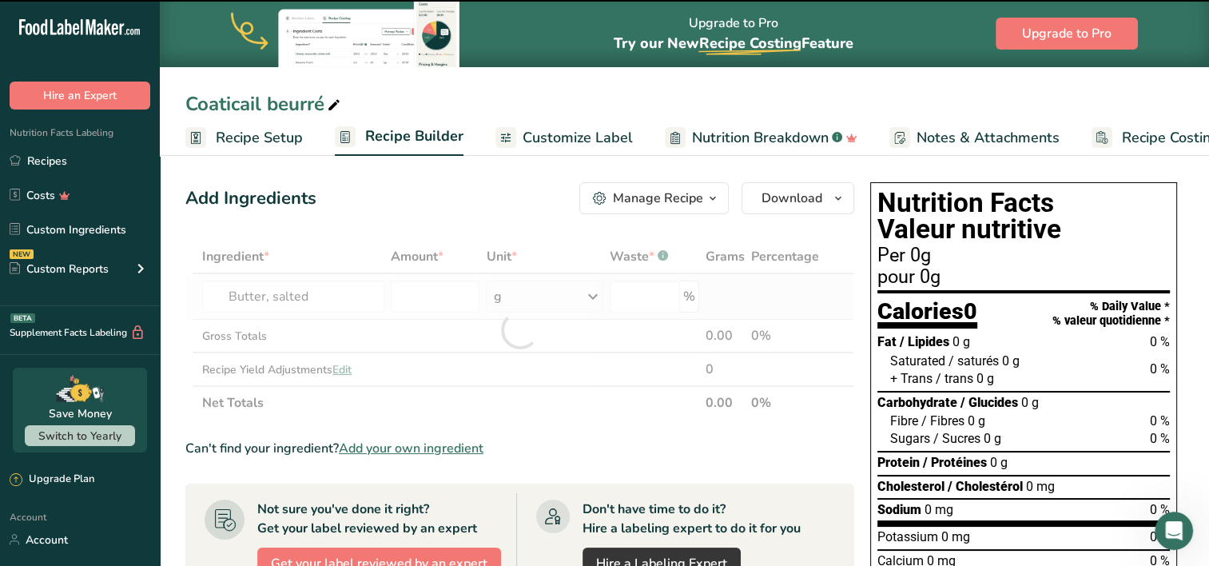
type input "0"
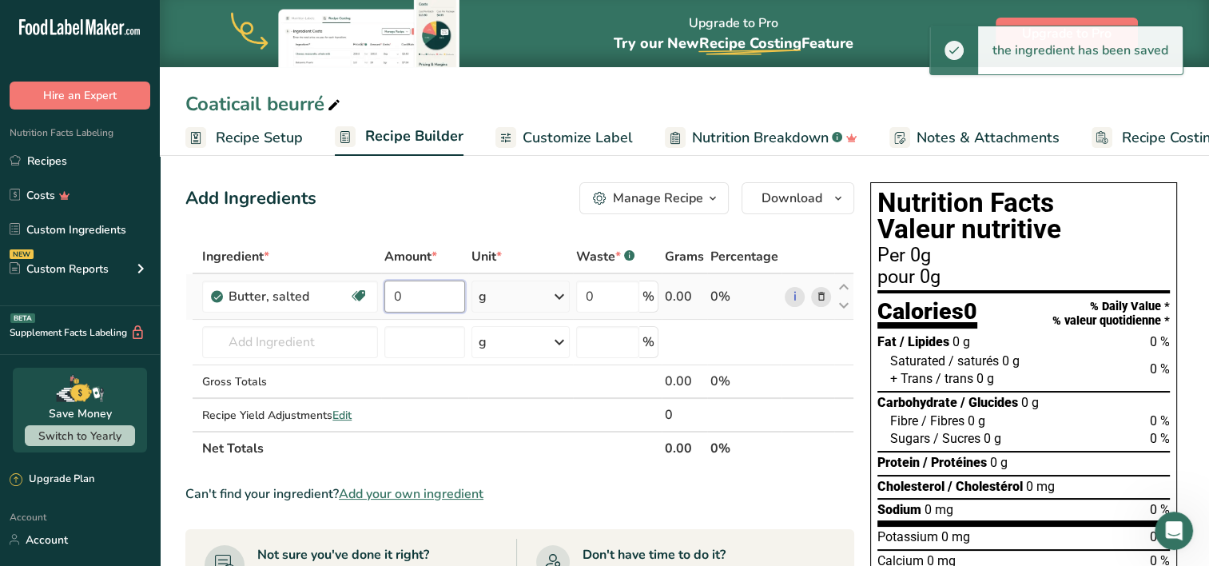
click at [403, 300] on input "0" at bounding box center [424, 296] width 81 height 32
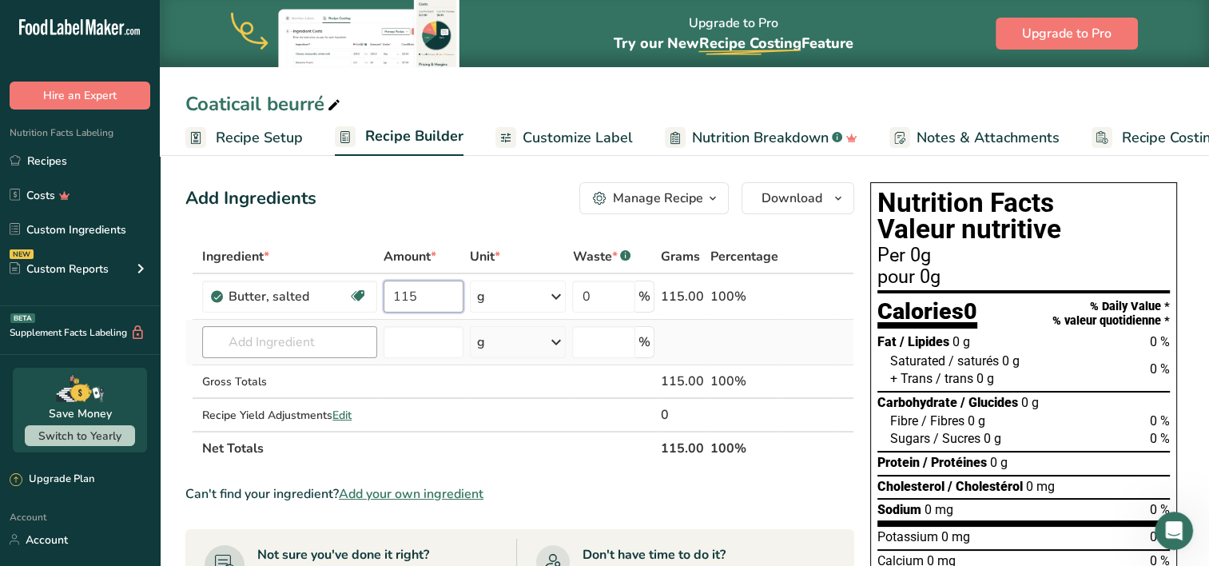
type input "115"
click at [304, 344] on div "Ingredient * Amount * Unit * Waste * .a-a{fill:#347362;}.b-a{fill:#fff;} Grams …" at bounding box center [519, 352] width 669 height 225
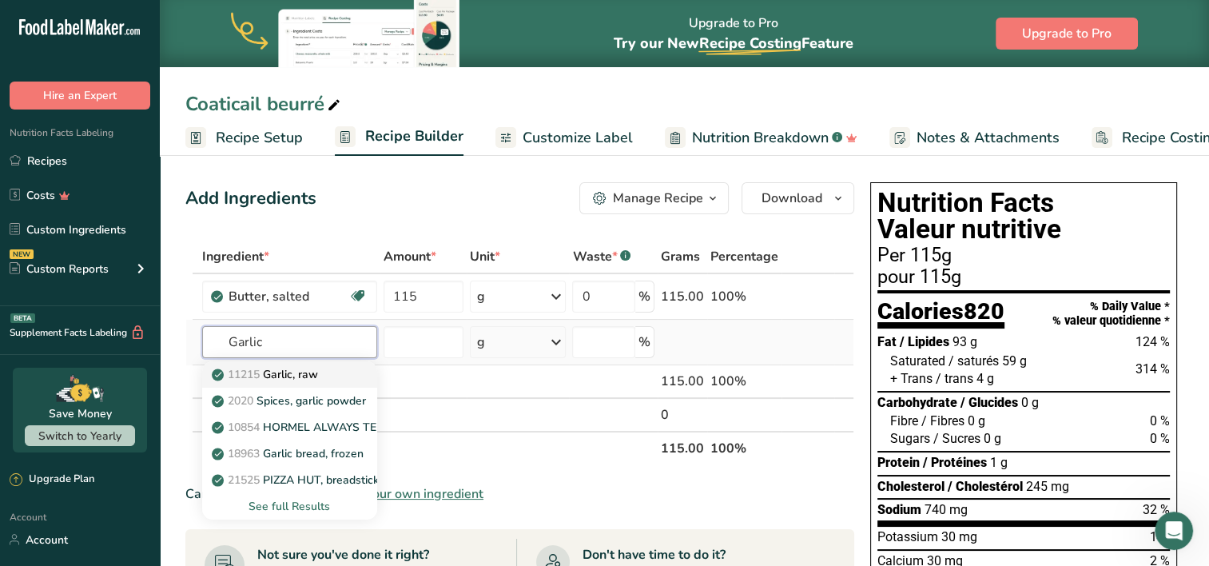
type input "Garlic"
click at [318, 373] on p "11215 Garlic, raw" at bounding box center [266, 374] width 103 height 17
type input "Garlic, raw"
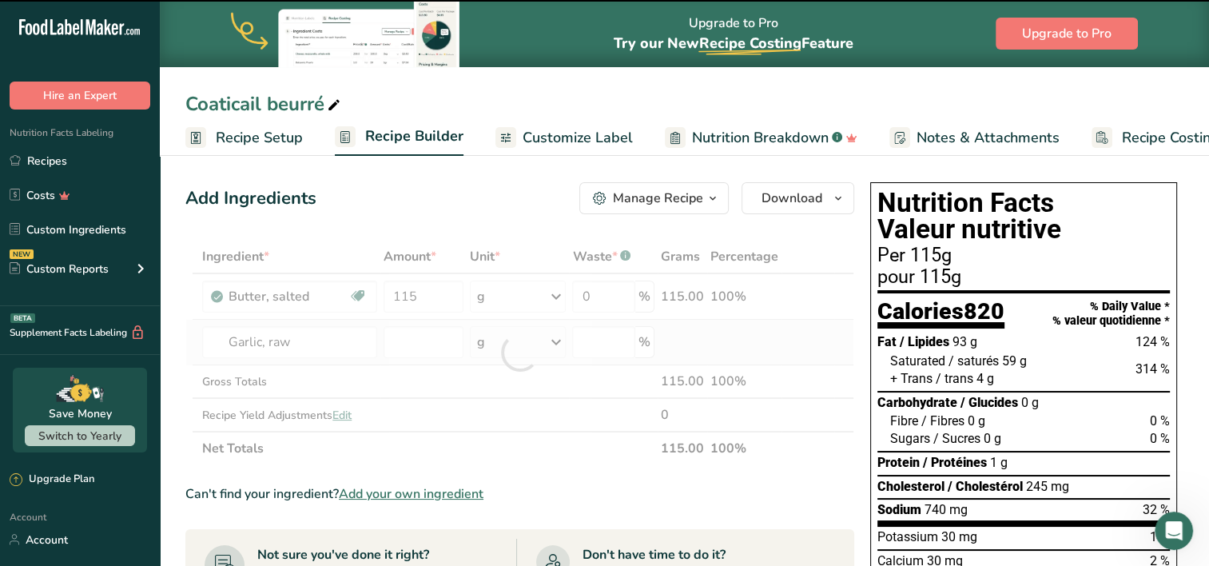
type input "0"
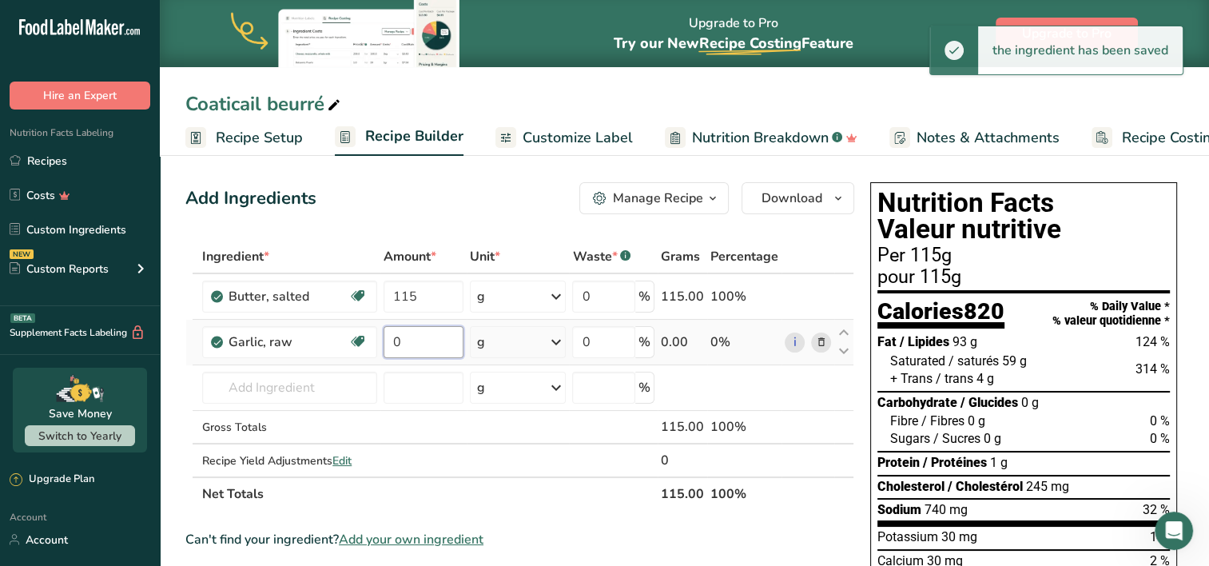
click at [388, 348] on input "0" at bounding box center [424, 342] width 80 height 32
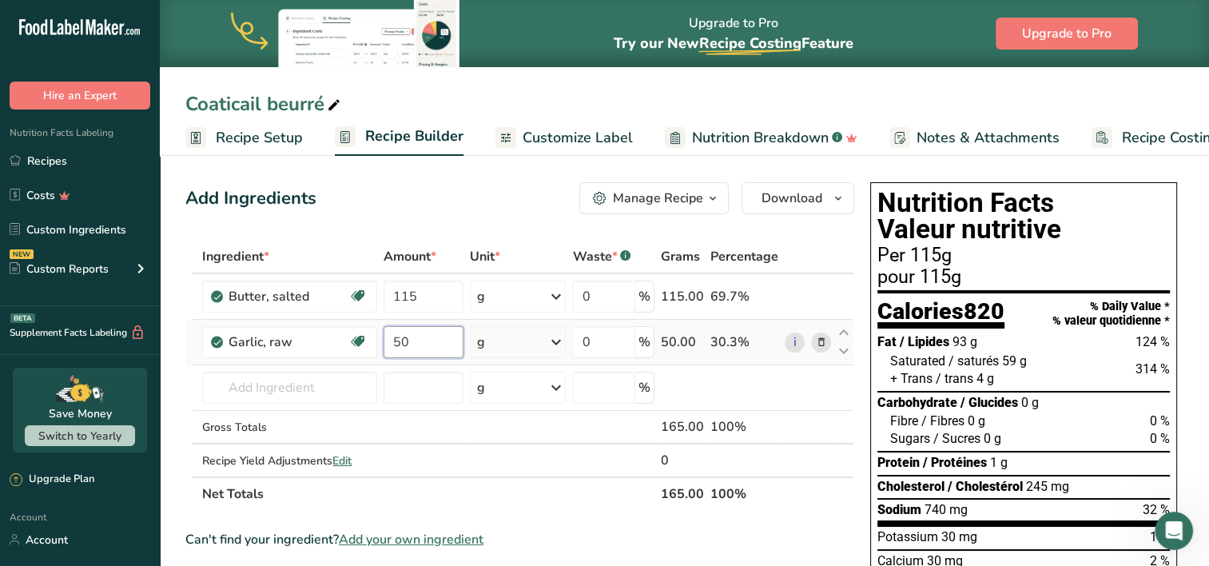
click at [412, 344] on input "50" at bounding box center [424, 342] width 80 height 32
type input "5"
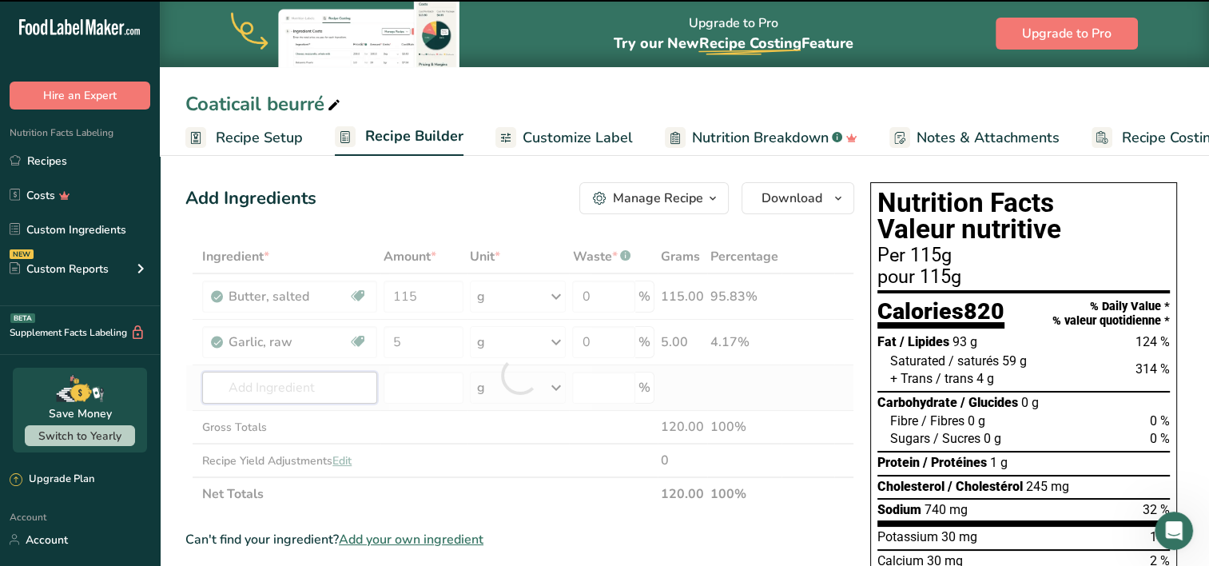
click at [337, 384] on div "Ingredient * Amount * Unit * Waste * .a-a{fill:#347362;}.b-a{fill:#fff;} Grams …" at bounding box center [519, 375] width 669 height 271
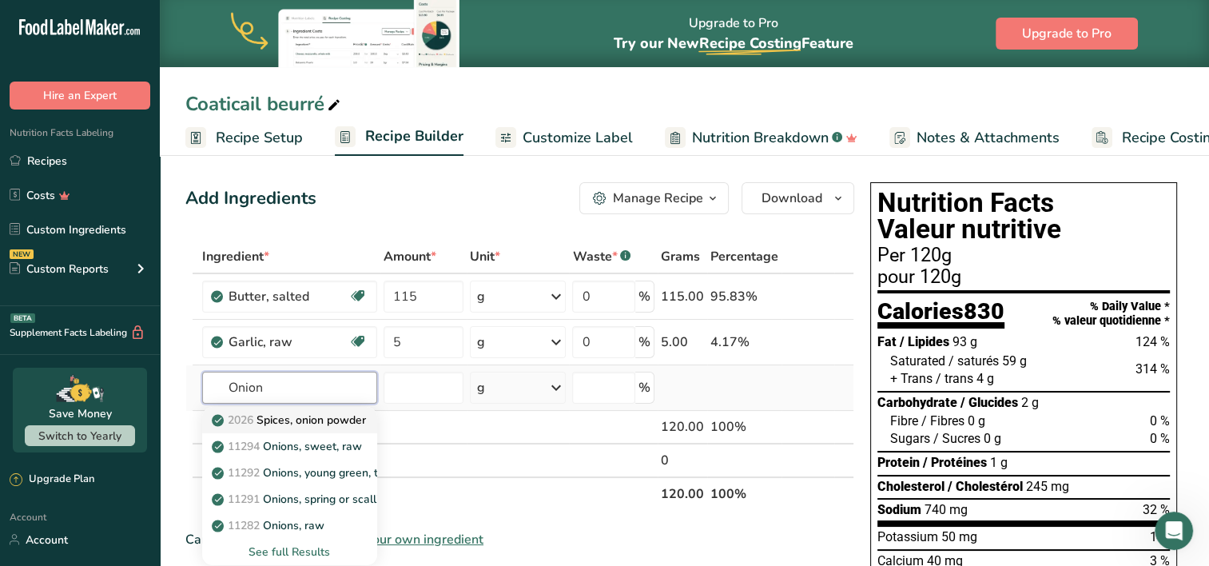
type input "Onion"
click at [320, 427] on link "2026 Spices, onion powder" at bounding box center [289, 420] width 174 height 26
type input "Spices, onion powder"
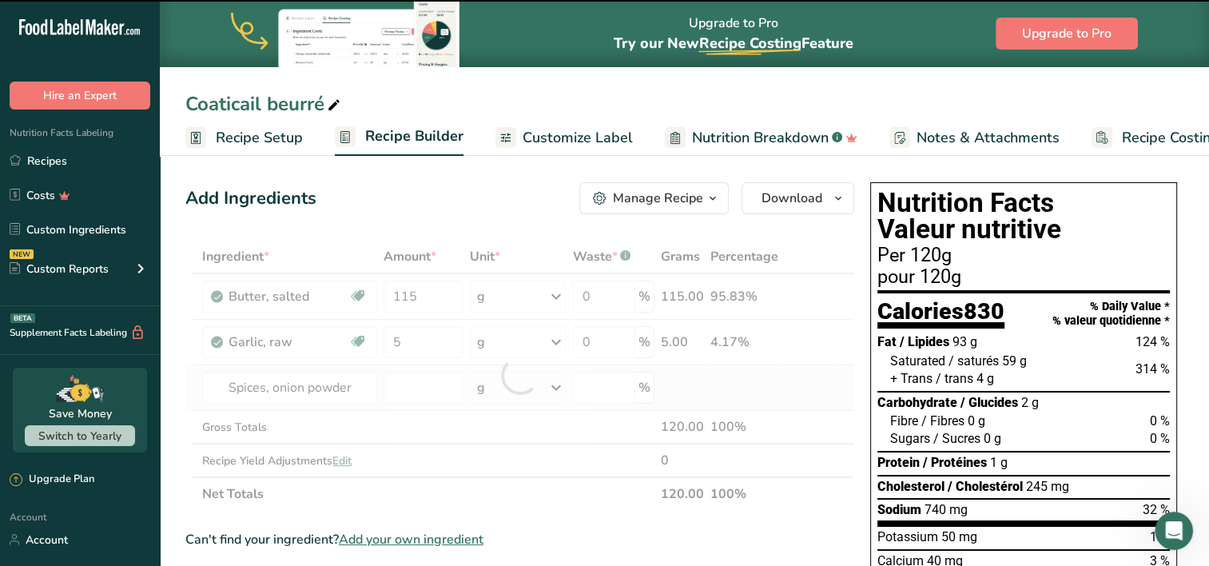
type input "0"
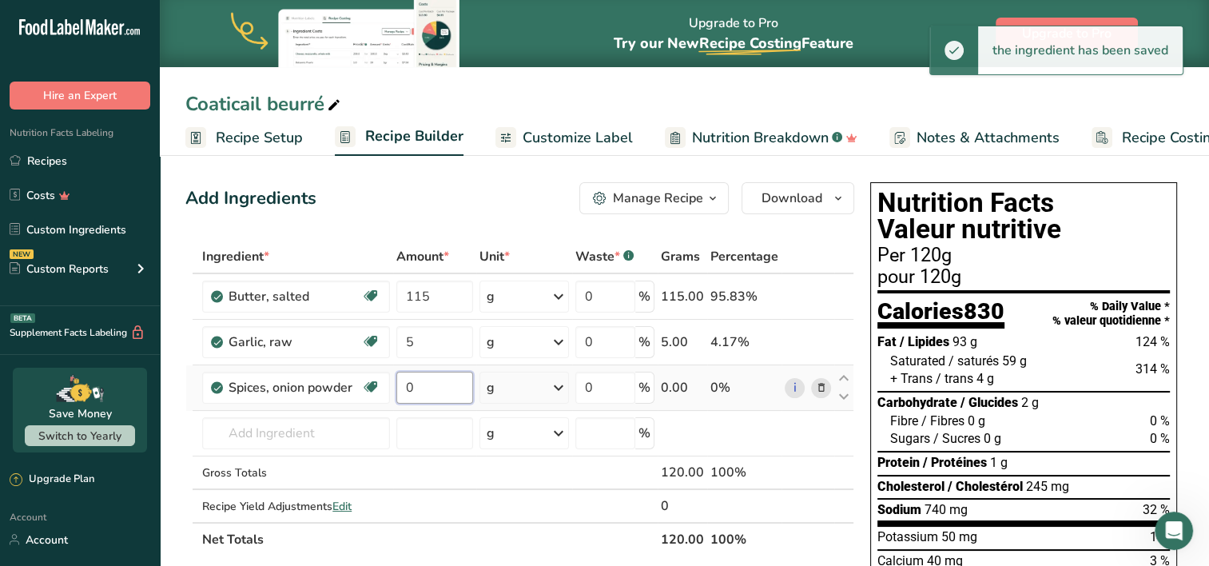
click at [419, 385] on input "0" at bounding box center [434, 388] width 77 height 32
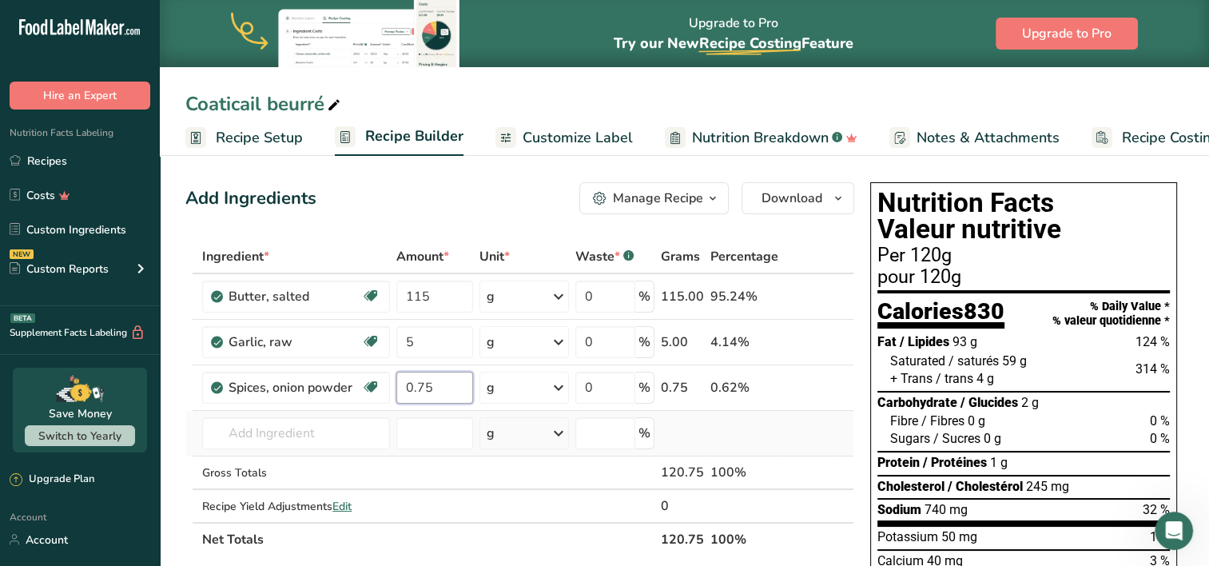
type input "0.75"
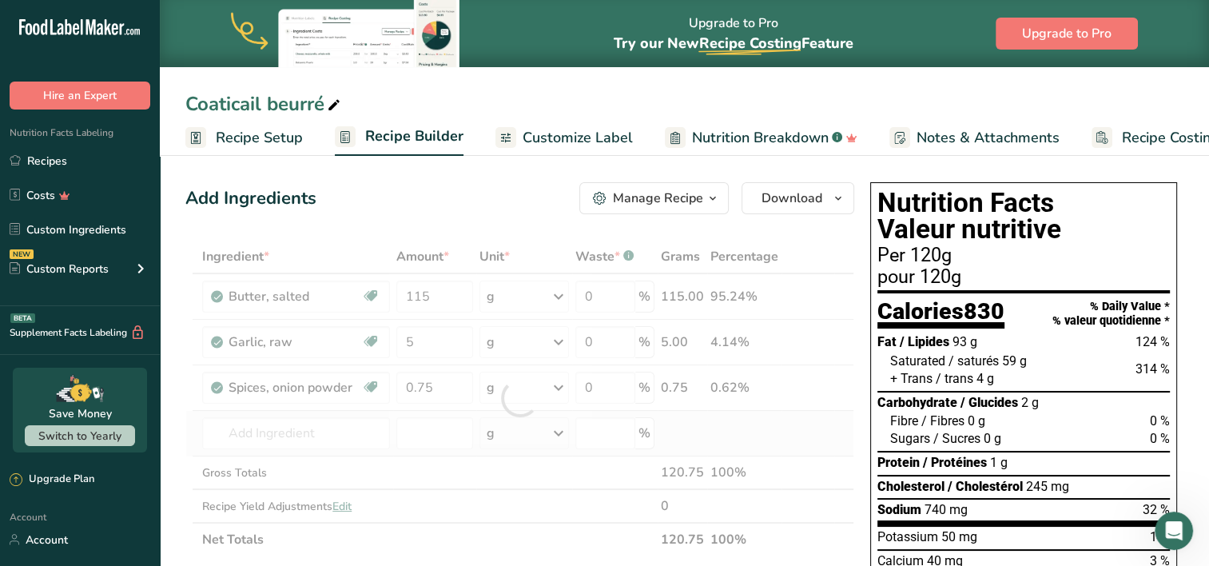
click at [356, 413] on div "Ingredient * Amount * Unit * Waste * .a-a{fill:#347362;}.b-a{fill:#fff;} Grams …" at bounding box center [519, 398] width 669 height 316
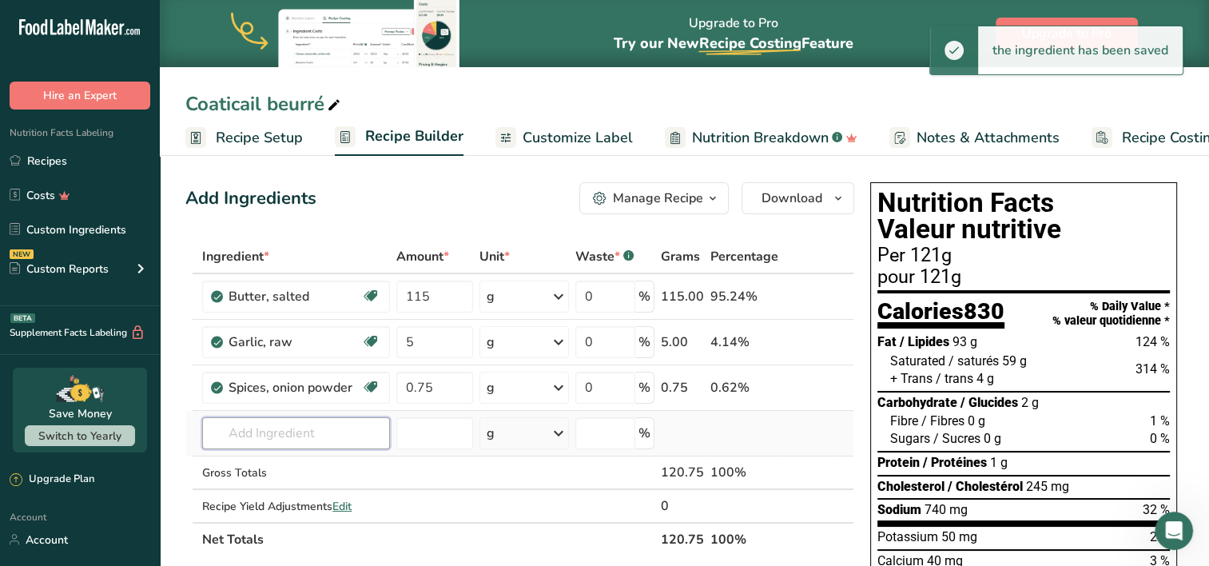
click at [356, 421] on input "text" at bounding box center [296, 433] width 188 height 32
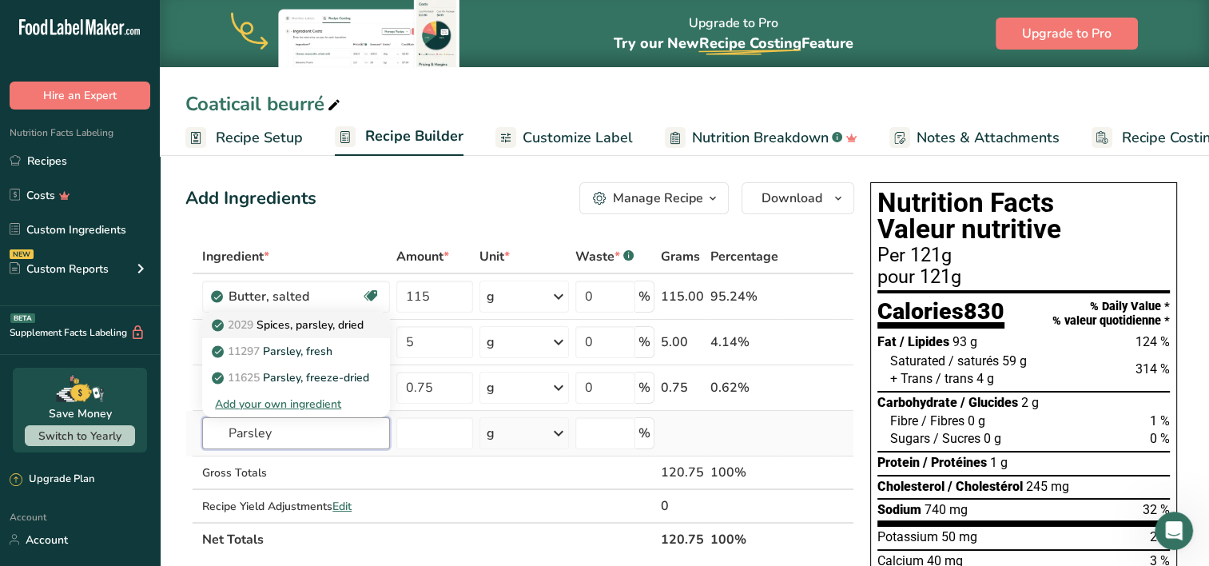
type input "Parsley"
click at [338, 328] on p "2029 Spices, parsley, dried" at bounding box center [289, 324] width 149 height 17
type input "Spices, parsley, dried"
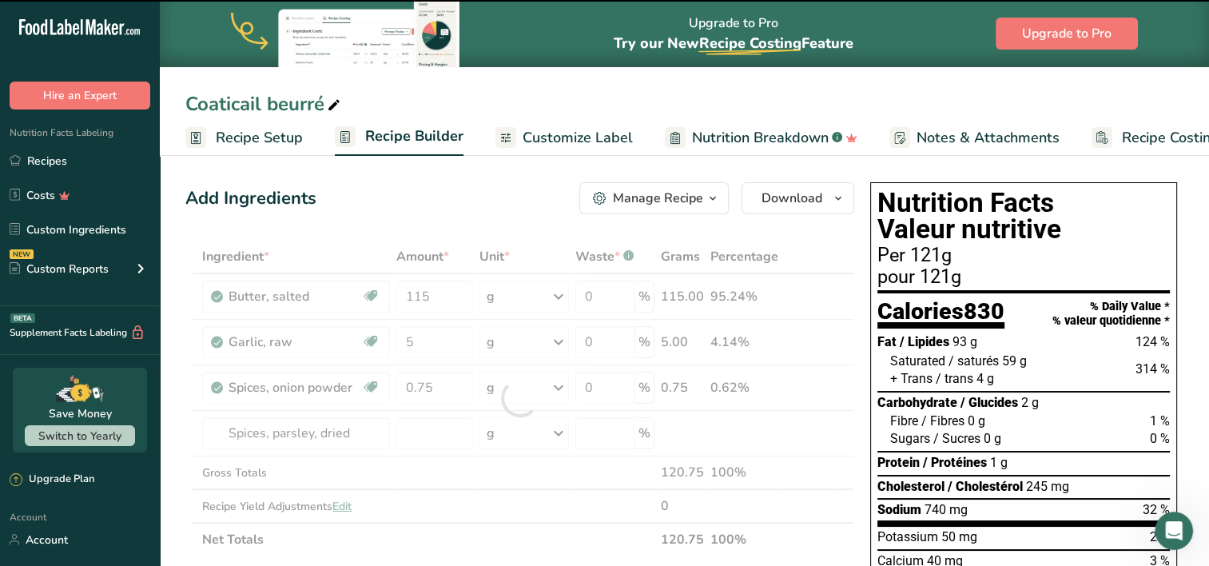
type input "0"
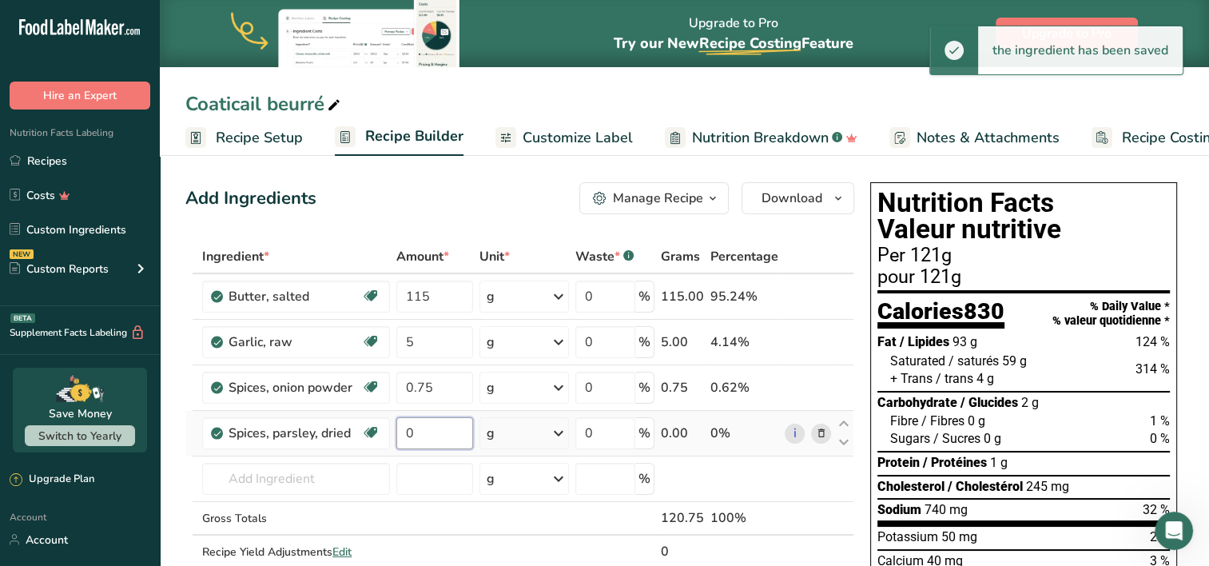
click at [423, 435] on input "0" at bounding box center [434, 433] width 77 height 32
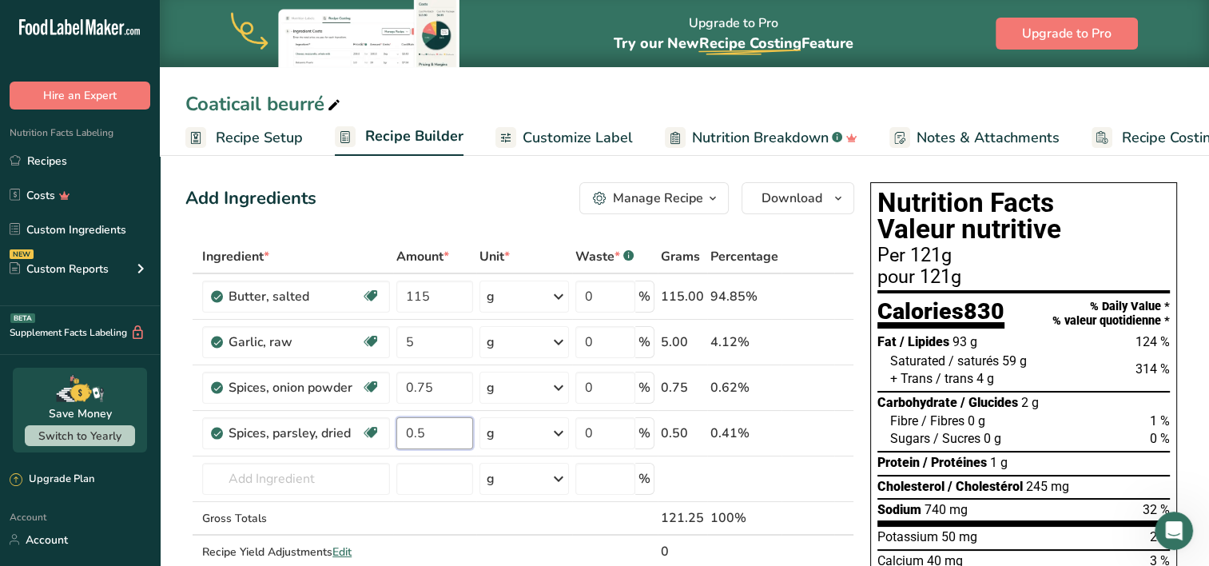
type input "0.5"
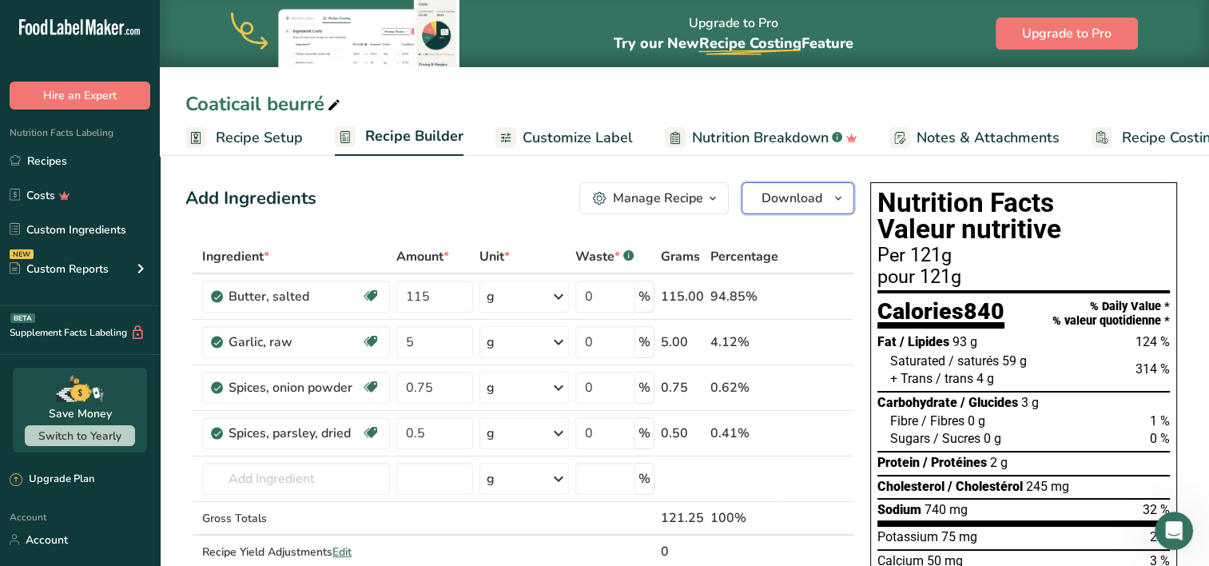
click at [825, 193] on button "Download" at bounding box center [798, 198] width 113 height 32
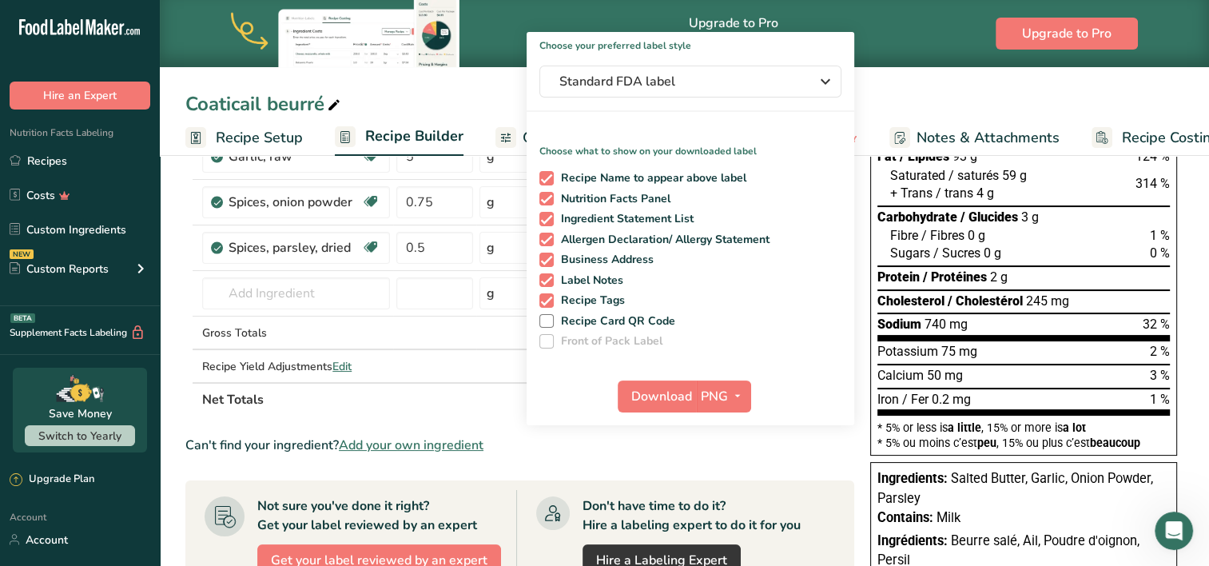
scroll to position [160, 0]
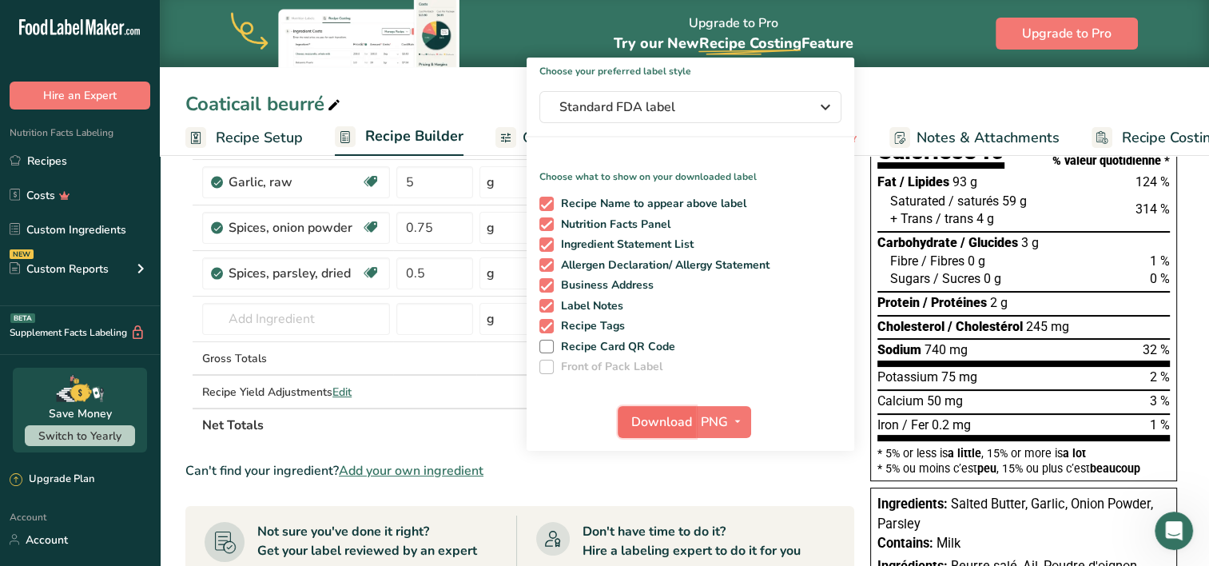
click at [666, 422] on span "Download" at bounding box center [661, 421] width 61 height 19
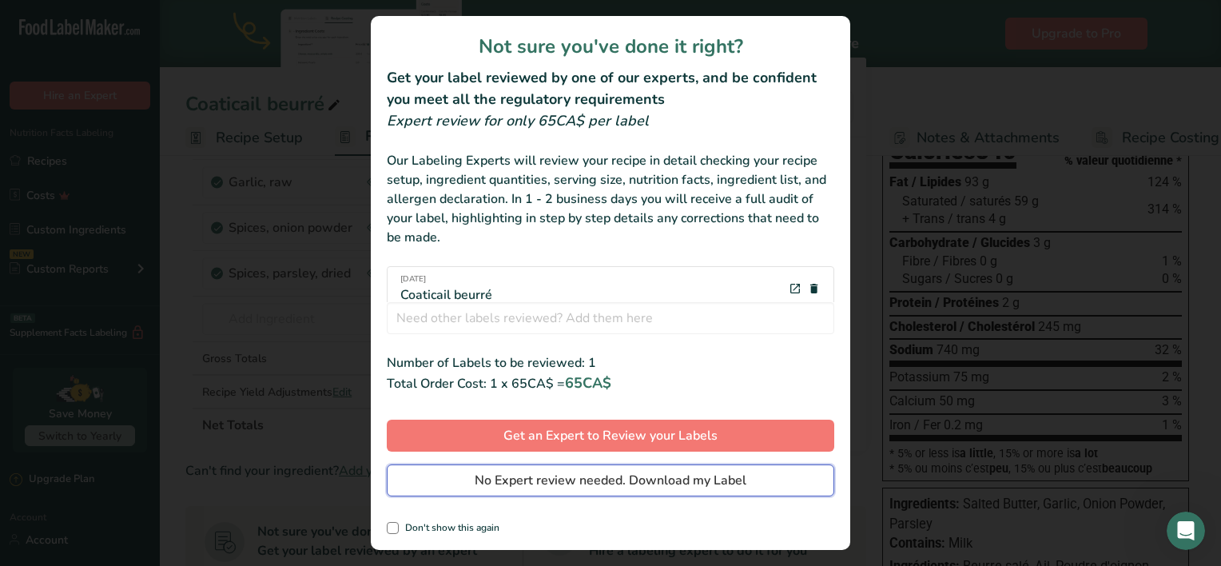
click at [531, 483] on span "No Expert review needed. Download my Label" at bounding box center [611, 480] width 272 height 19
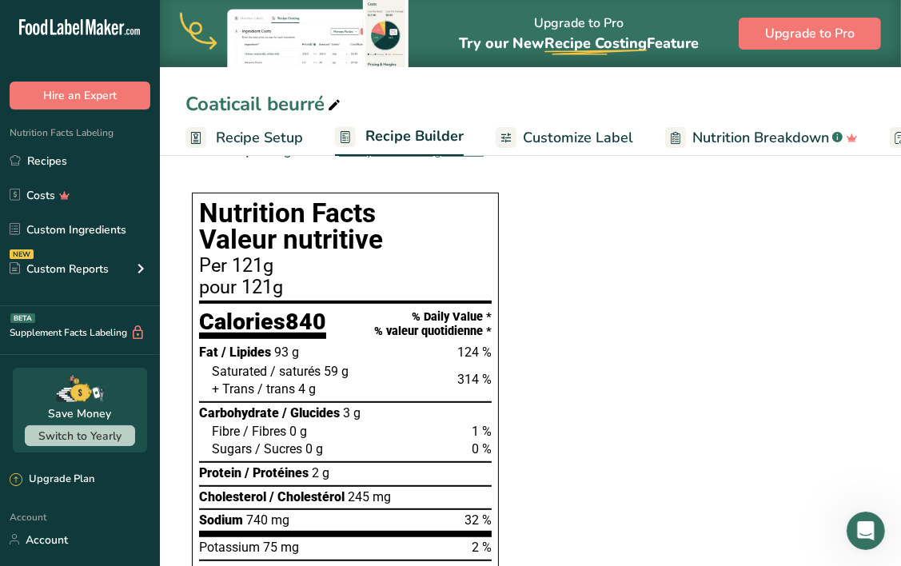
scroll to position [0, 0]
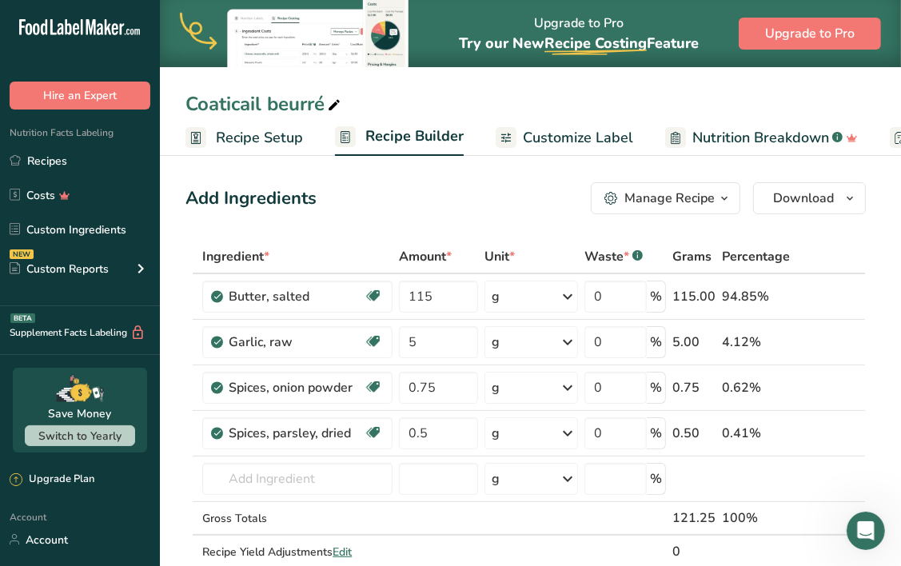
click at [221, 147] on span "Recipe Setup" at bounding box center [259, 138] width 87 height 22
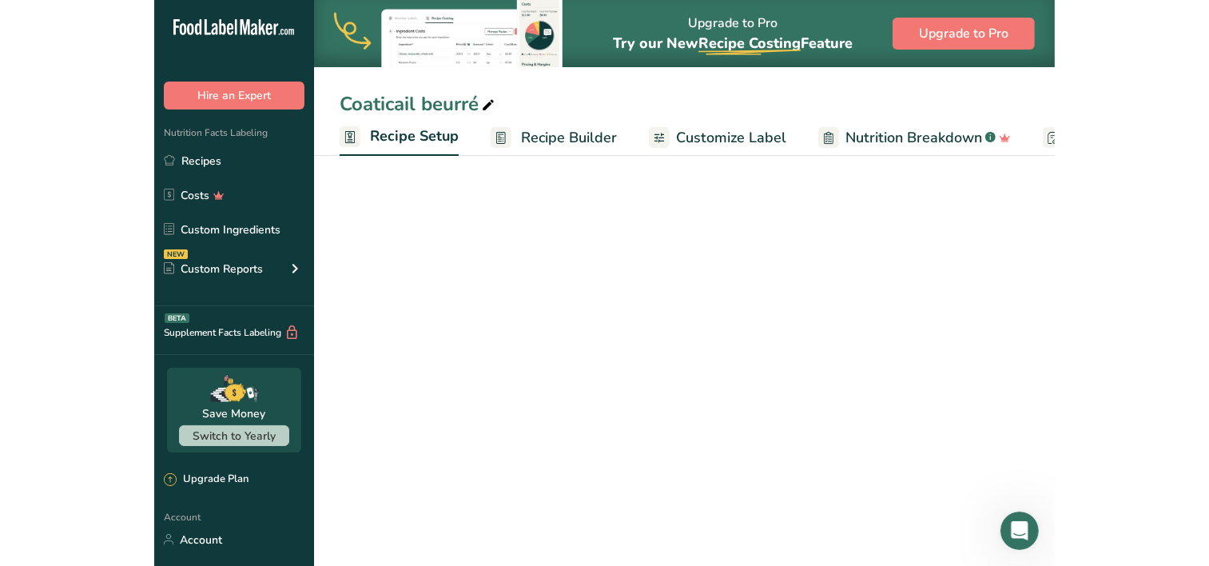
scroll to position [0, 6]
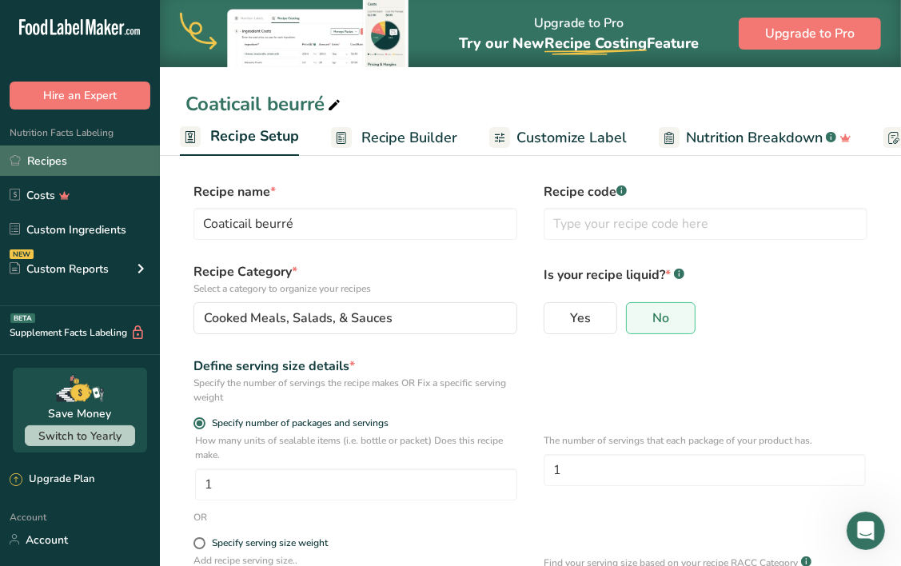
click at [65, 153] on link "Recipes" at bounding box center [80, 160] width 160 height 30
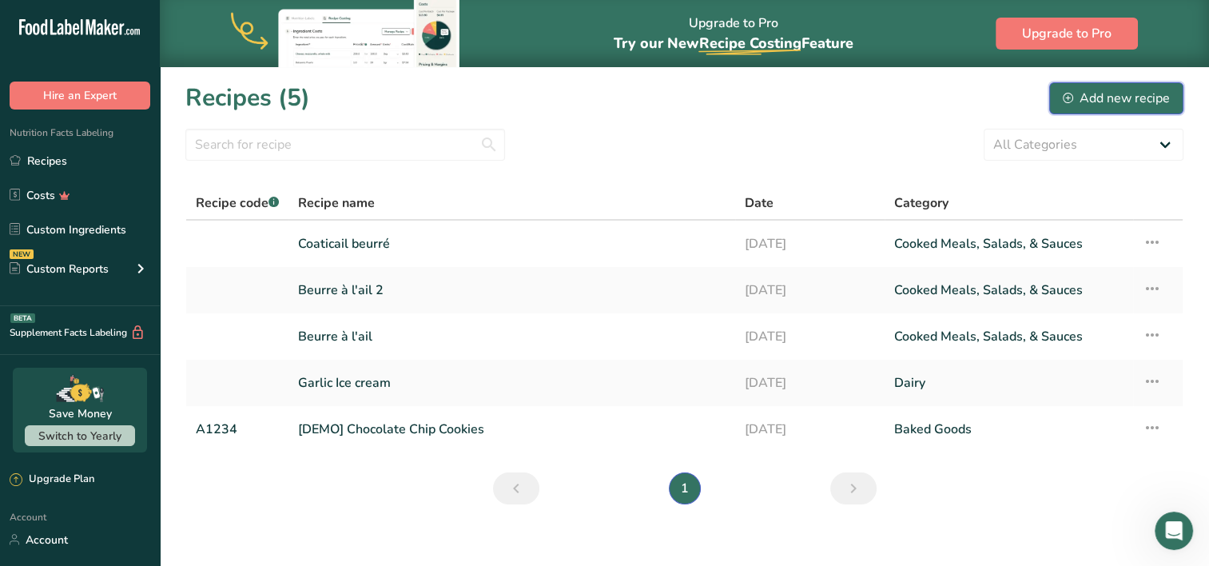
click at [1116, 99] on div "Add new recipe" at bounding box center [1116, 98] width 107 height 19
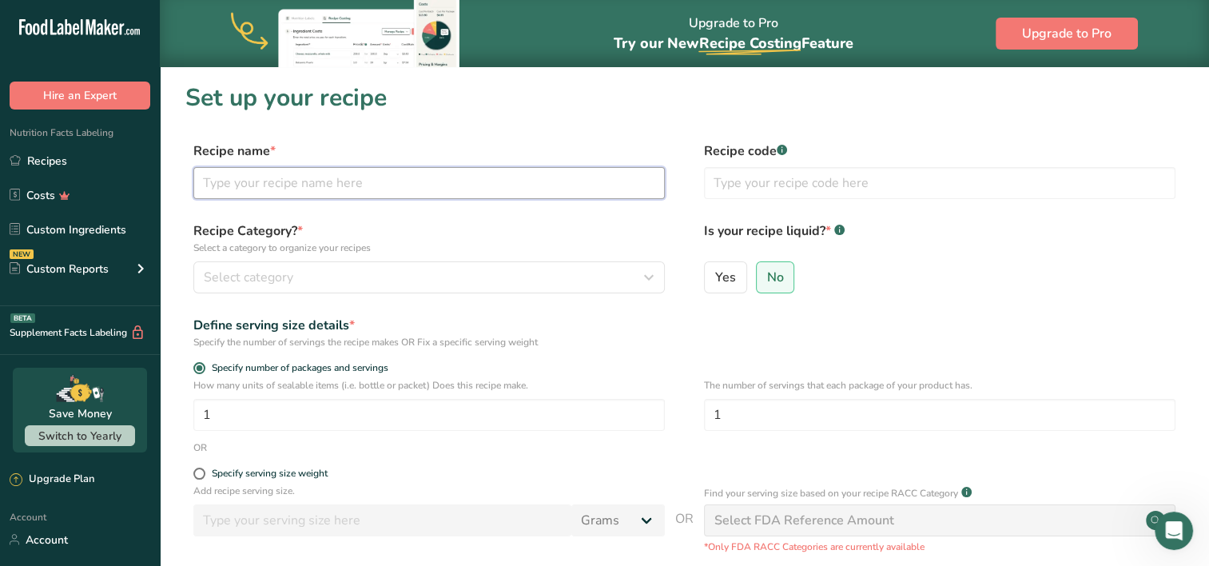
click at [233, 189] on input "text" at bounding box center [428, 183] width 471 height 32
type input "beurre à l'ail 3"
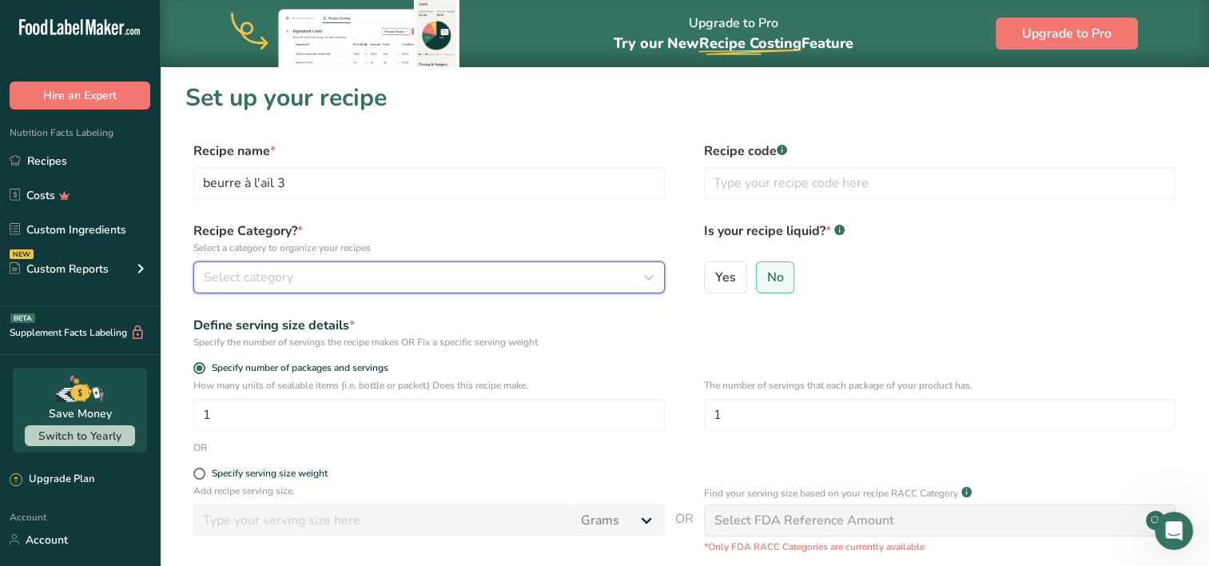
click at [628, 282] on div "Select category" at bounding box center [424, 277] width 441 height 19
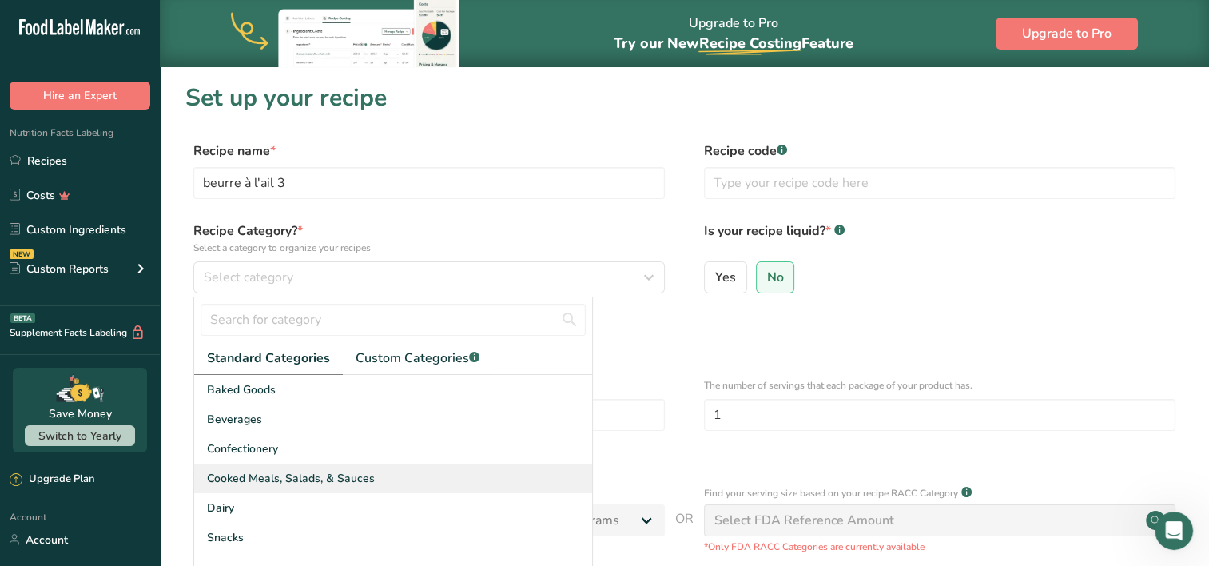
click at [251, 470] on span "Cooked Meals, Salads, & Sauces" at bounding box center [291, 478] width 168 height 17
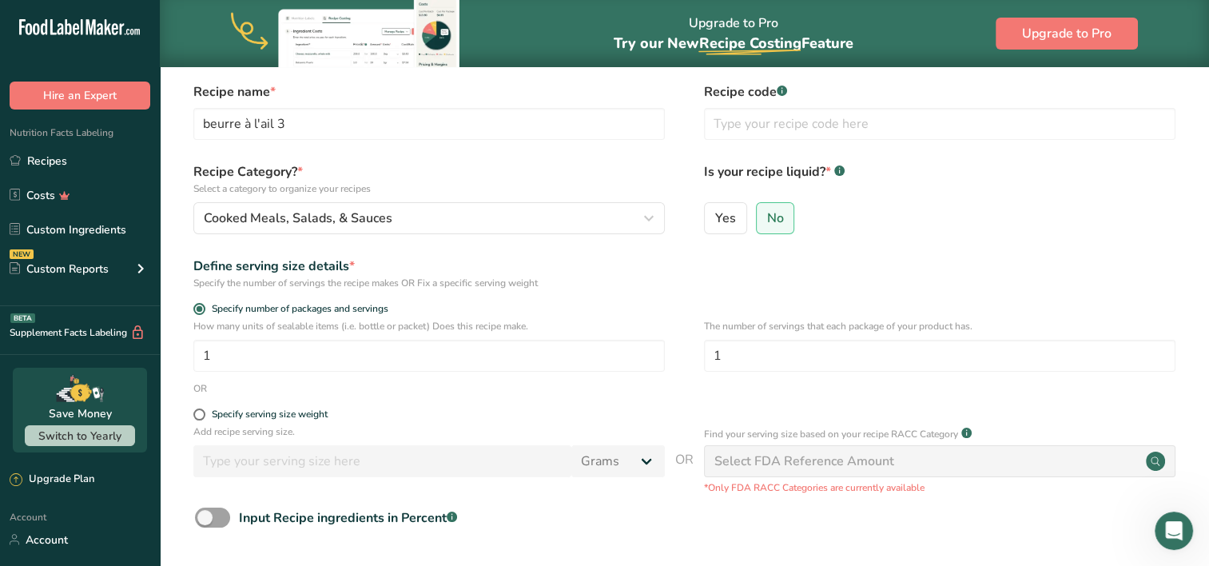
scroll to position [219, 0]
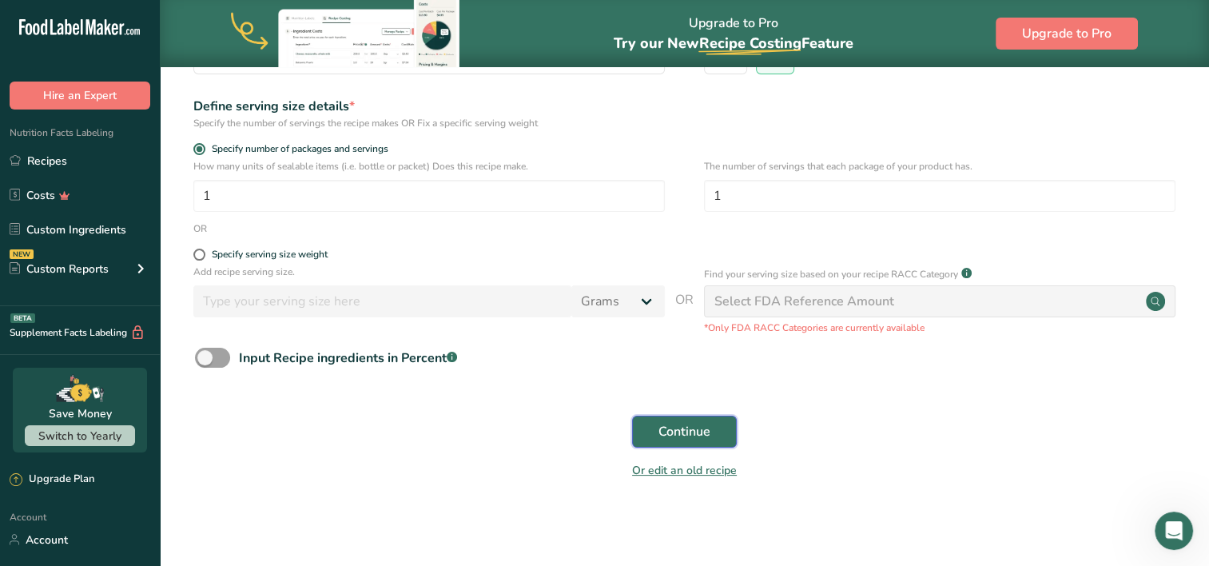
click at [705, 428] on span "Continue" at bounding box center [684, 431] width 52 height 19
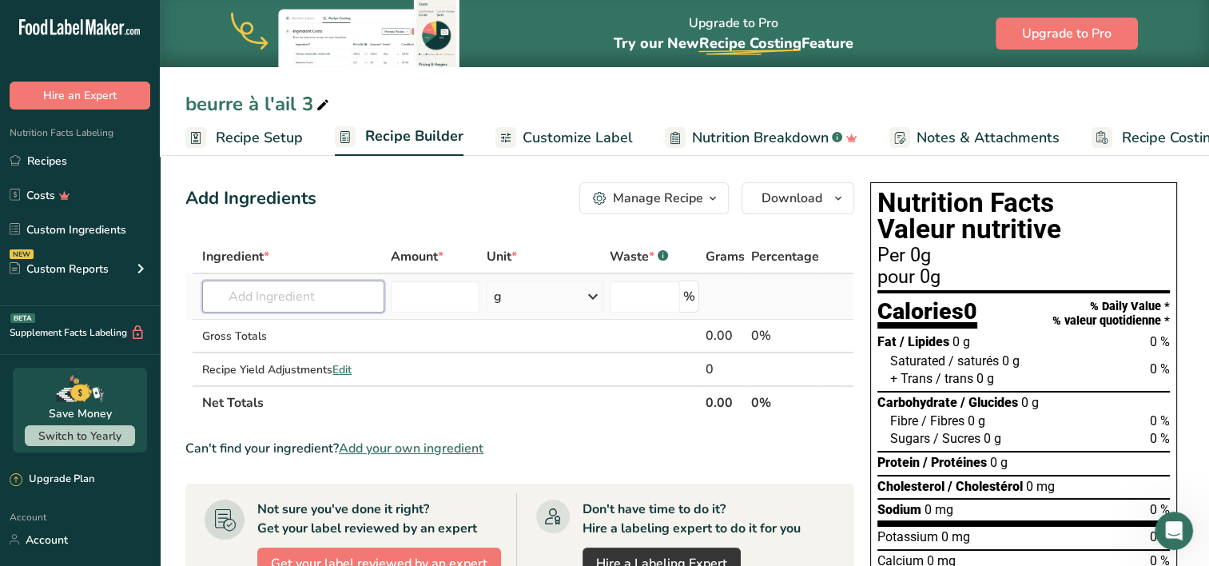
click at [281, 304] on input "text" at bounding box center [293, 296] width 182 height 32
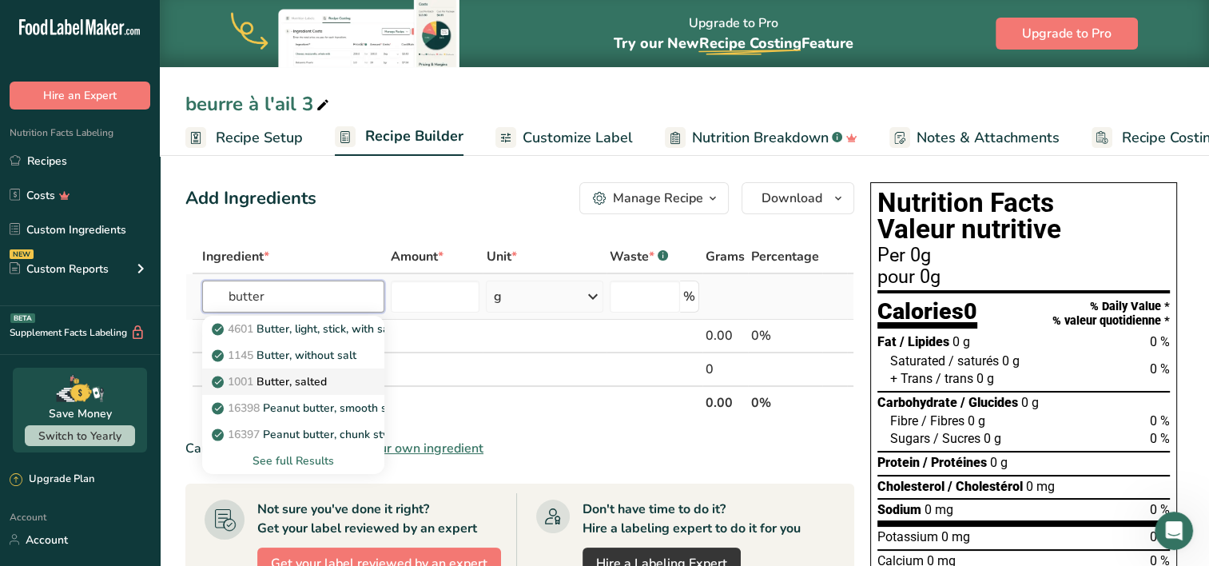
type input "butter"
click at [300, 383] on p "1001 Butter, salted" at bounding box center [271, 381] width 112 height 17
type input "Butter, salted"
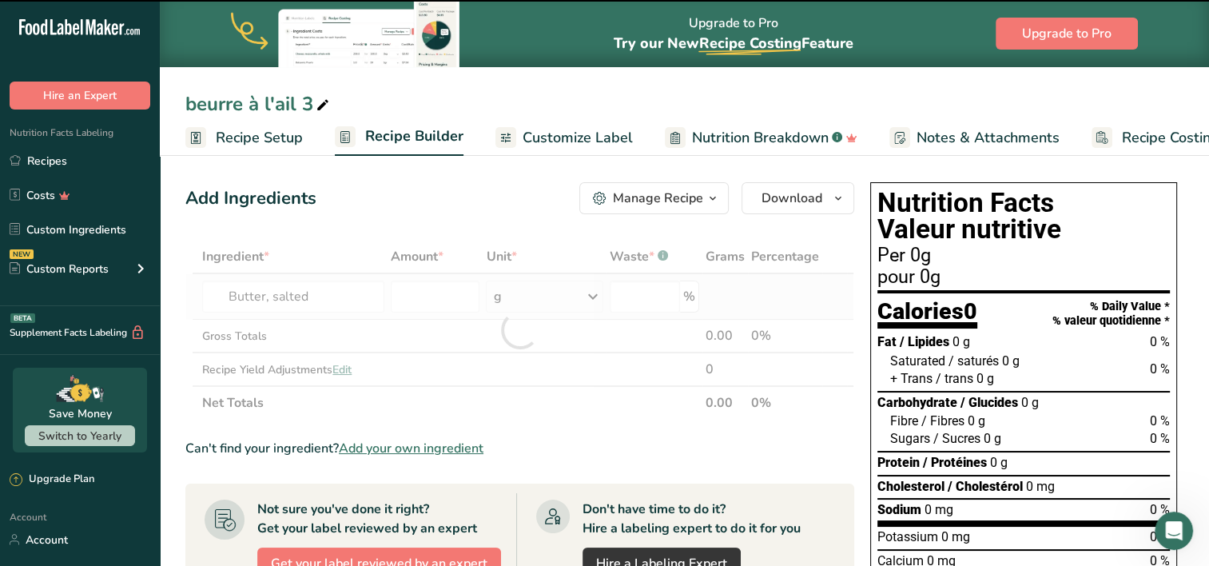
type input "0"
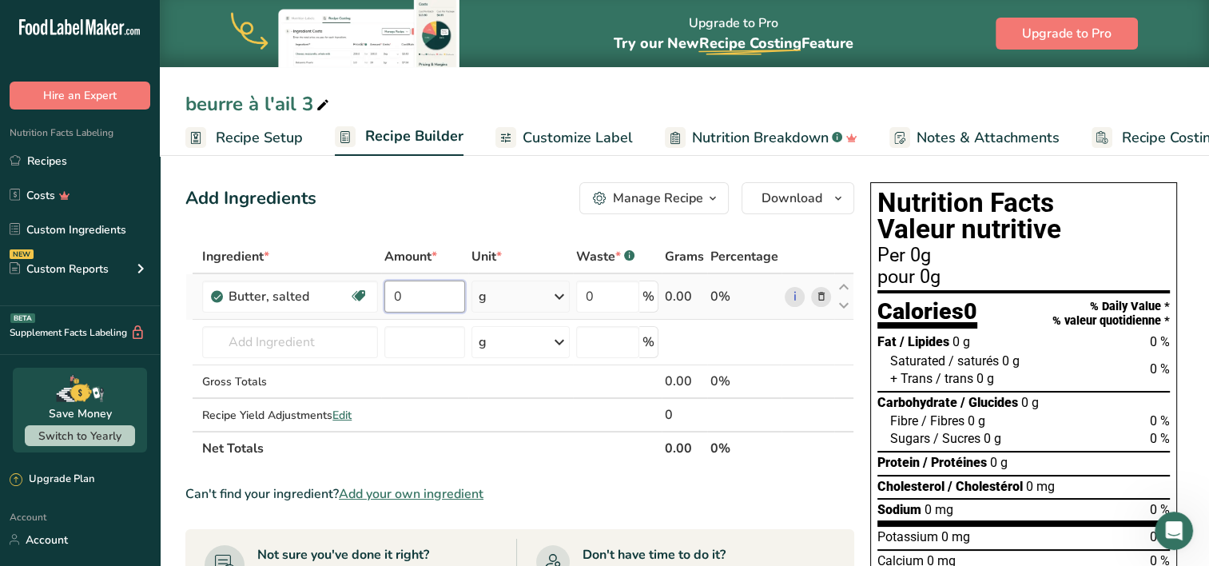
click at [421, 291] on input "0" at bounding box center [424, 296] width 81 height 32
type input "115"
click at [323, 335] on div "Ingredient * Amount * Unit * Waste * .a-a{fill:#347362;}.b-a{fill:#fff;} Grams …" at bounding box center [519, 352] width 669 height 225
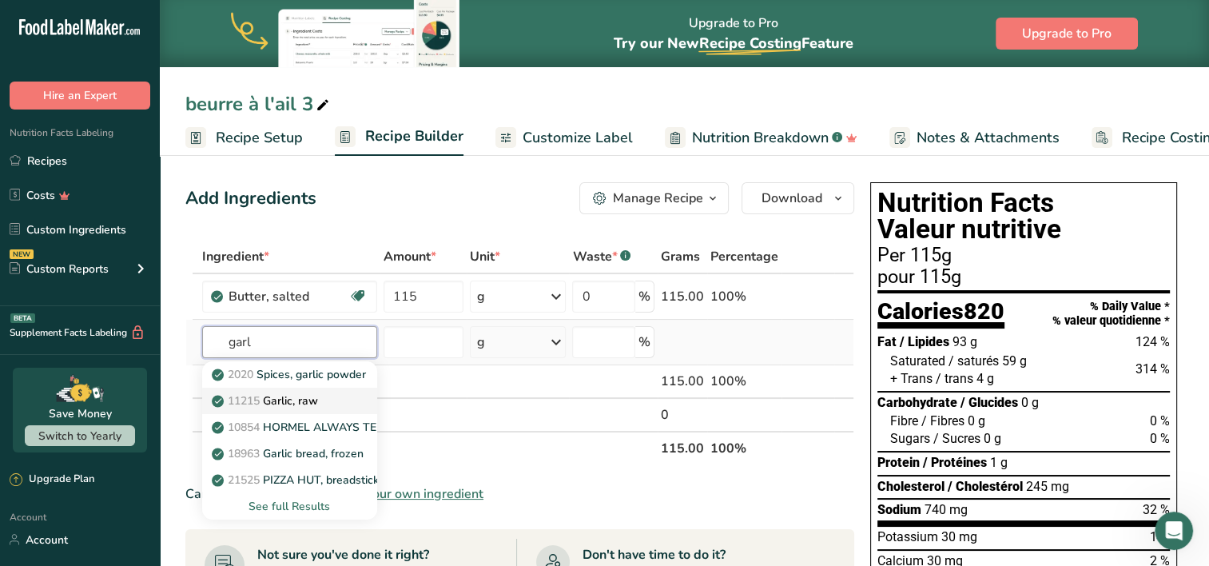
type input "garl"
click at [348, 396] on link "11215 Garlic, raw" at bounding box center [289, 401] width 174 height 26
type input "Garlic, raw"
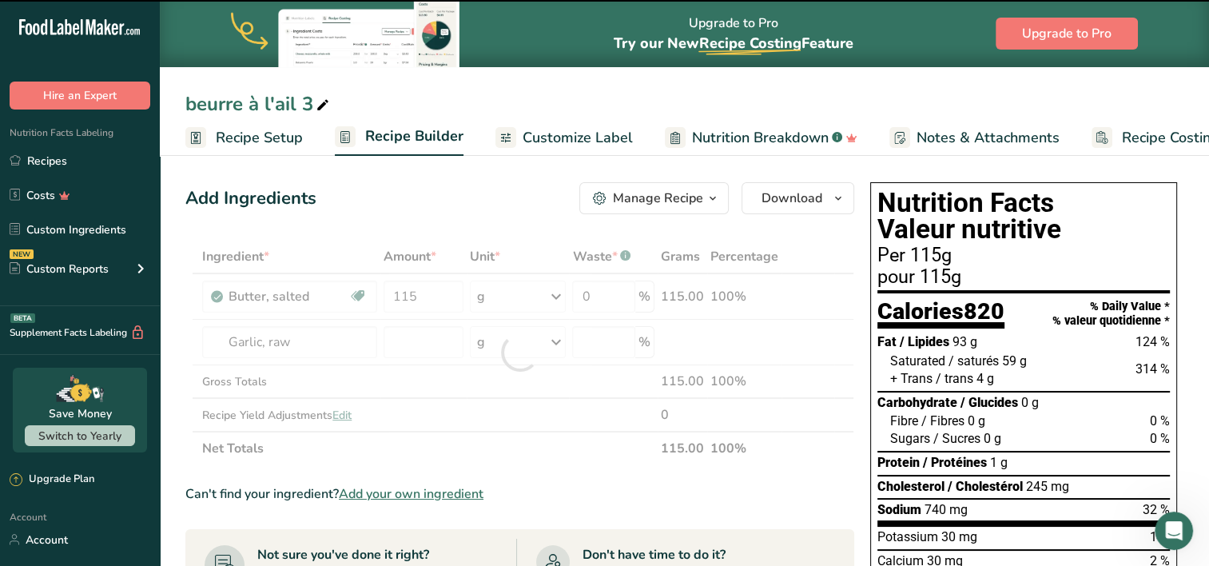
type input "0"
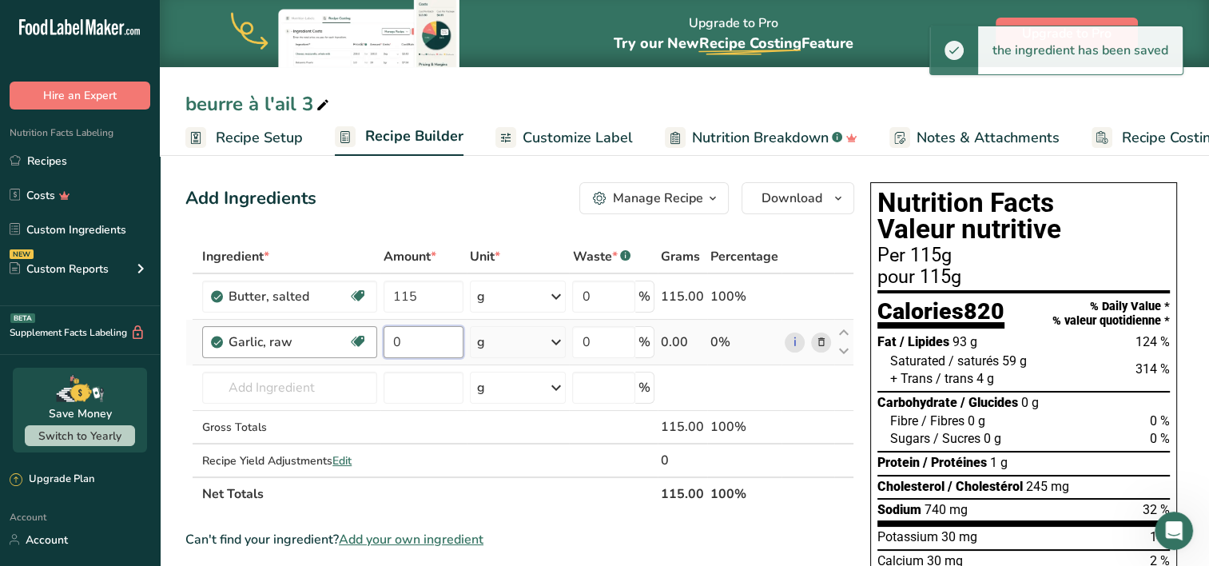
drag, startPoint x: 411, startPoint y: 339, endPoint x: 371, endPoint y: 344, distance: 40.3
click at [371, 344] on tr "Garlic, raw Source of Antioxidants Dairy free Gluten free Vegan Vegetarian Soy …" at bounding box center [519, 343] width 667 height 46
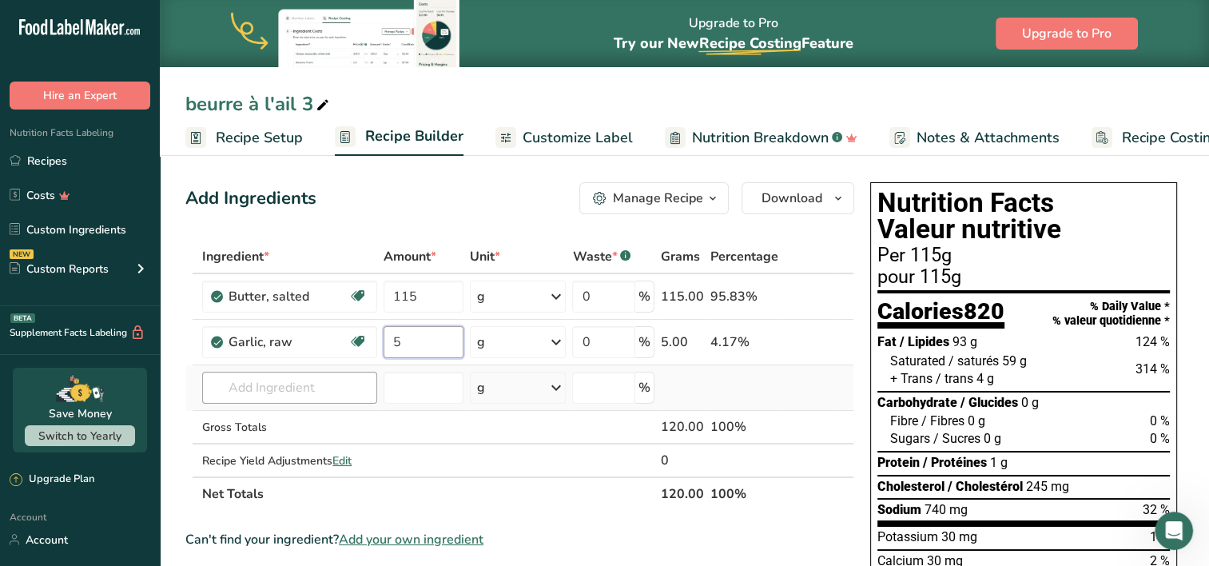
type input "5"
click at [303, 385] on div "Ingredient * Amount * Unit * Waste * .a-a{fill:#347362;}.b-a{fill:#fff;} Grams …" at bounding box center [519, 375] width 669 height 271
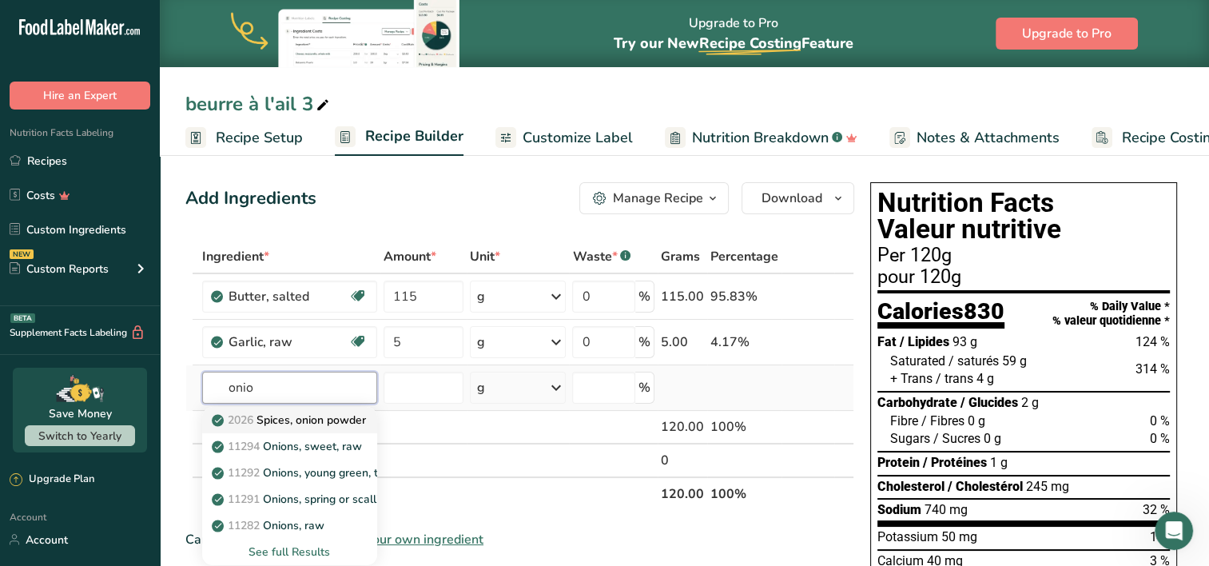
type input "onio"
click at [318, 420] on p "2026 Spices, onion powder" at bounding box center [290, 420] width 151 height 17
type input "Spices, onion powder"
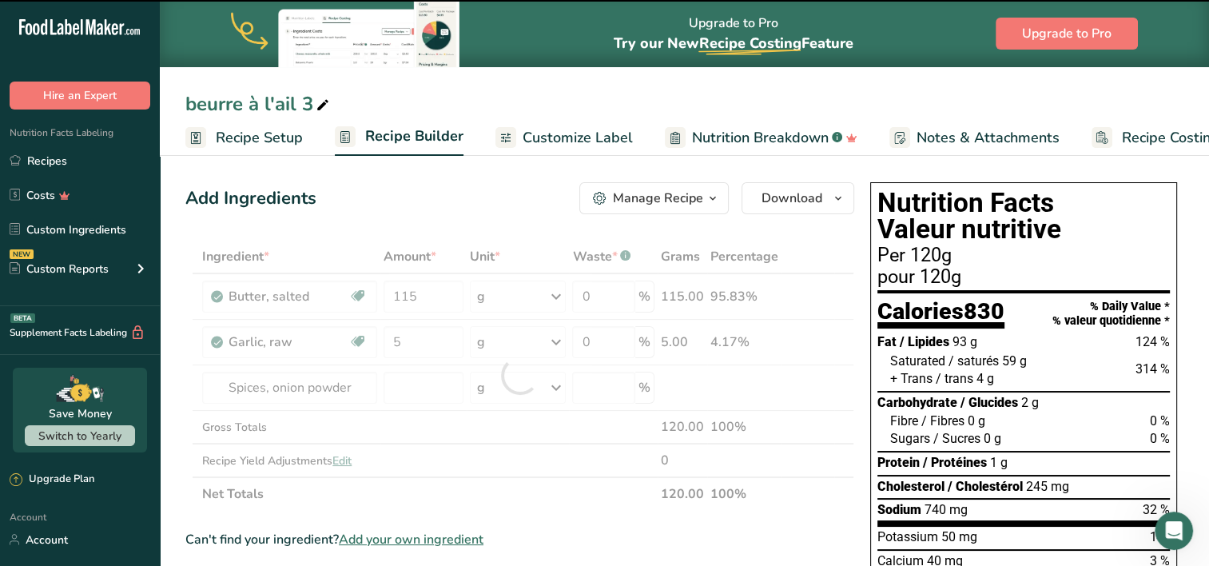
type input "0"
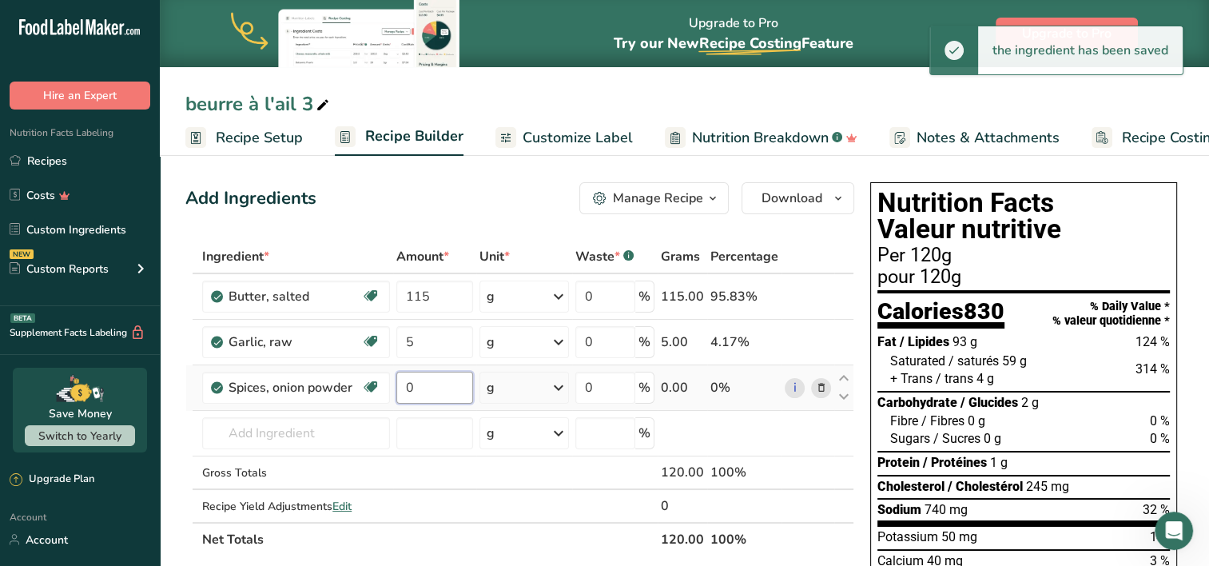
drag, startPoint x: 435, startPoint y: 381, endPoint x: 409, endPoint y: 380, distance: 26.4
click at [409, 380] on input "0" at bounding box center [434, 388] width 77 height 32
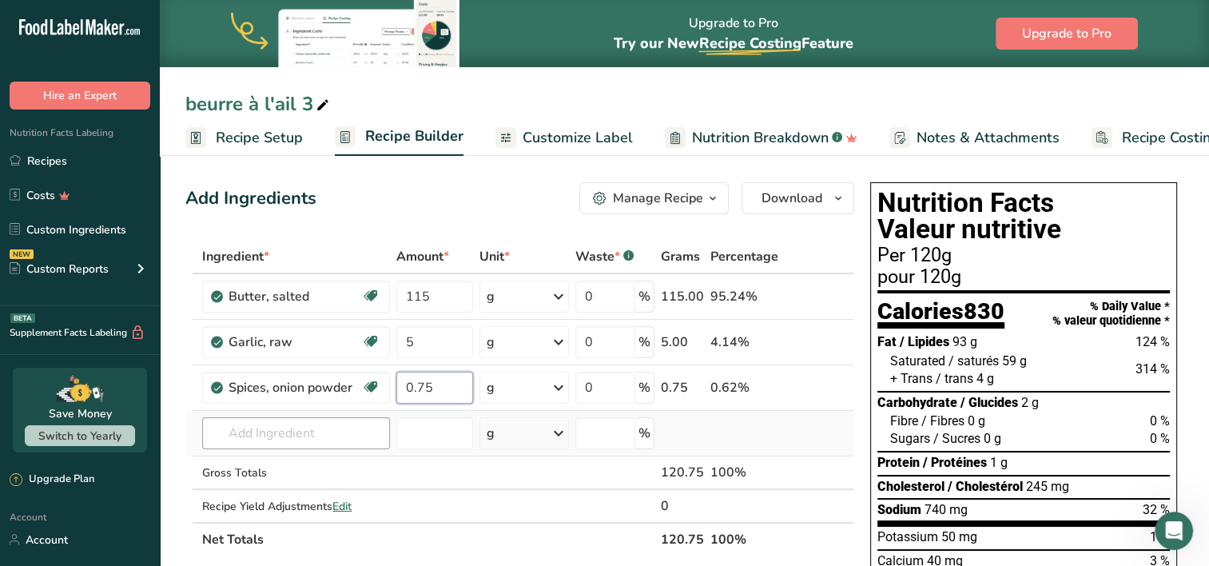
type input "0.75"
click at [269, 438] on div "Ingredient * Amount * Unit * Waste * .a-a{fill:#347362;}.b-a{fill:#fff;} Grams …" at bounding box center [519, 398] width 669 height 316
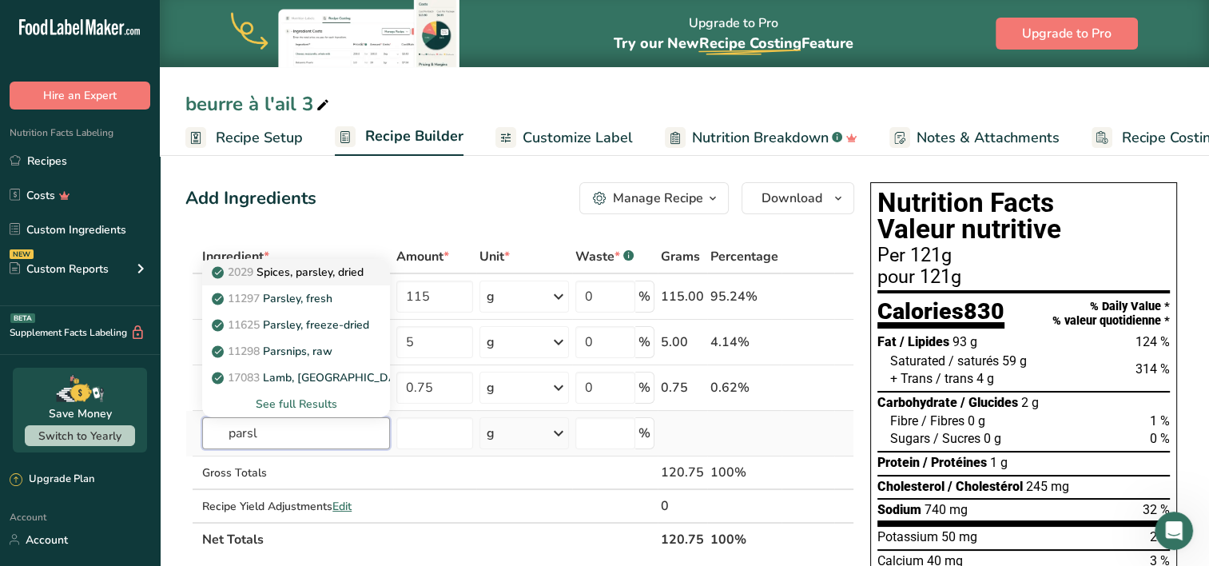
type input "parsl"
click at [364, 272] on p "2029 Spices, parsley, dried" at bounding box center [289, 272] width 149 height 17
type input "Spices, parsley, dried"
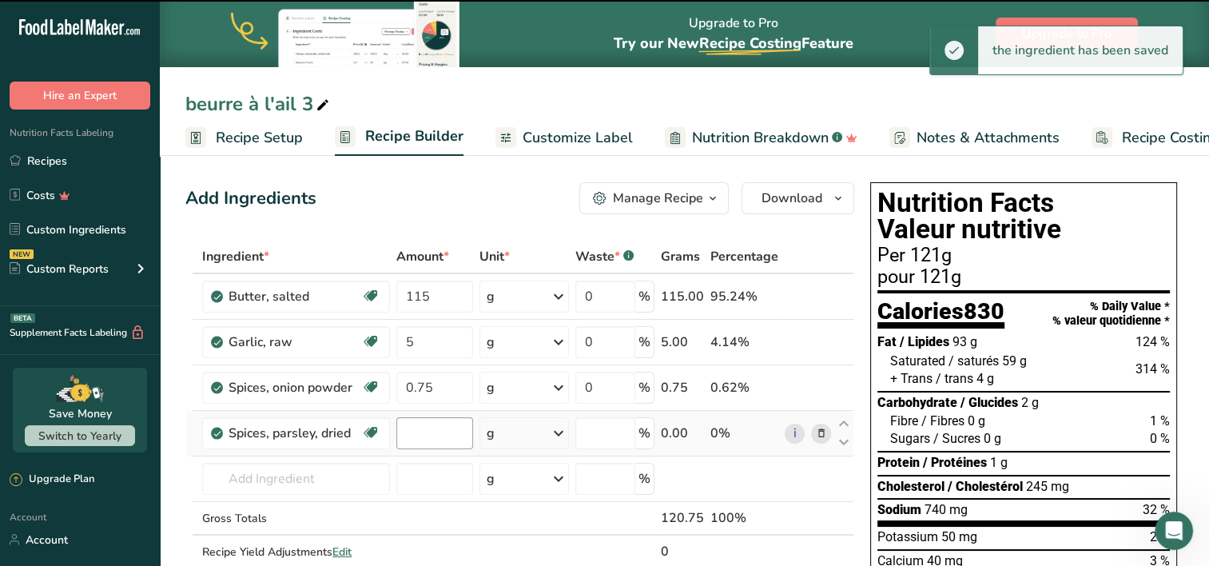
type input "0"
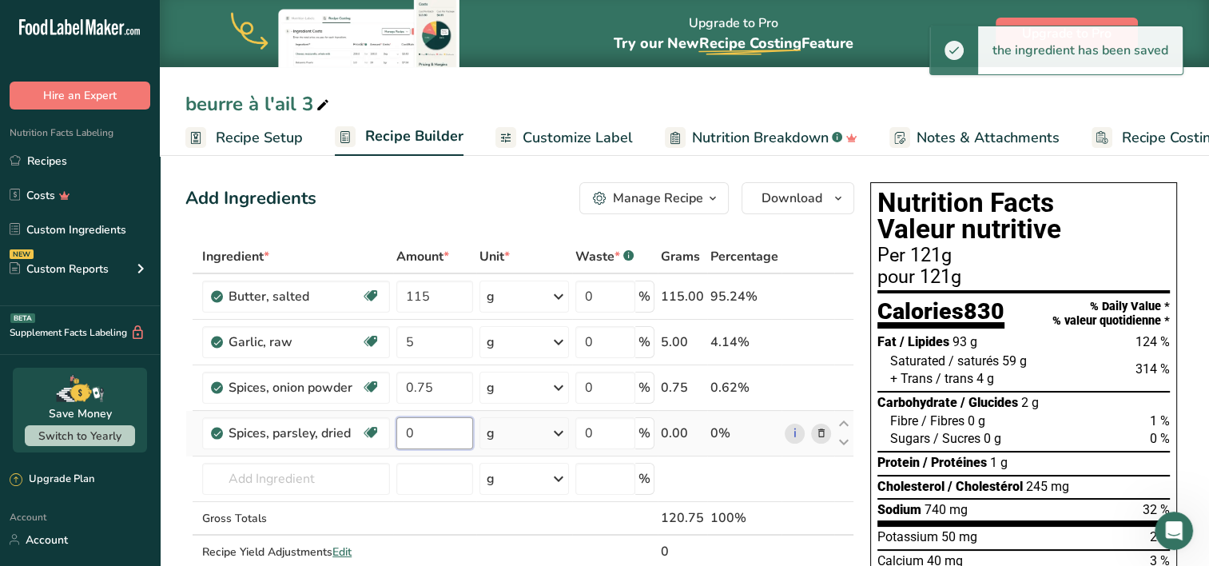
click at [417, 427] on input "0" at bounding box center [434, 433] width 77 height 32
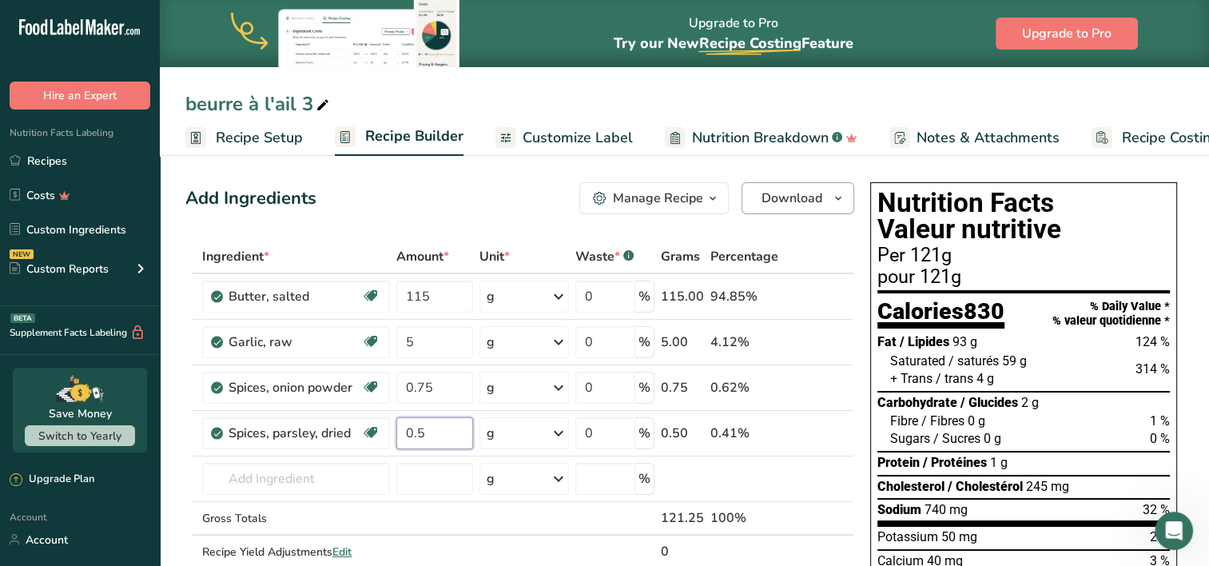
type input "0.5"
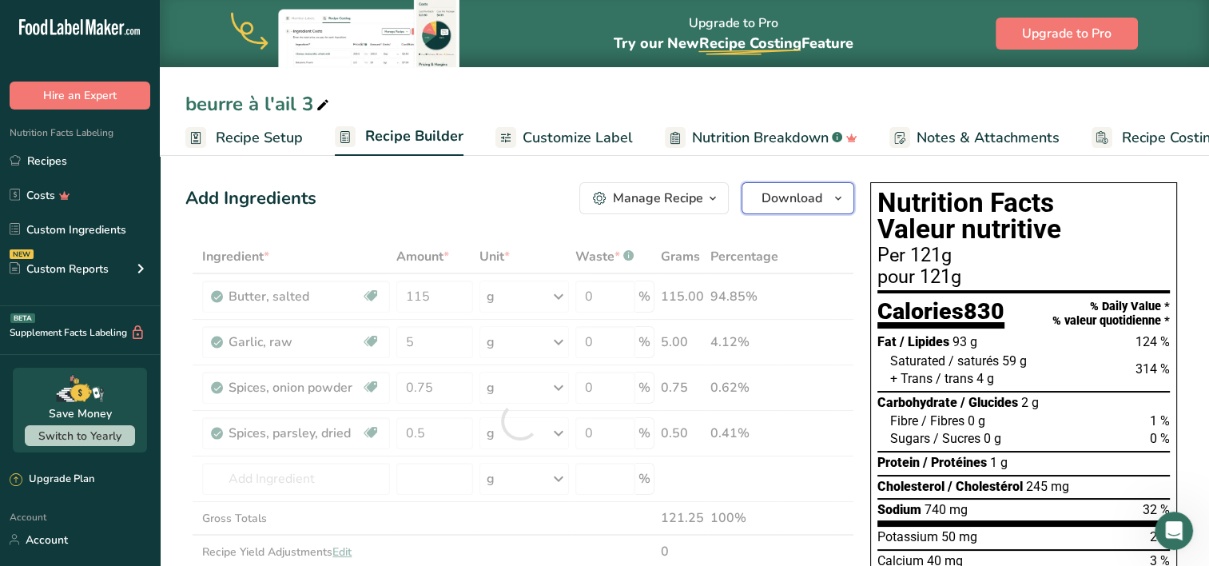
click at [802, 195] on span "Download" at bounding box center [791, 198] width 61 height 19
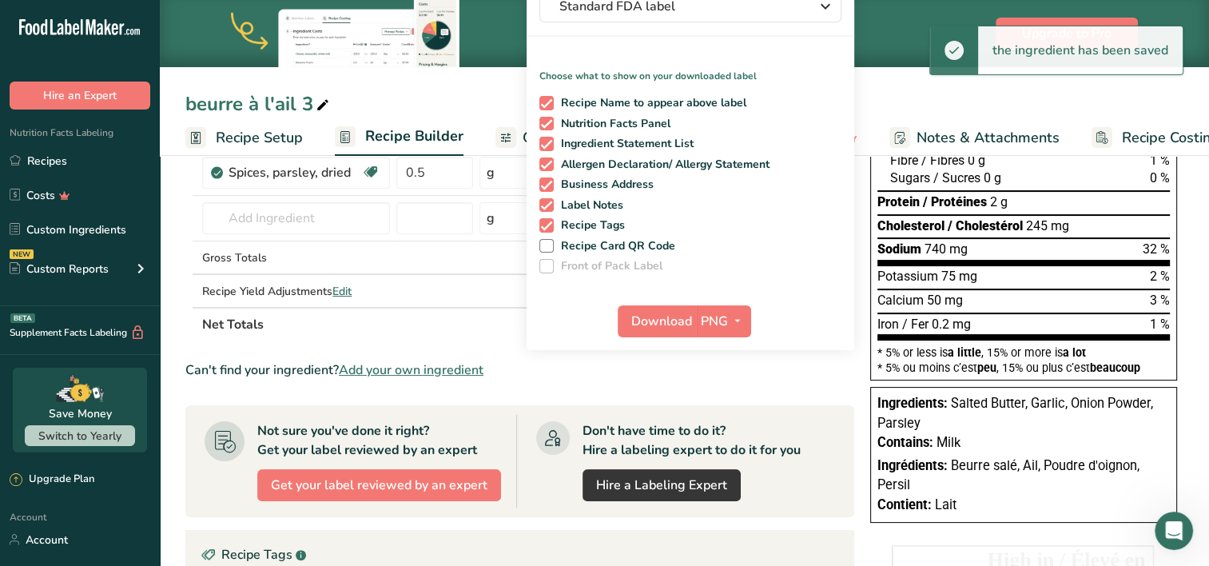
scroll to position [320, 0]
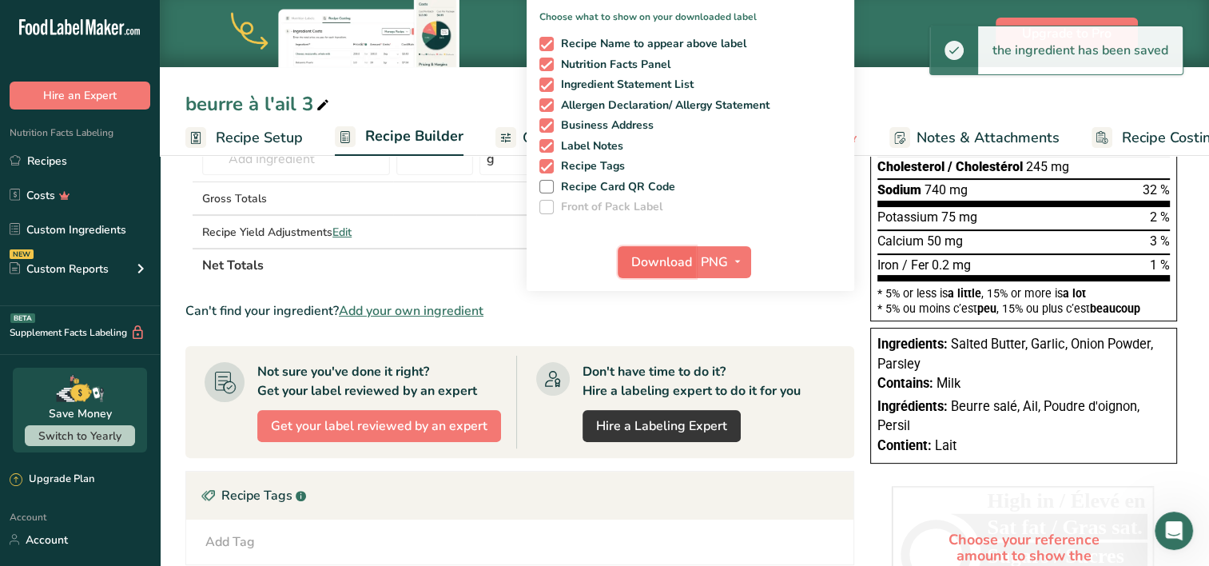
click at [661, 264] on span "Download" at bounding box center [661, 262] width 61 height 19
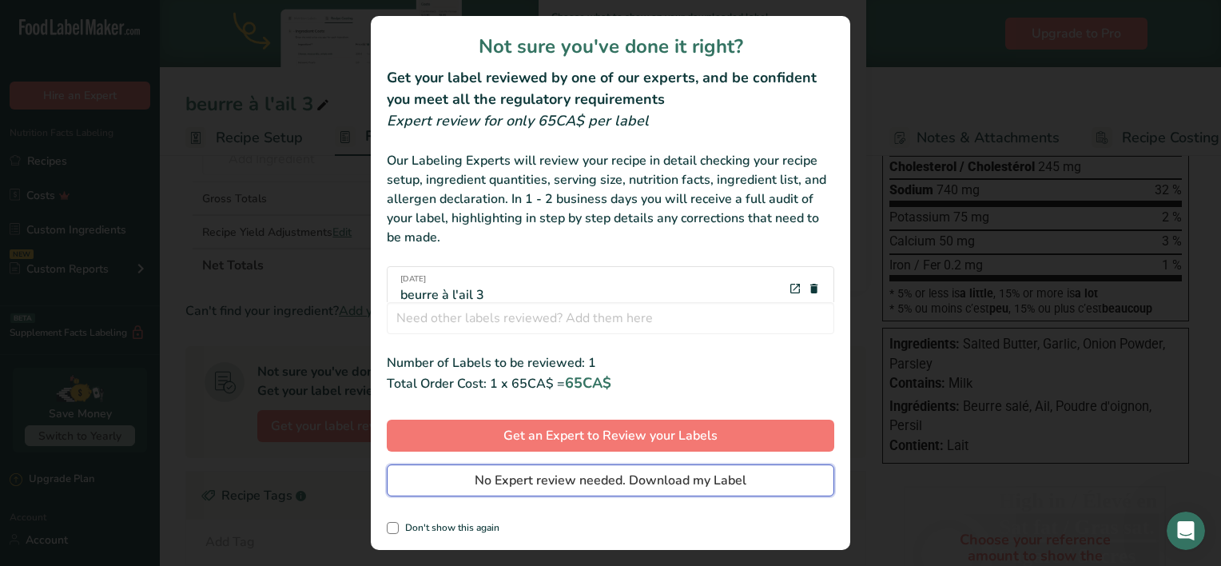
click at [556, 473] on span "No Expert review needed. Download my Label" at bounding box center [611, 480] width 272 height 19
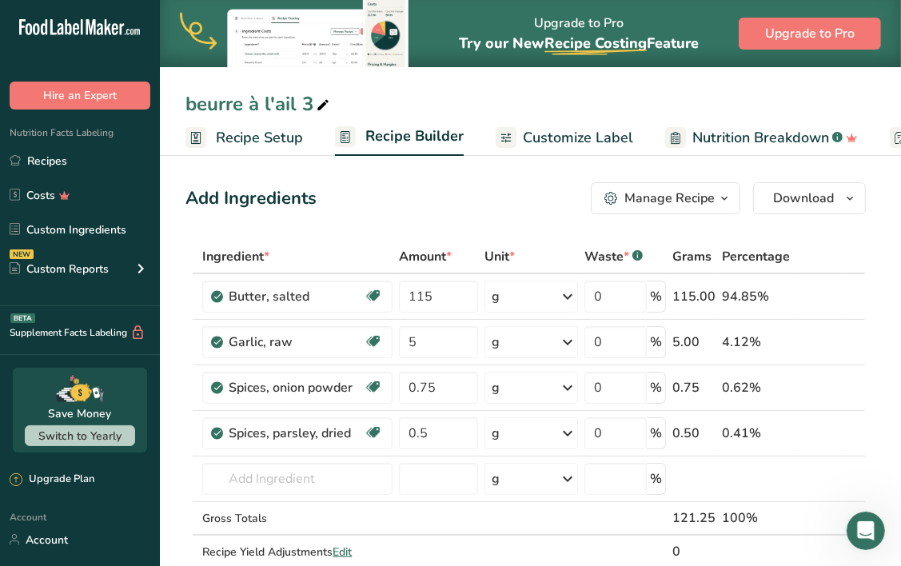
click at [251, 147] on span "Recipe Setup" at bounding box center [259, 138] width 87 height 22
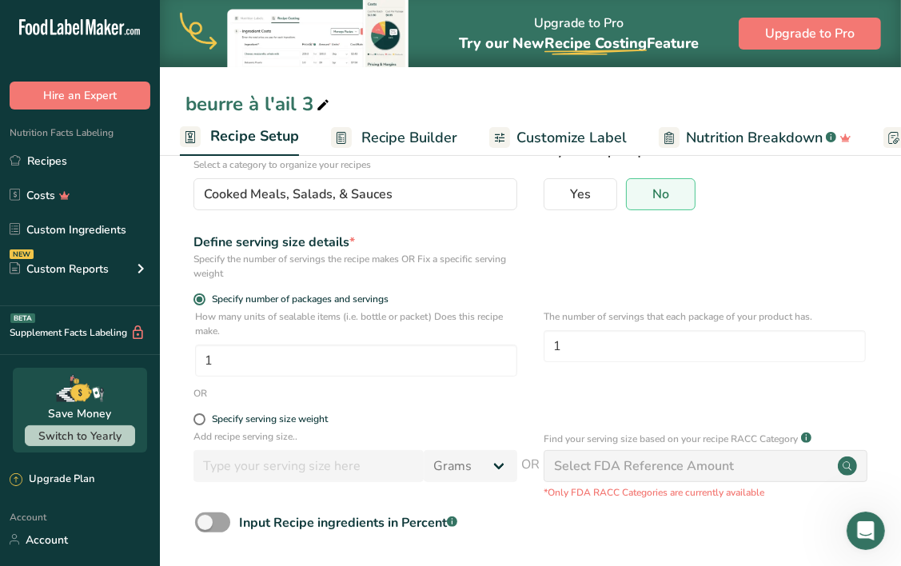
scroll to position [160, 0]
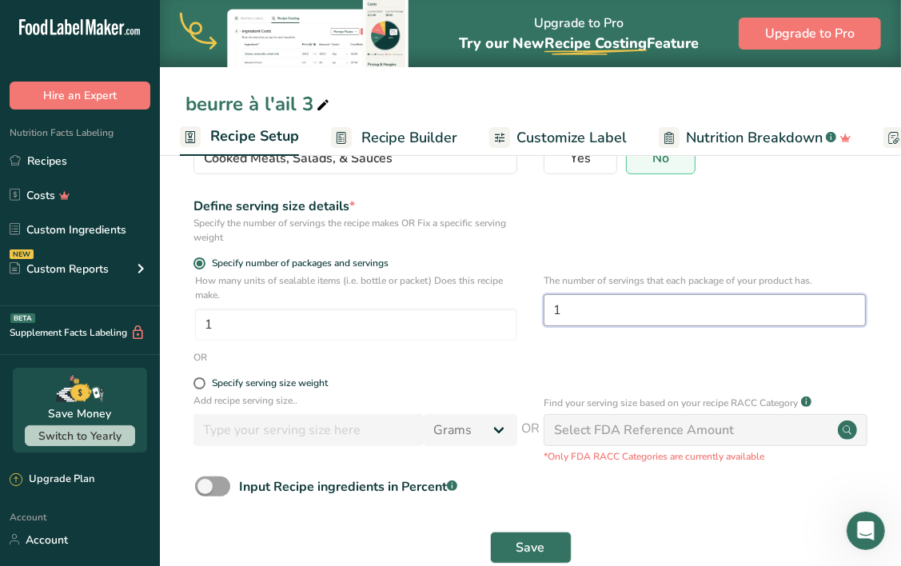
drag, startPoint x: 591, startPoint y: 309, endPoint x: 536, endPoint y: 311, distance: 55.2
click at [536, 311] on div "How many units of sealable items (i.e. bottle or packet) Does this recipe make.…" at bounding box center [530, 311] width 690 height 77
type input "10"
click at [557, 534] on button "Save" at bounding box center [531, 547] width 82 height 32
